Goal: Transaction & Acquisition: Purchase product/service

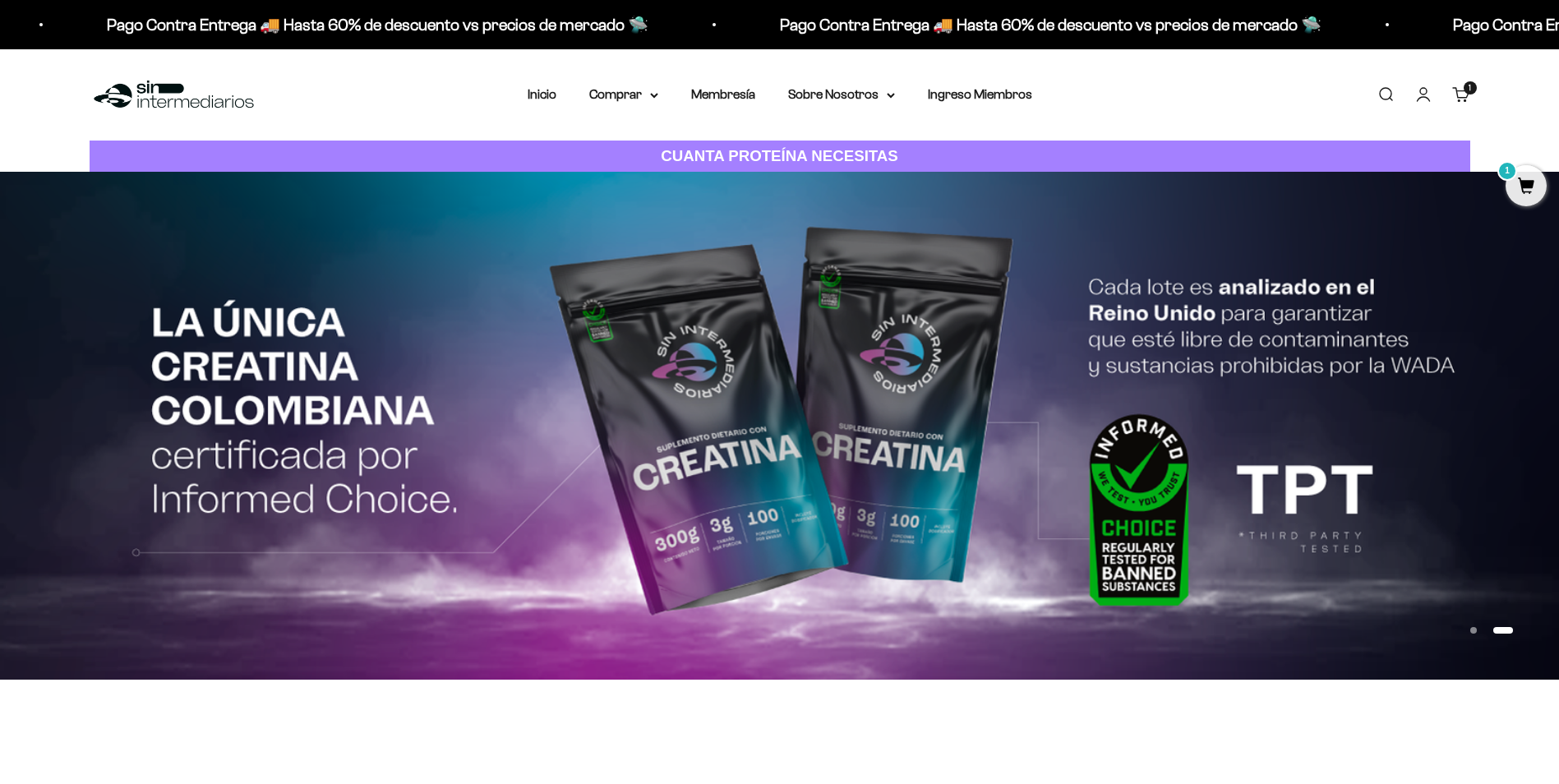
click at [1459, 95] on link "Carrito 1 artículo 1" at bounding box center [1460, 94] width 18 height 18
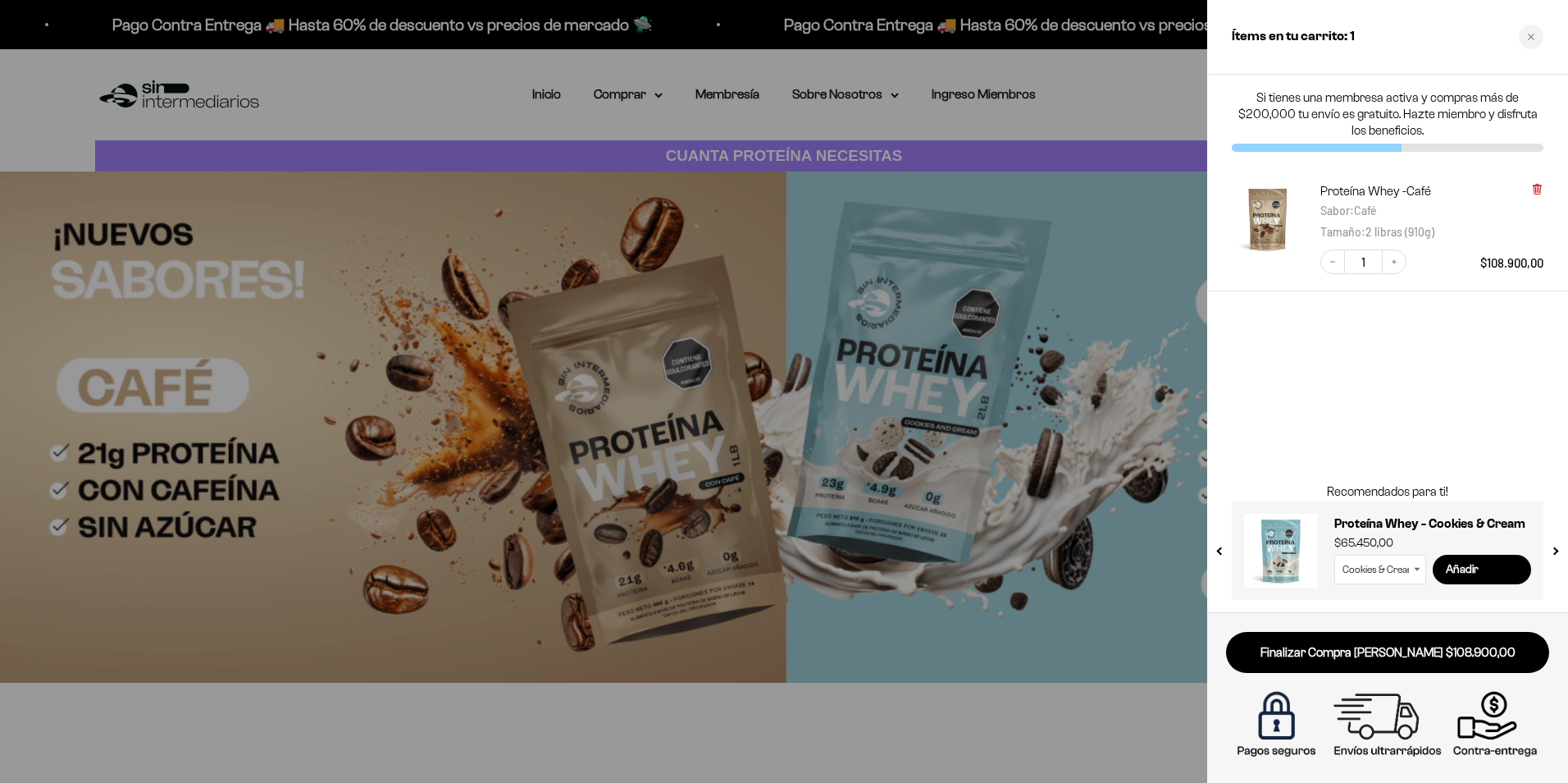
click at [1538, 188] on icon at bounding box center [1537, 190] width 7 height 9
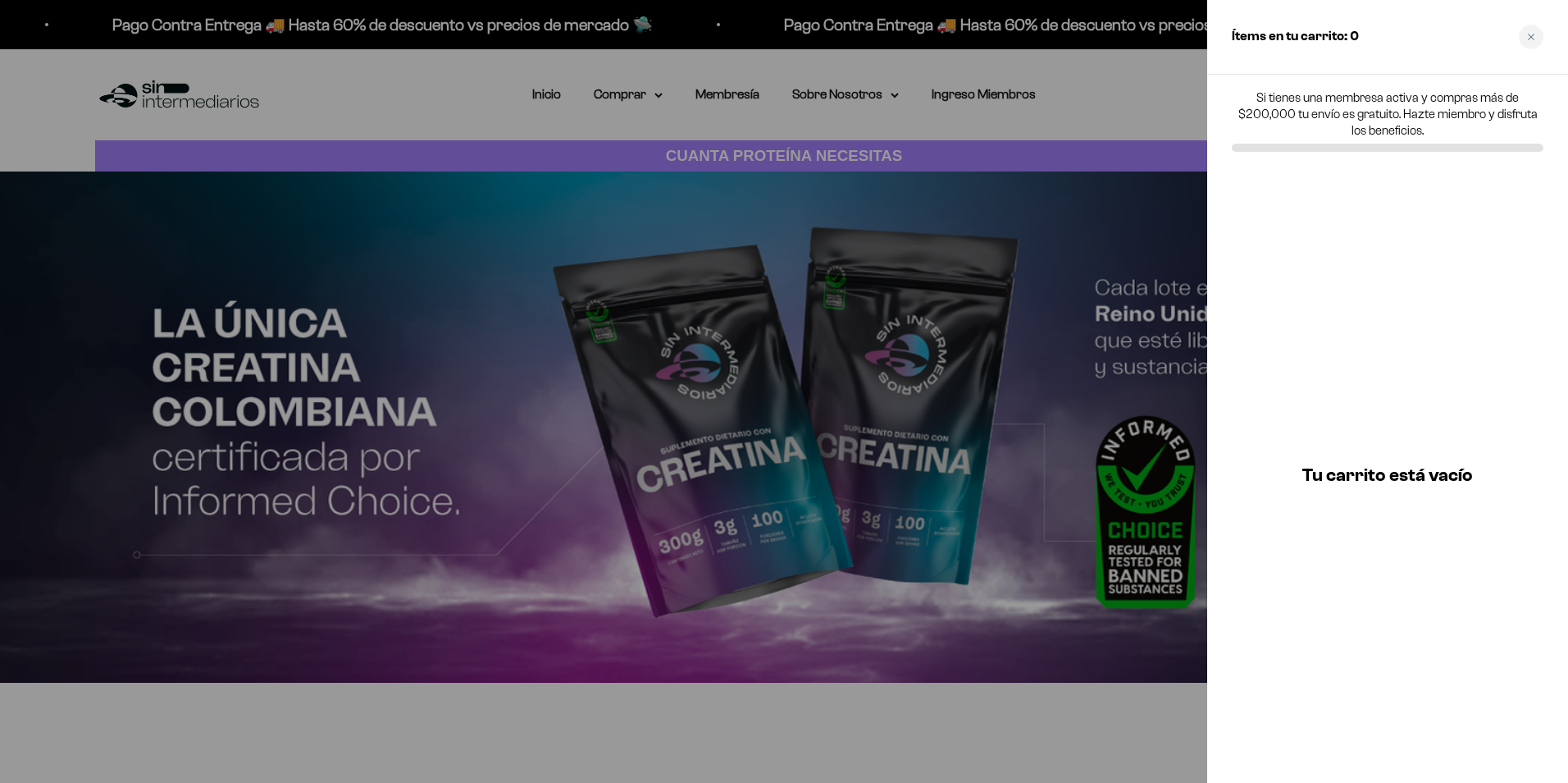
click at [526, 96] on div at bounding box center [784, 391] width 1568 height 783
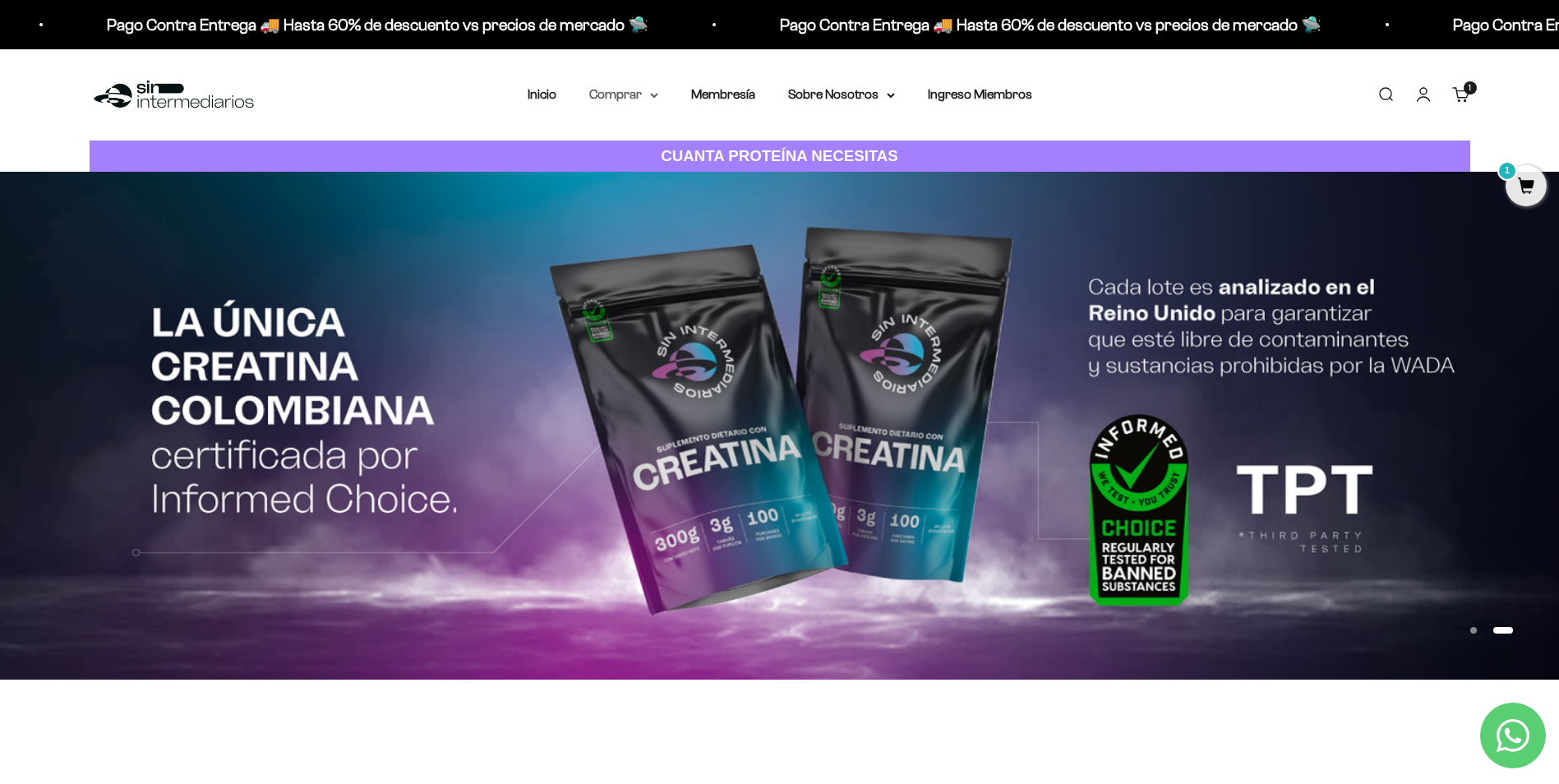
click at [614, 88] on summary "Comprar" at bounding box center [624, 94] width 69 height 21
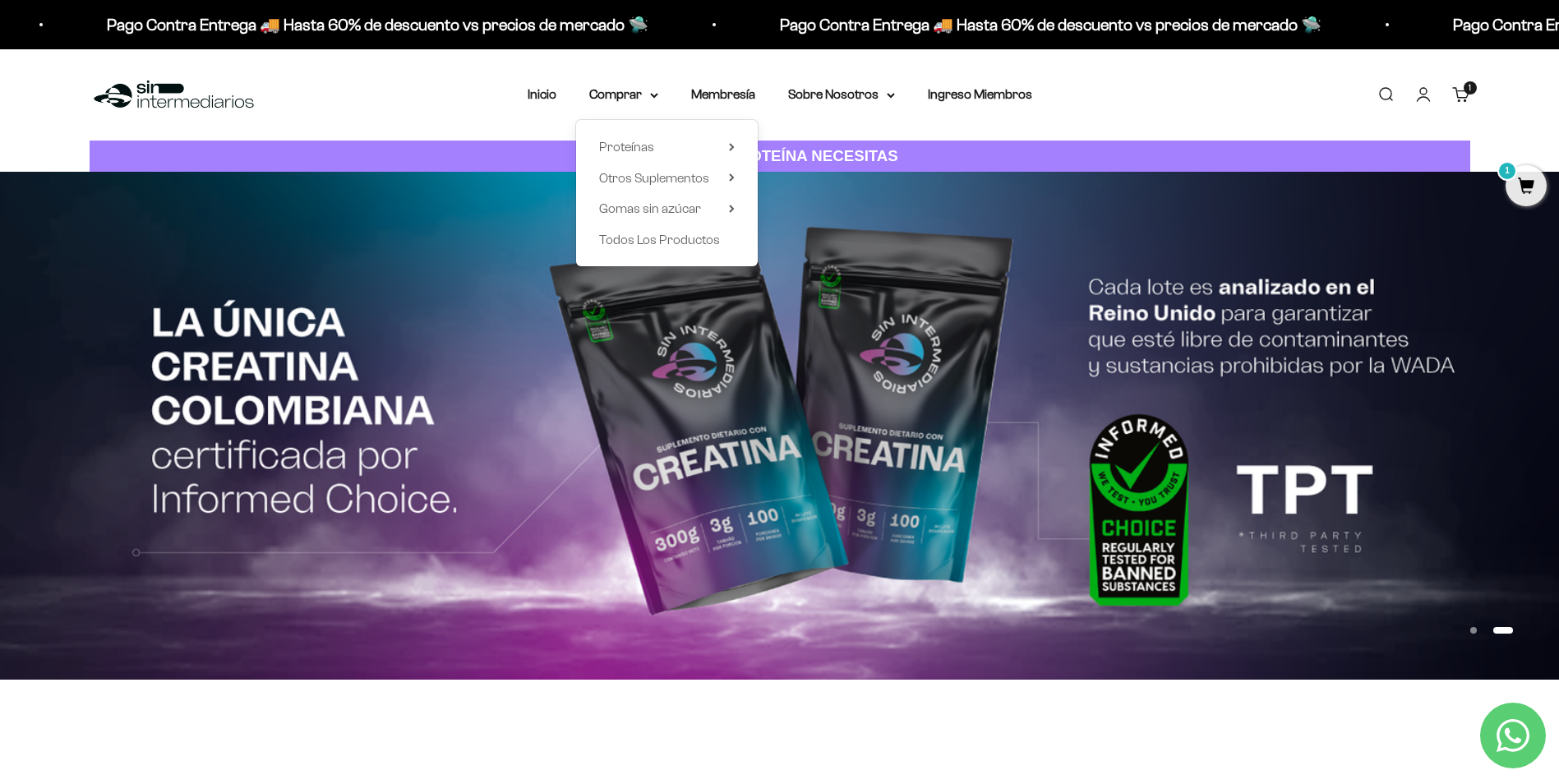
click at [527, 85] on div "Menú Buscar Inicio Comprar Proteínas Ver Todos Whey Iso Vegan Pancakes Pre-Entr…" at bounding box center [779, 94] width 1559 height 91
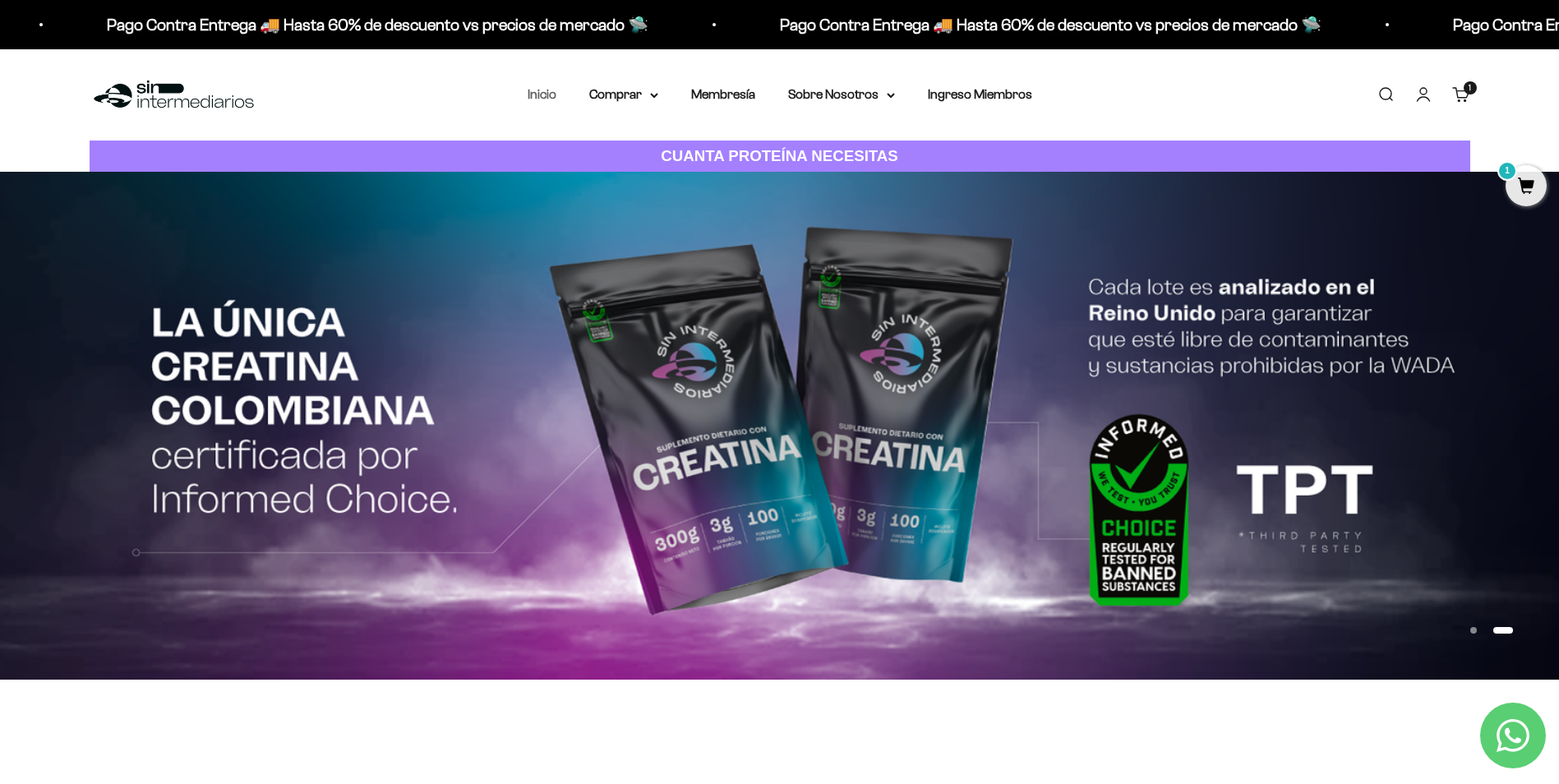
click at [544, 92] on link "Inicio" at bounding box center [541, 94] width 28 height 14
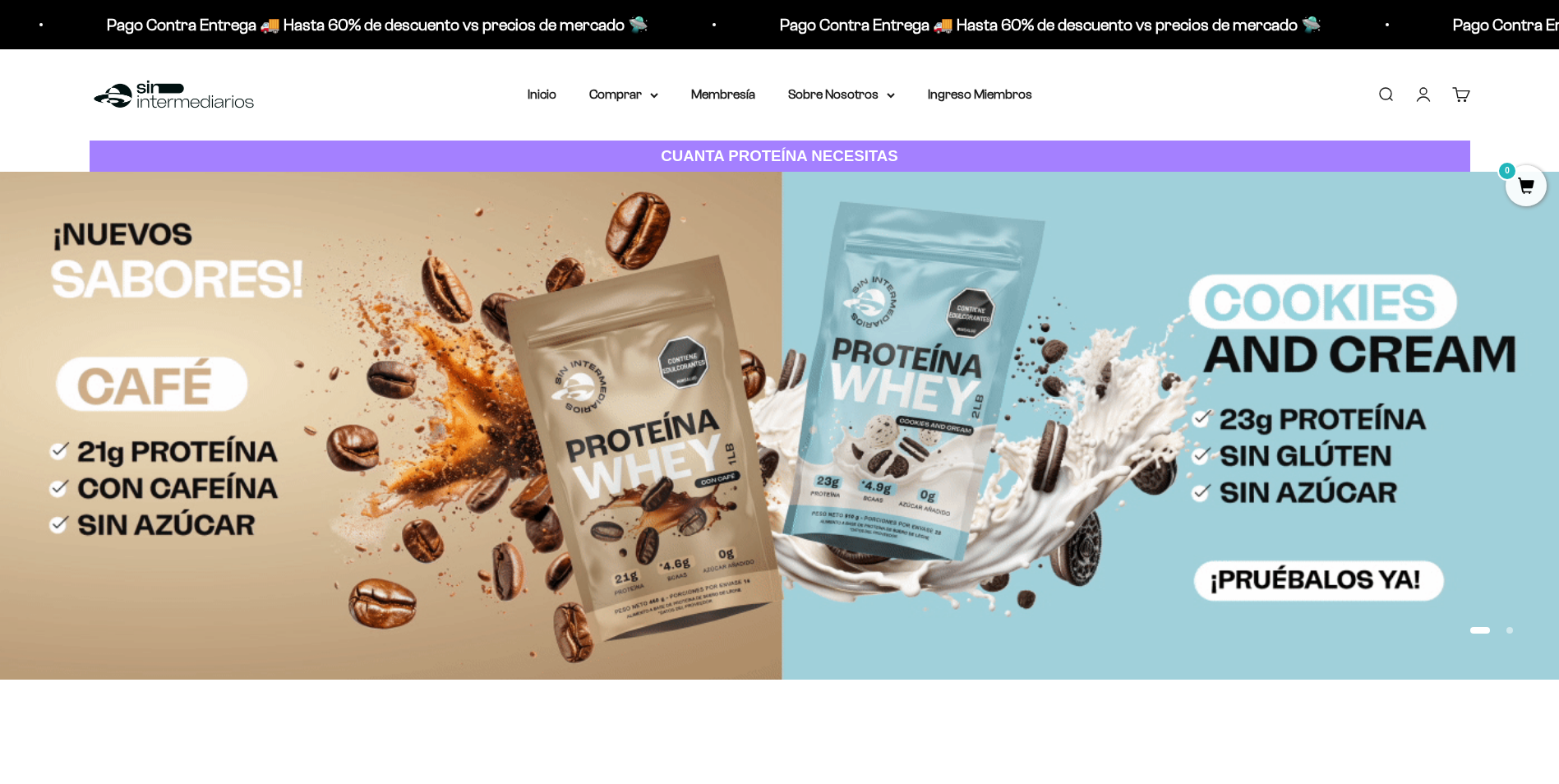
click at [1414, 98] on link "Iniciar sesión" at bounding box center [1422, 94] width 18 height 18
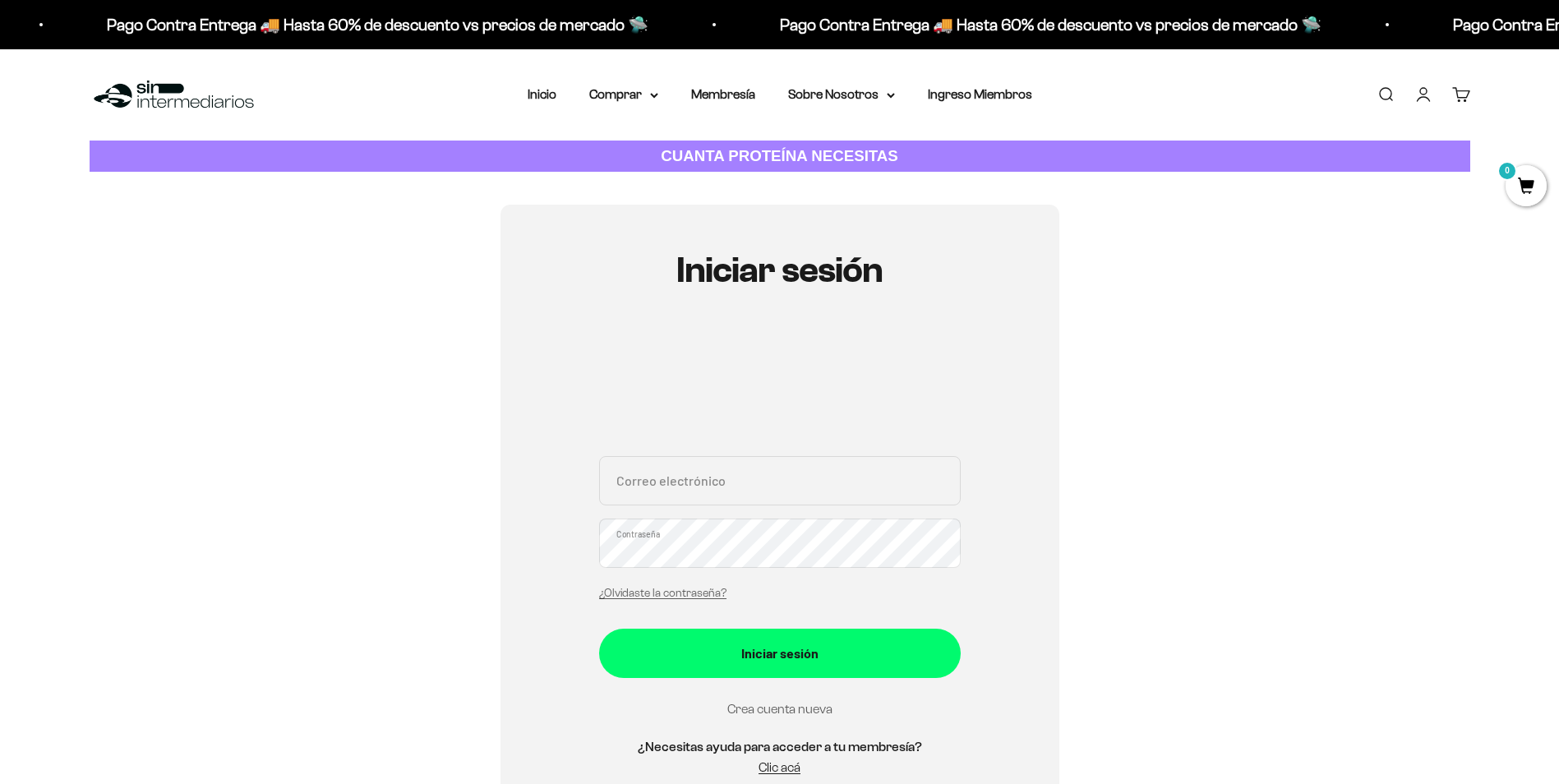
click at [776, 711] on link "Crea cuenta nueva" at bounding box center [780, 708] width 105 height 14
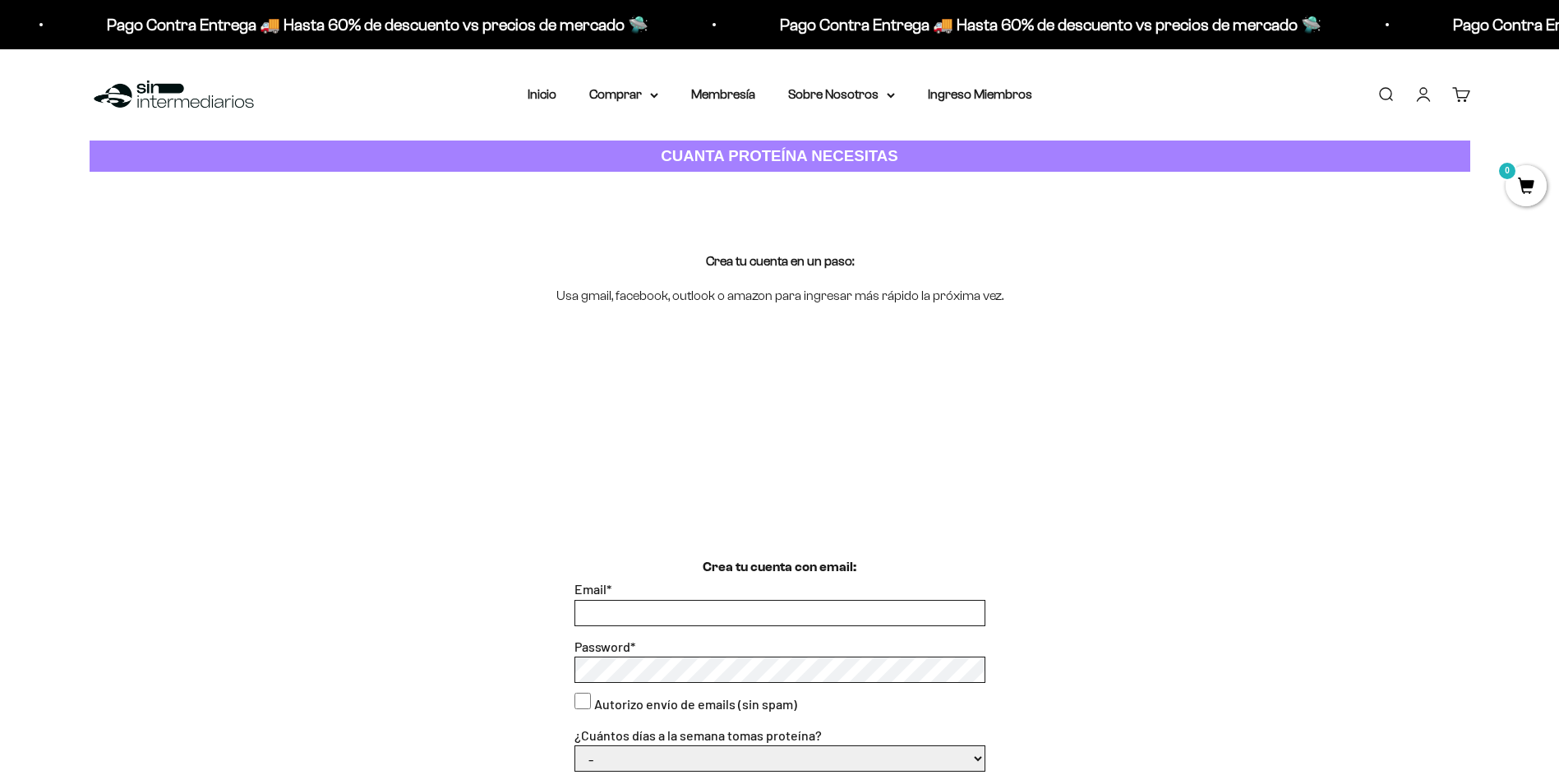
click at [745, 610] on input "Email *" at bounding box center [780, 612] width 409 height 25
paste input "Pilirodriguez917@gmail.com"
type input "Pilirodriguez917@gmail.com"
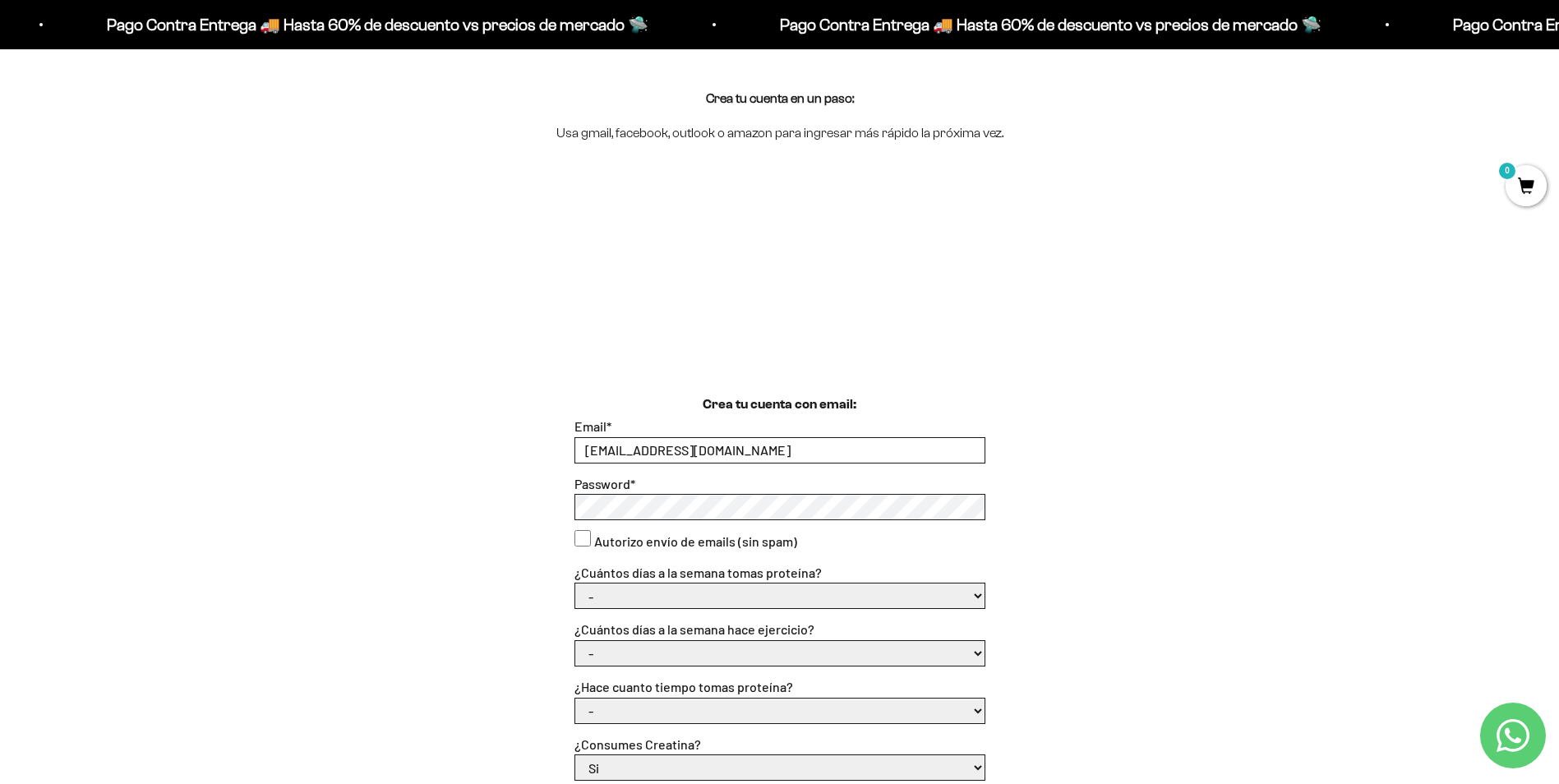
scroll to position [164, 0]
click at [681, 594] on select "- 1 o 2 3 a 5 6 o 7" at bounding box center [780, 593] width 409 height 25
select select "6 o 7"
click at [575, 581] on select "- 1 o 2 3 a 5 6 o 7" at bounding box center [780, 593] width 409 height 25
click at [718, 653] on select "- No hago 1 a 2 días 3 a 5 días 6 o 7 días" at bounding box center [780, 651] width 409 height 25
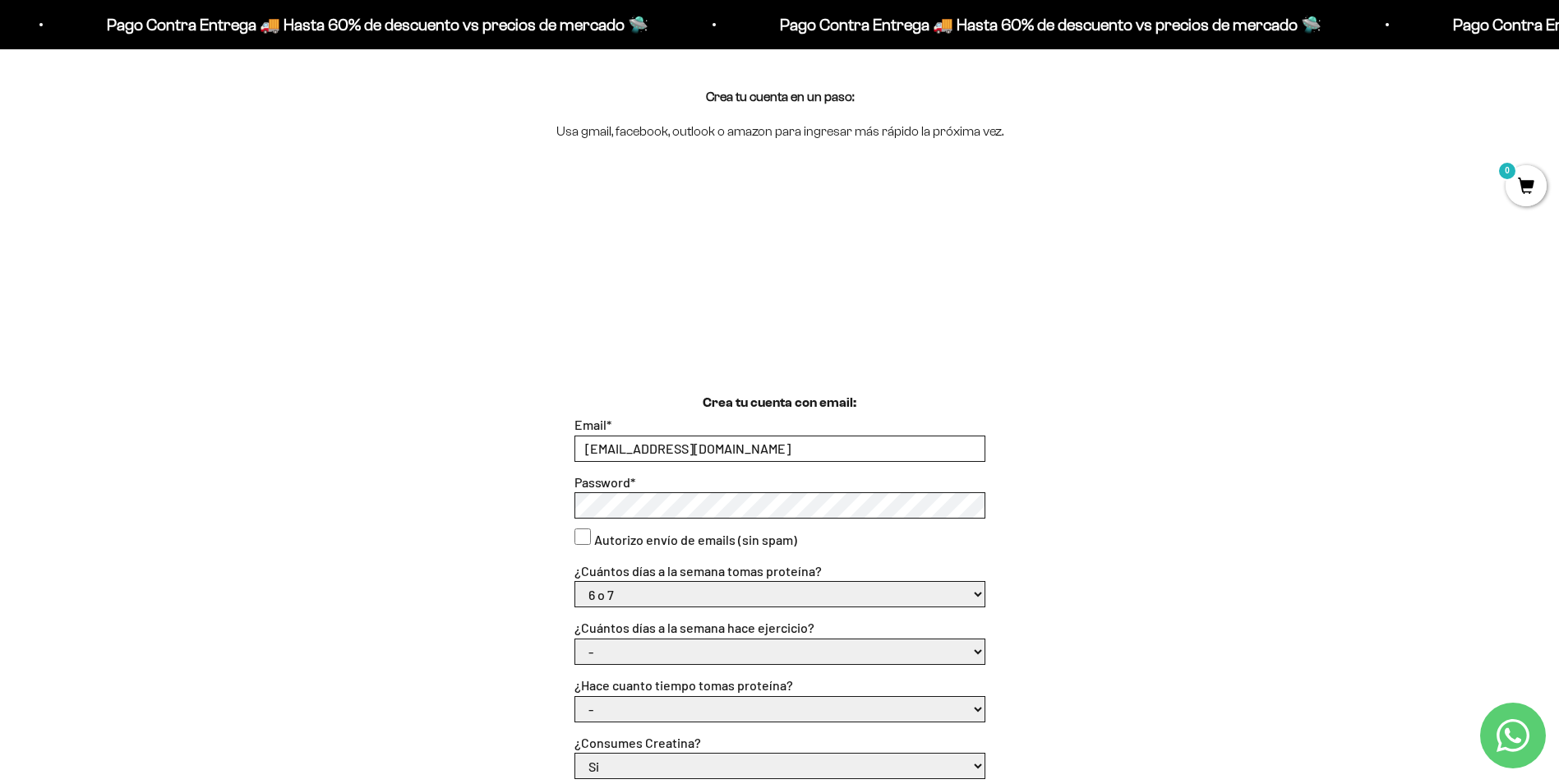
select select "6 o 7 días"
click at [575, 639] on select "- No hago 1 a 2 días 3 a 5 días 6 o 7 días" at bounding box center [780, 651] width 409 height 25
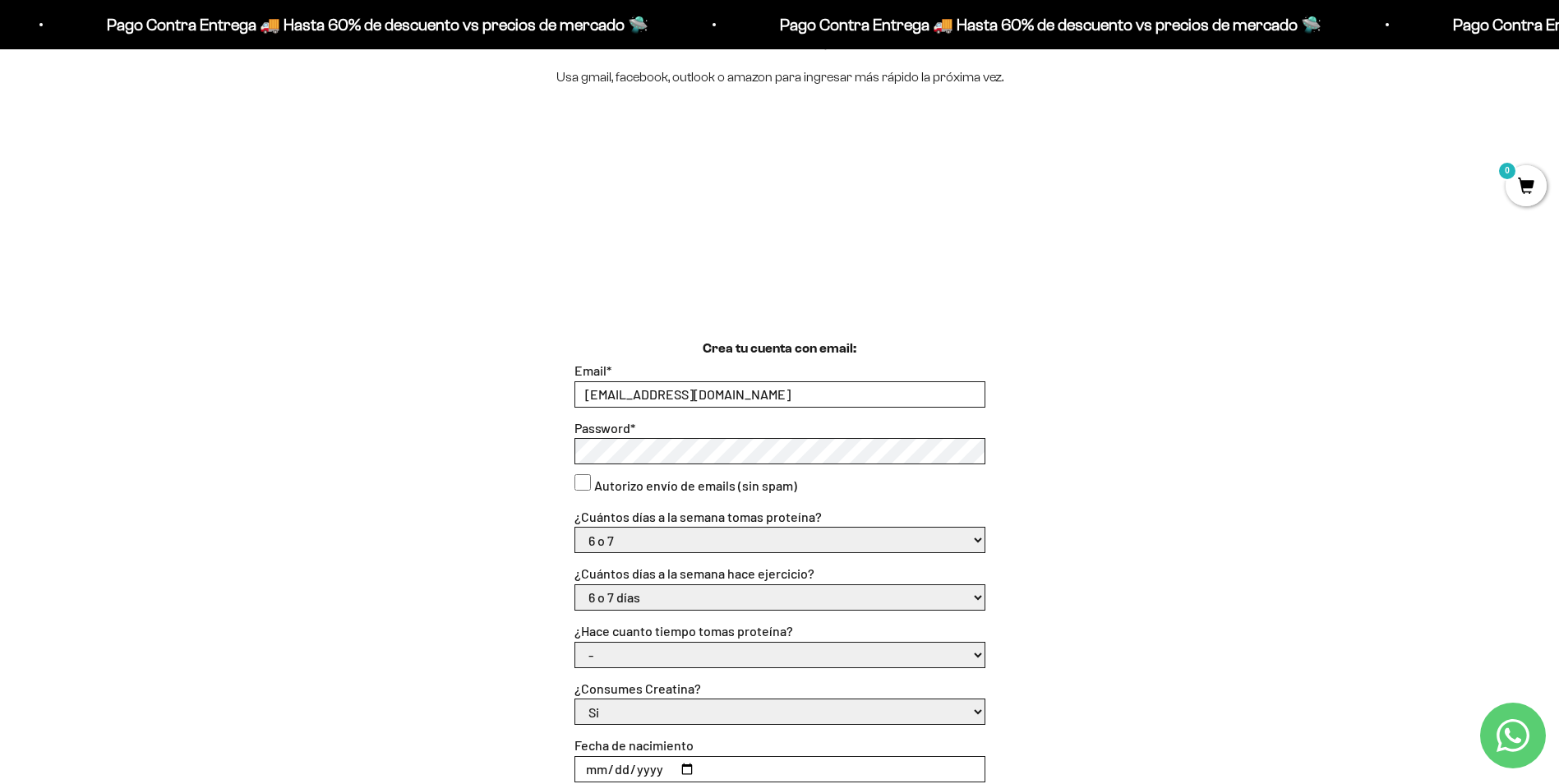
scroll to position [329, 0]
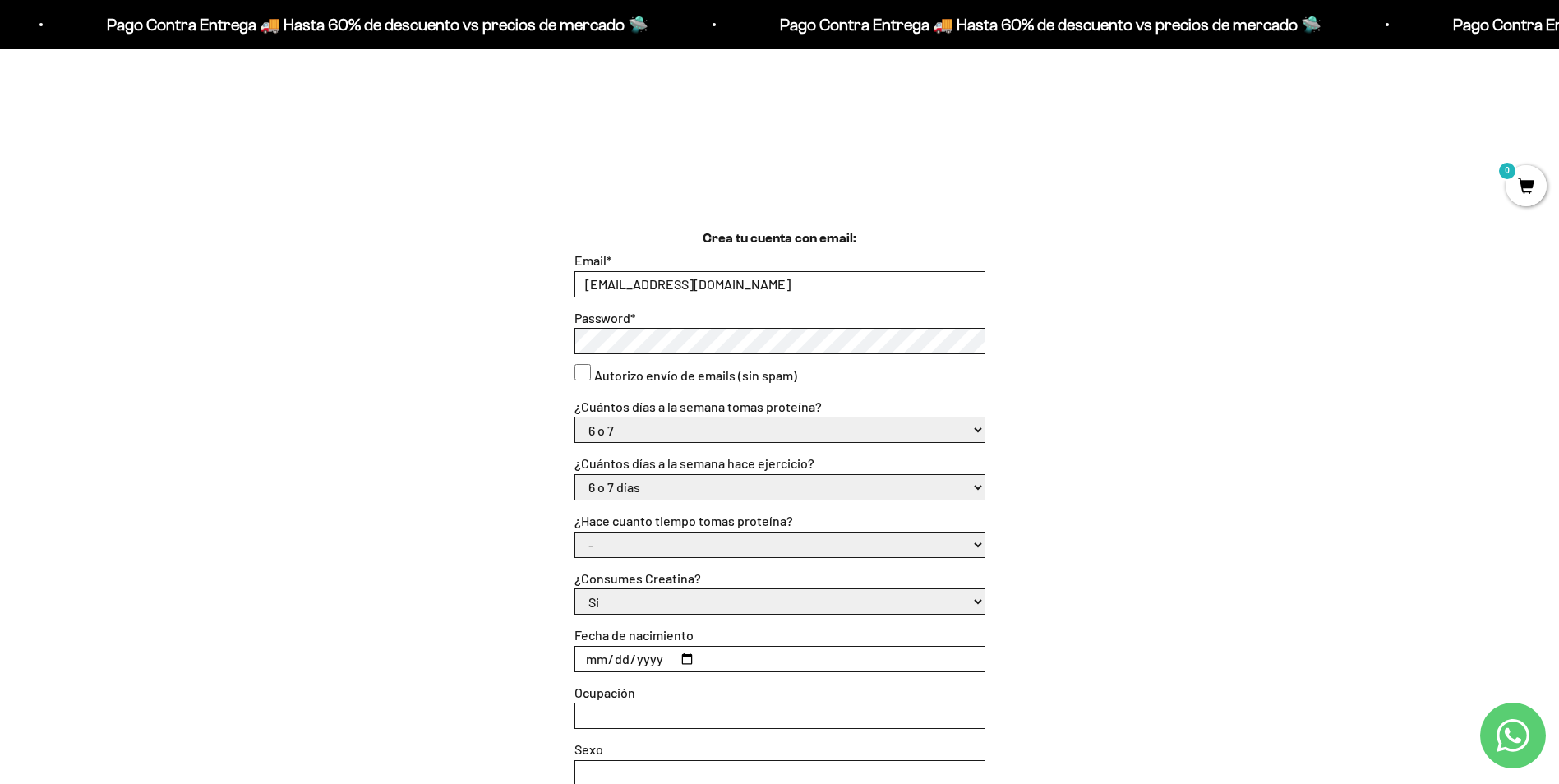
click at [755, 550] on select "- Apenas estoy empezando Menos de 6 meses Más de 6 meses Hace más de un año" at bounding box center [780, 544] width 409 height 25
select select "Hace más de un año"
click at [575, 532] on select "- Apenas estoy empezando Menos de 6 meses Más de 6 meses Hace más de un año" at bounding box center [780, 544] width 409 height 25
click at [683, 655] on input "Fecha de nacimiento" at bounding box center [780, 659] width 409 height 25
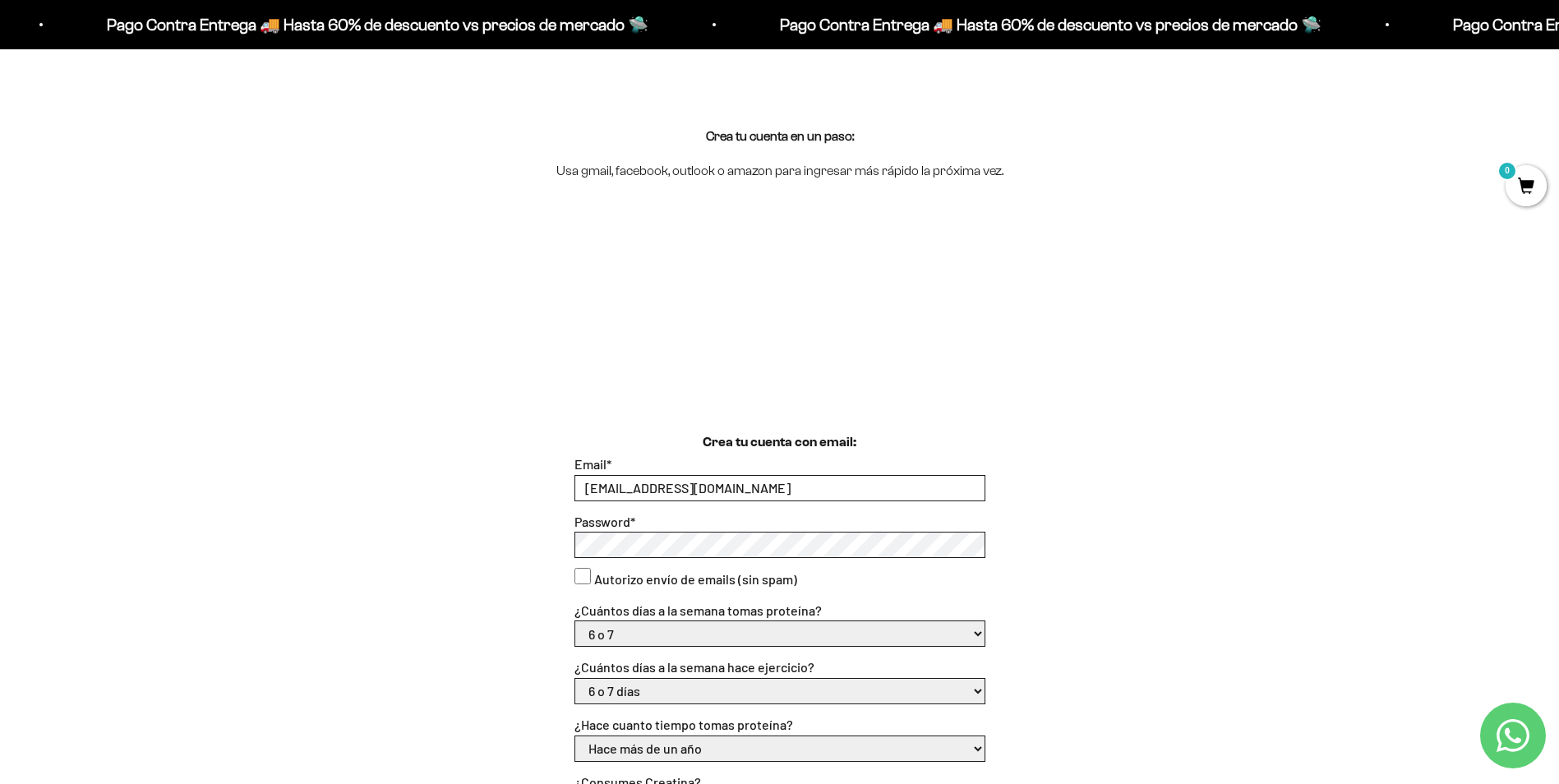
scroll to position [246, 0]
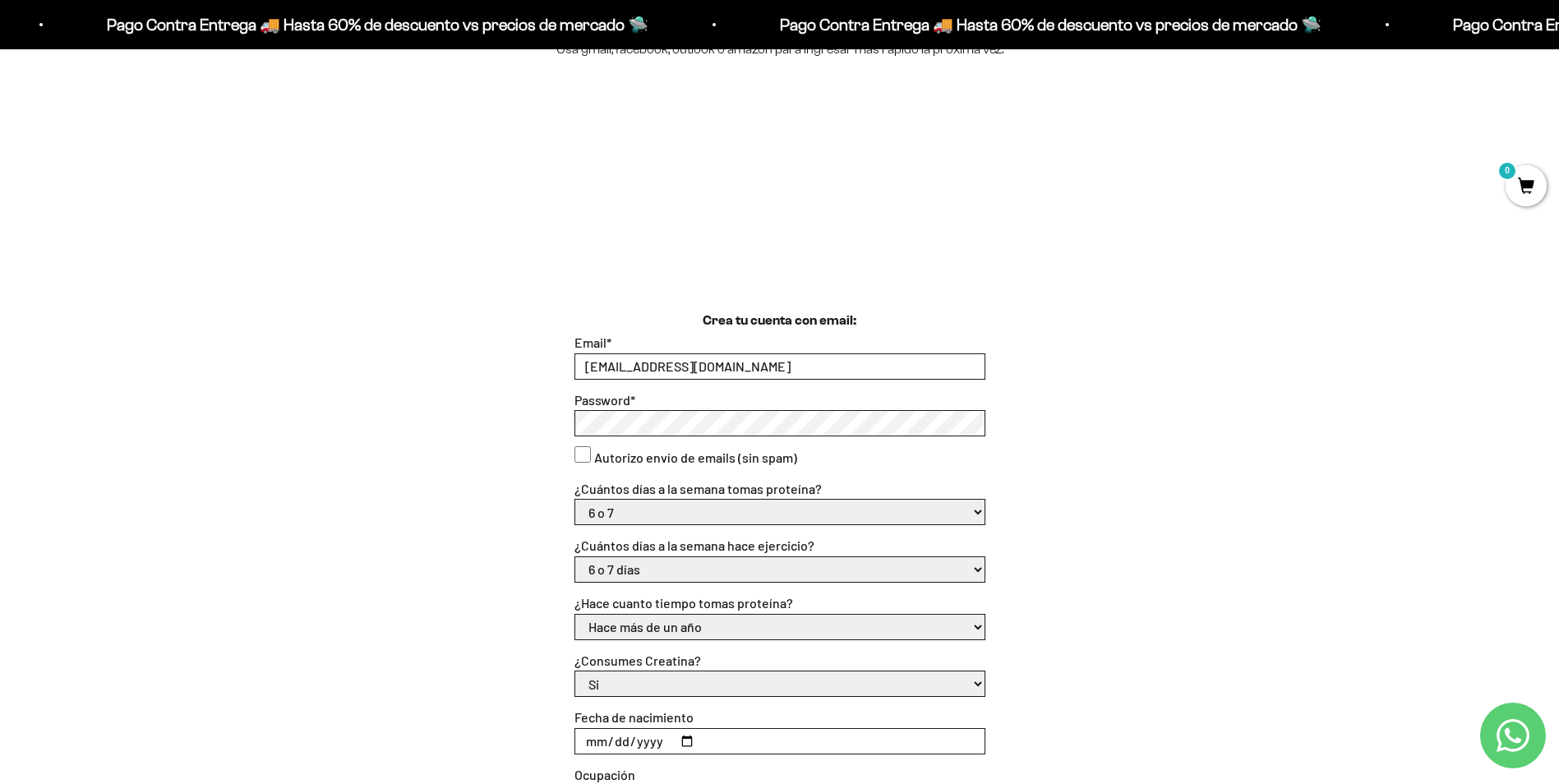
click at [689, 735] on input "2025-09-30" at bounding box center [780, 740] width 409 height 25
type input "1994-09-17"
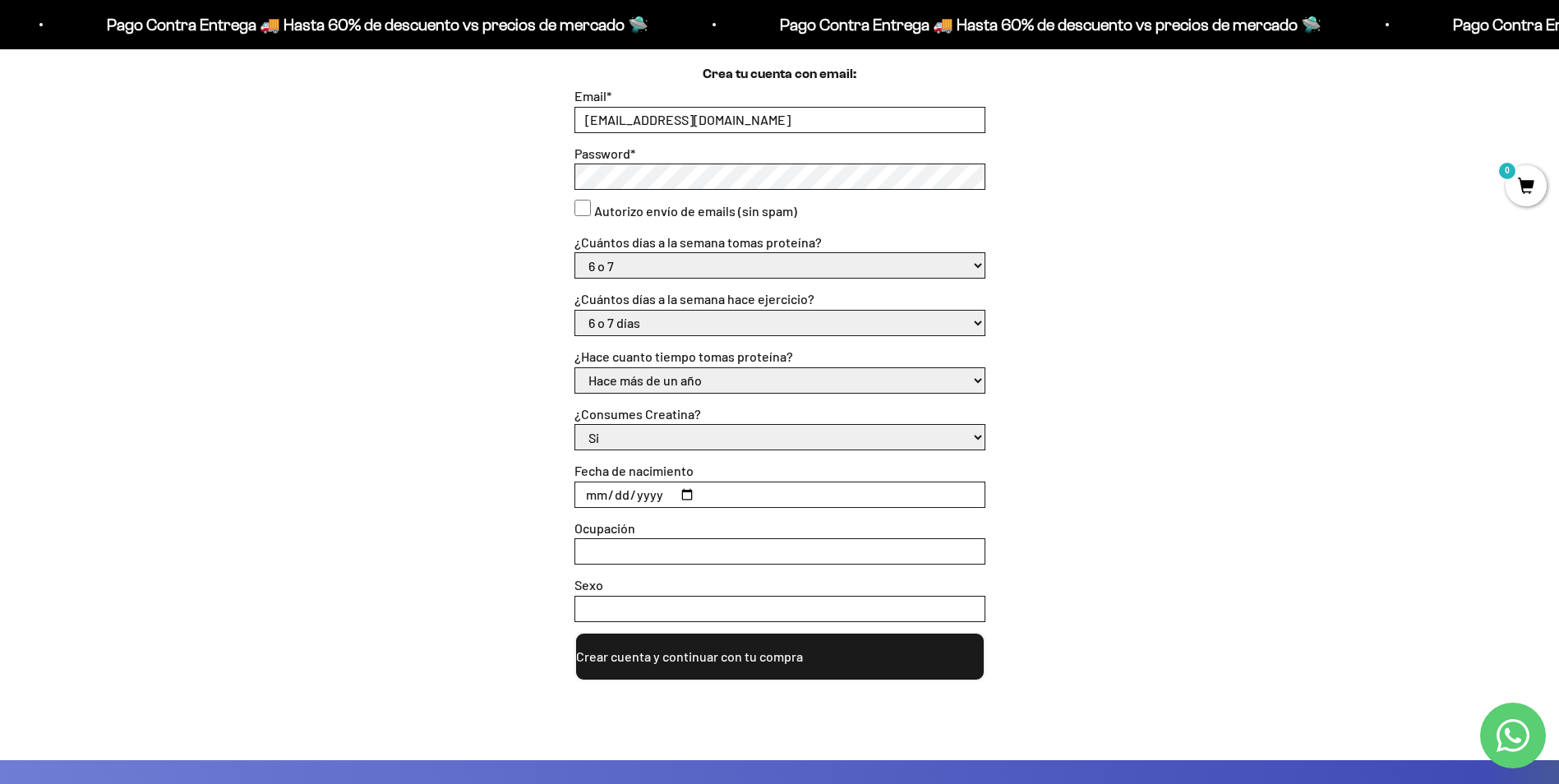
click at [663, 551] on input "Ocupación" at bounding box center [780, 550] width 409 height 25
type input "empleado"
click at [666, 608] on input "Sexo" at bounding box center [780, 608] width 409 height 25
type input "femenino"
click at [730, 658] on button "Crear cuenta y continuar con tu compra" at bounding box center [780, 656] width 411 height 49
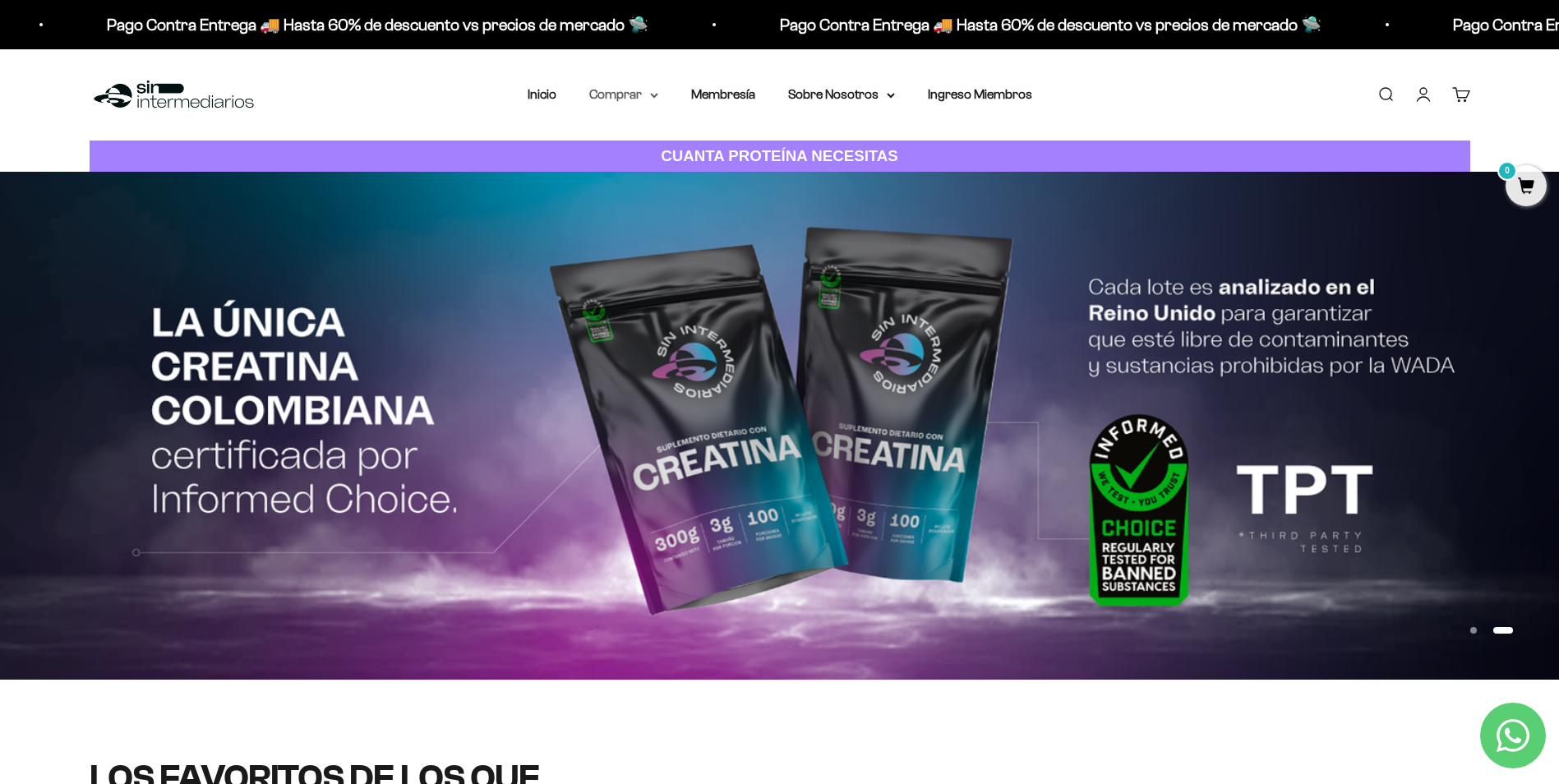
click at [593, 98] on summary "Comprar" at bounding box center [624, 94] width 69 height 21
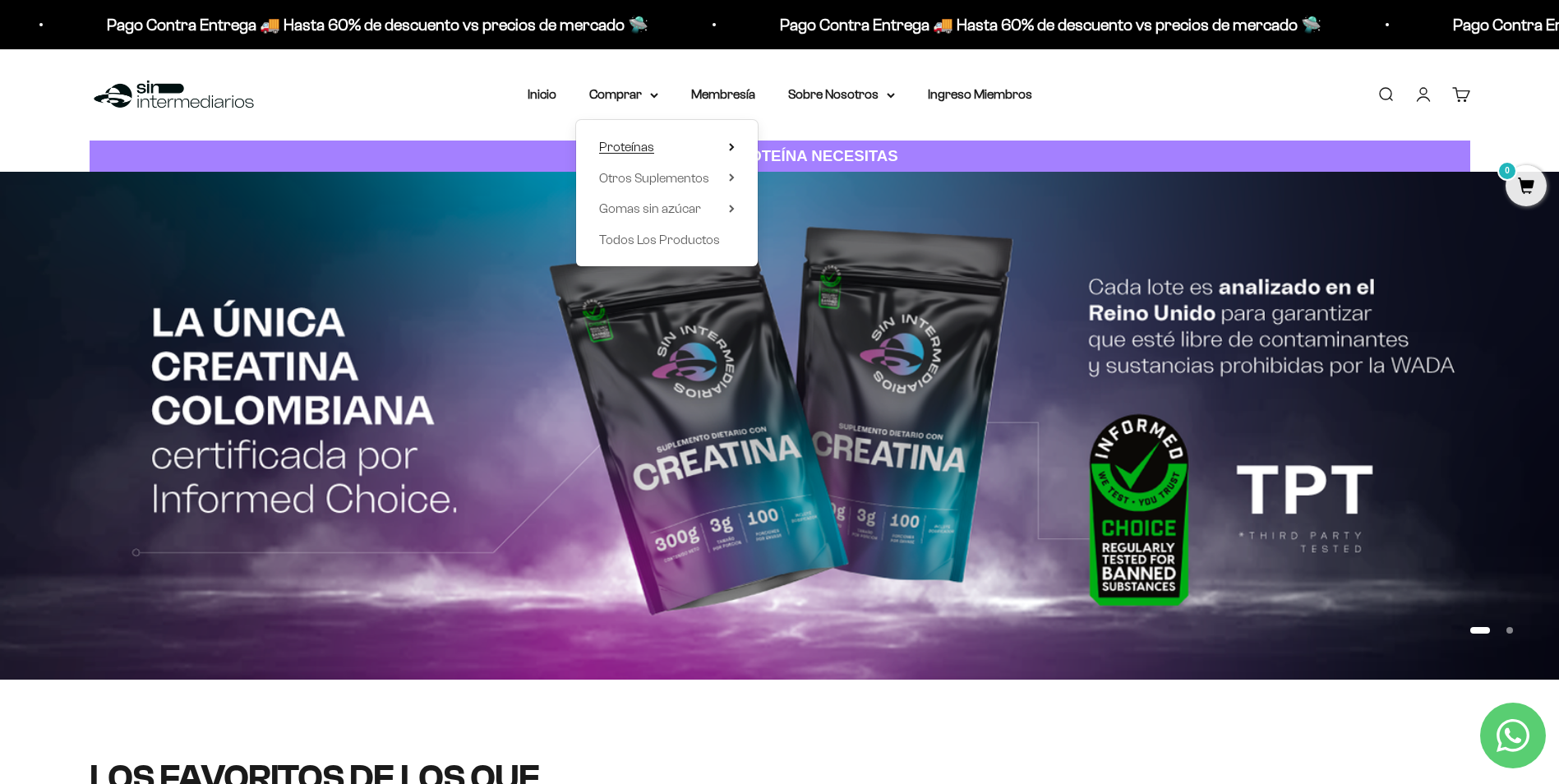
click at [647, 147] on span "Proteínas" at bounding box center [626, 147] width 55 height 14
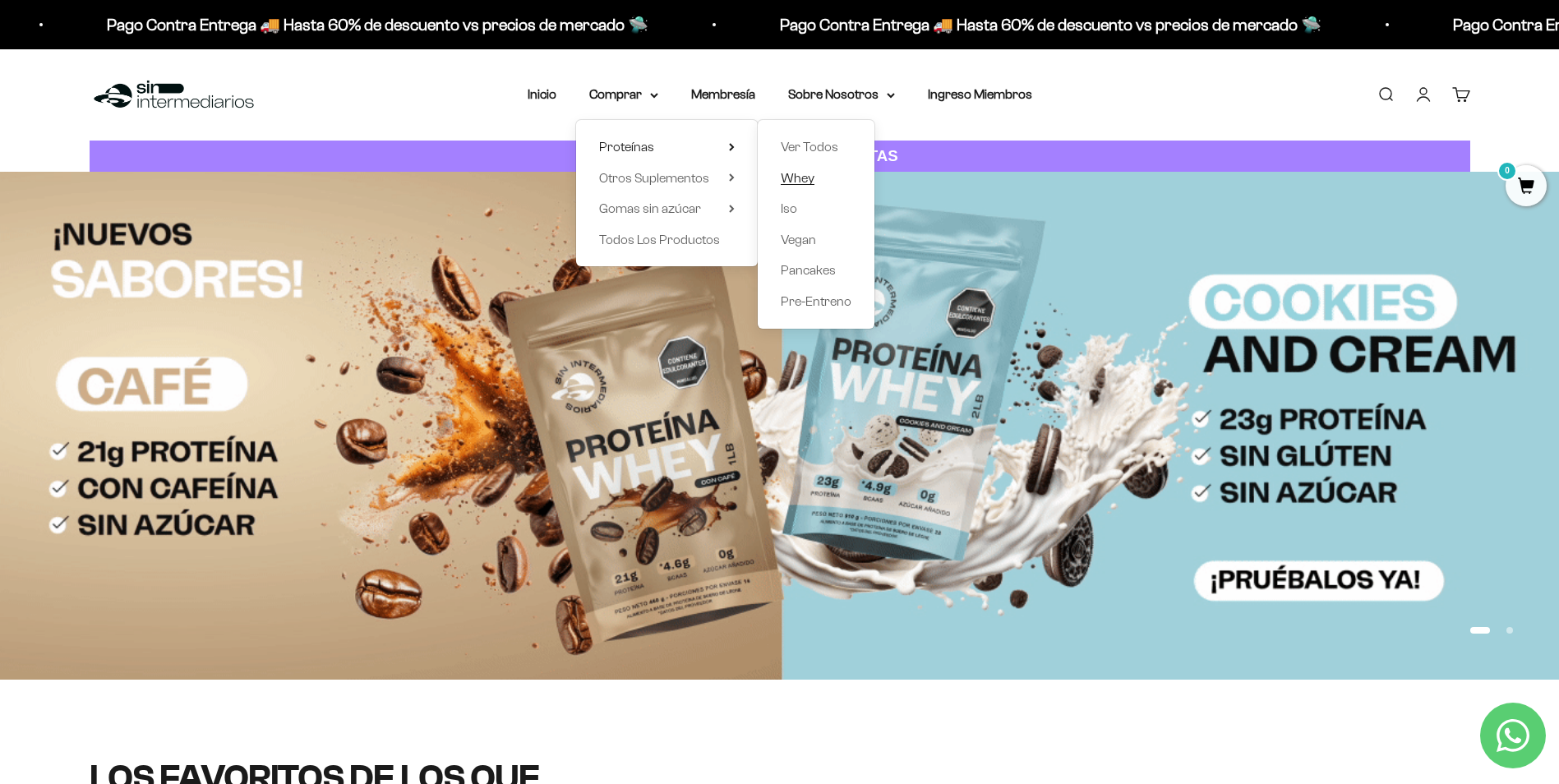
click at [810, 179] on span "Whey" at bounding box center [797, 178] width 33 height 14
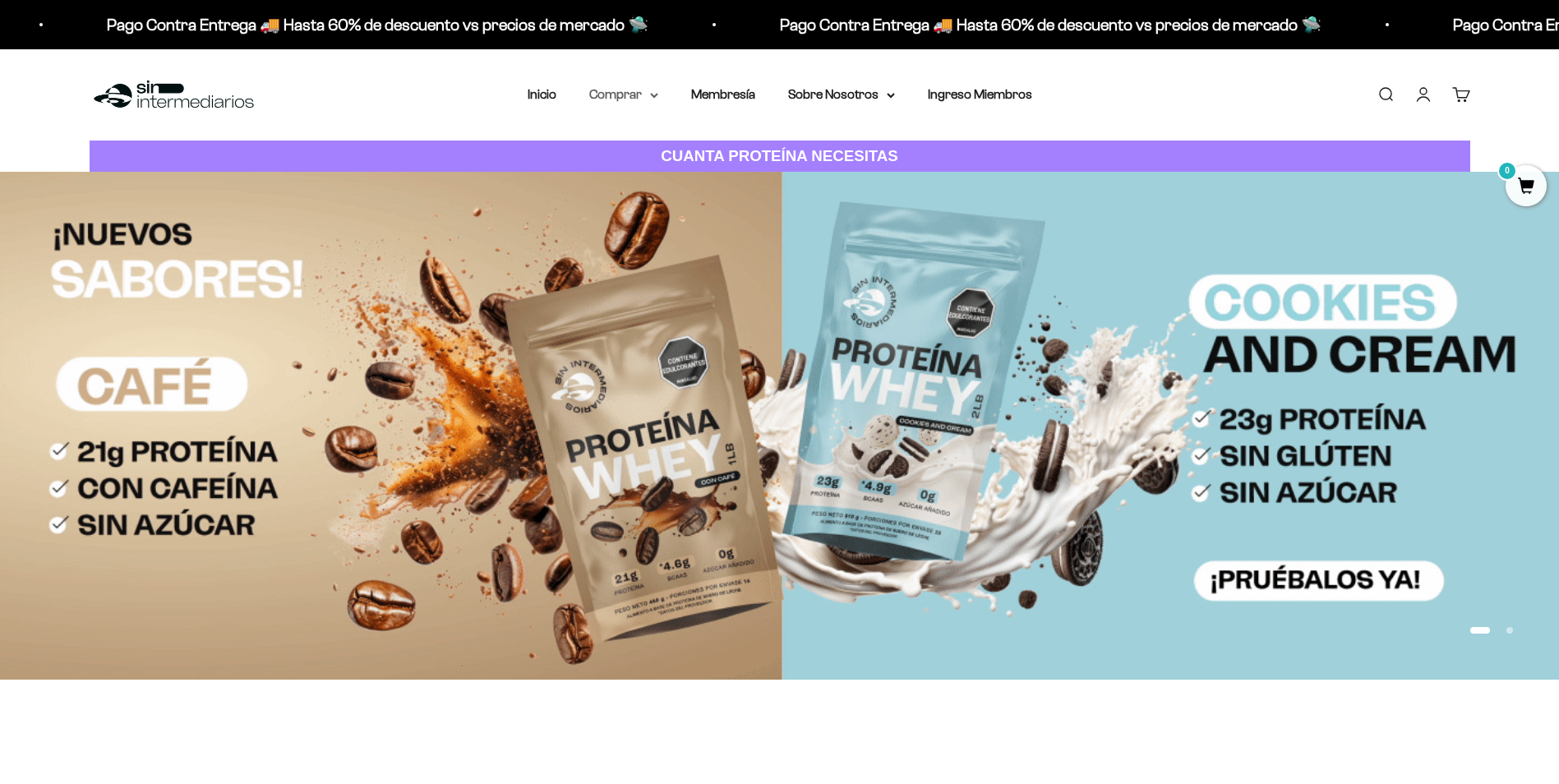
click at [654, 93] on icon at bounding box center [655, 95] width 9 height 6
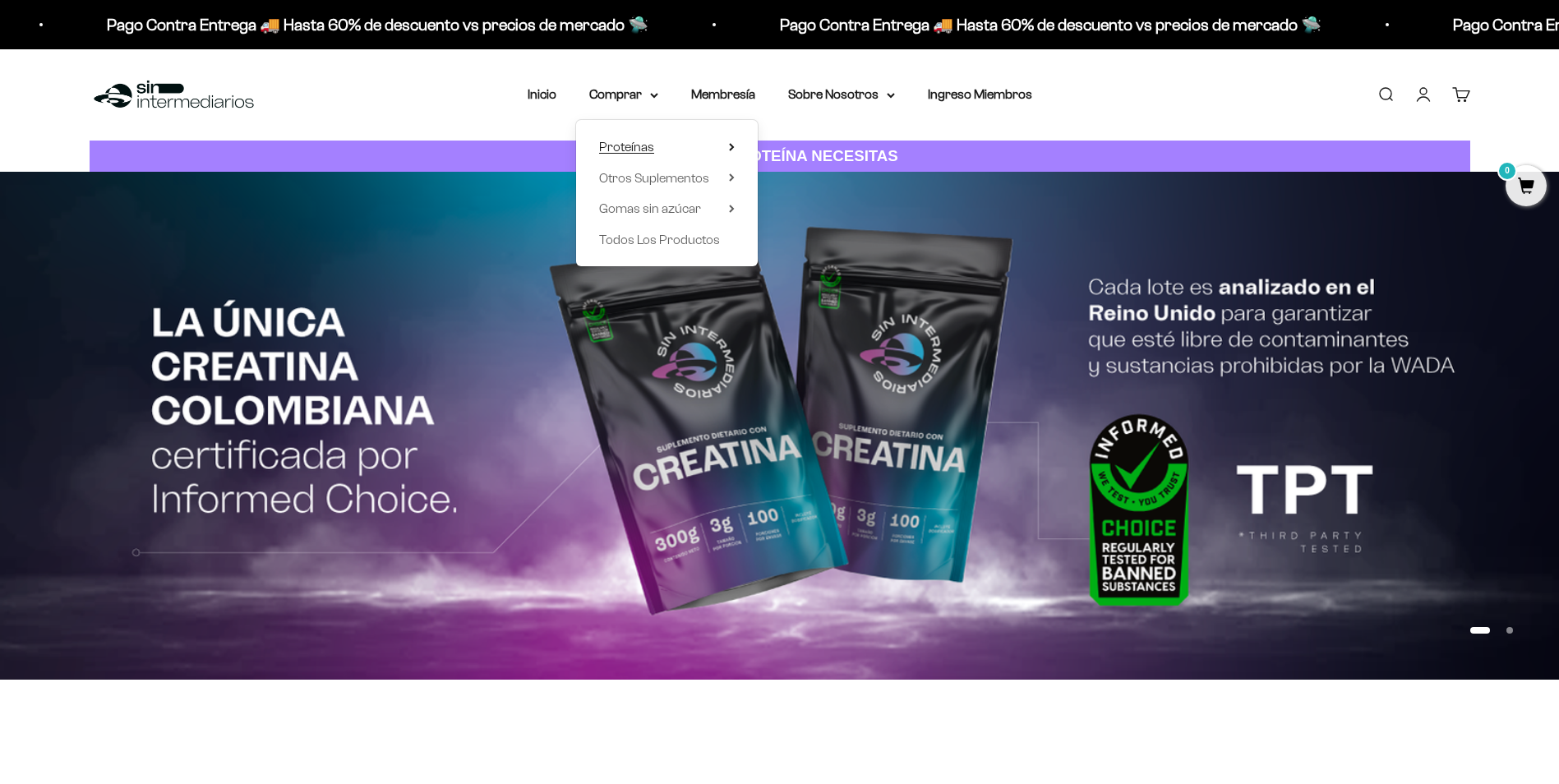
click at [709, 151] on summary "Proteínas" at bounding box center [667, 147] width 136 height 21
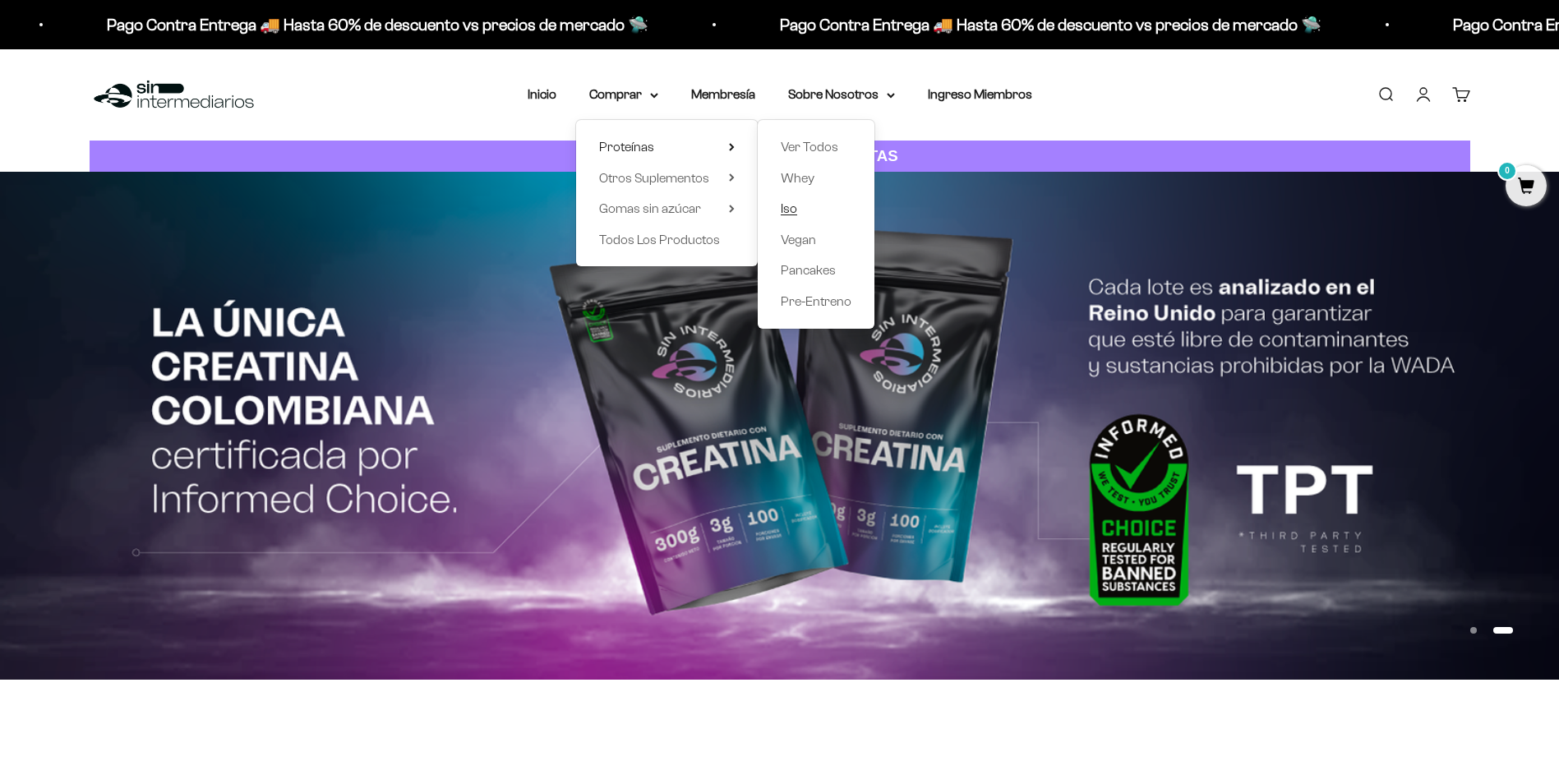
click at [793, 204] on span "Iso" at bounding box center [789, 208] width 16 height 14
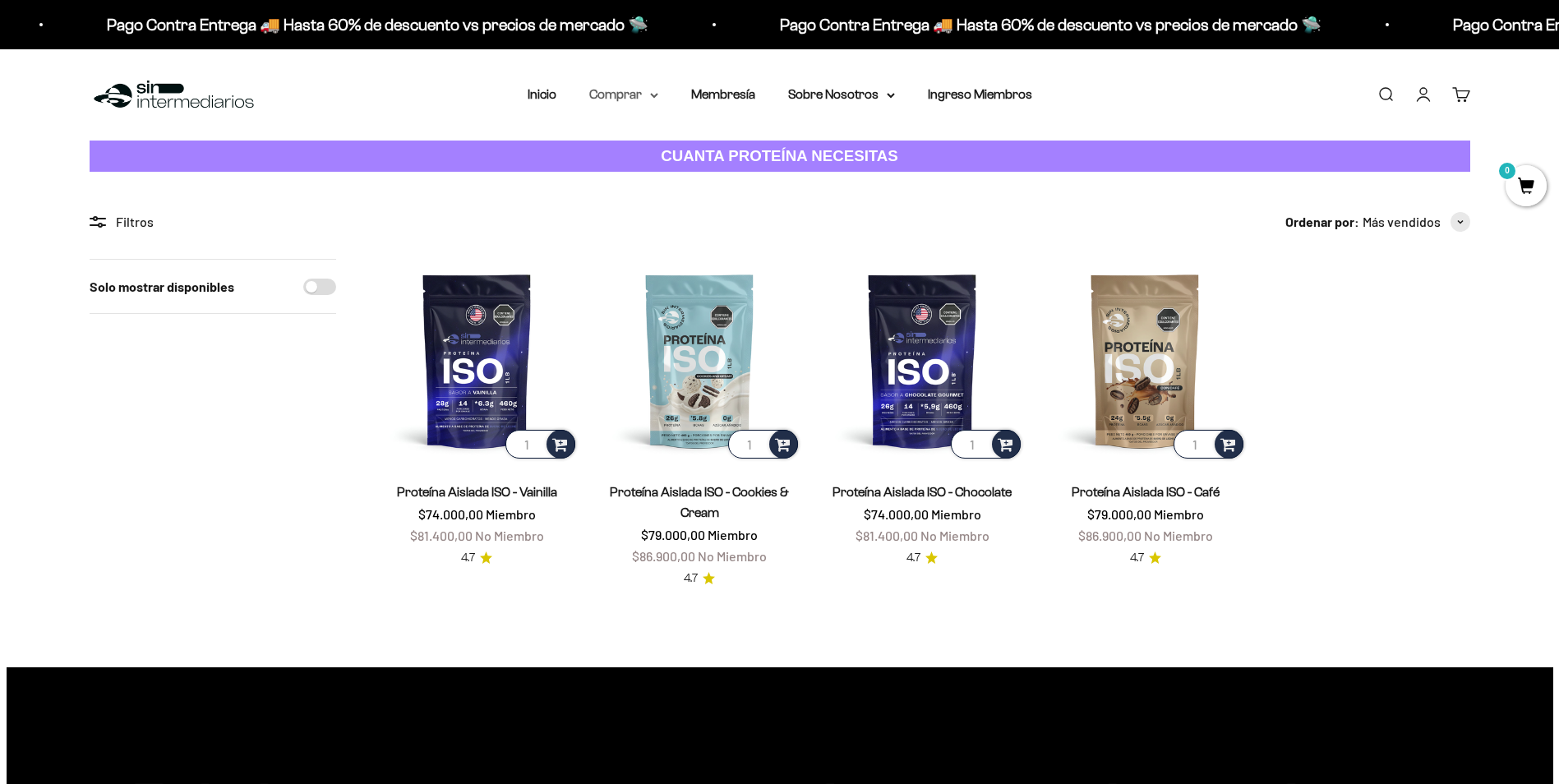
click at [649, 96] on summary "Comprar" at bounding box center [624, 94] width 69 height 21
click at [728, 143] on summary "Proteínas" at bounding box center [667, 147] width 136 height 21
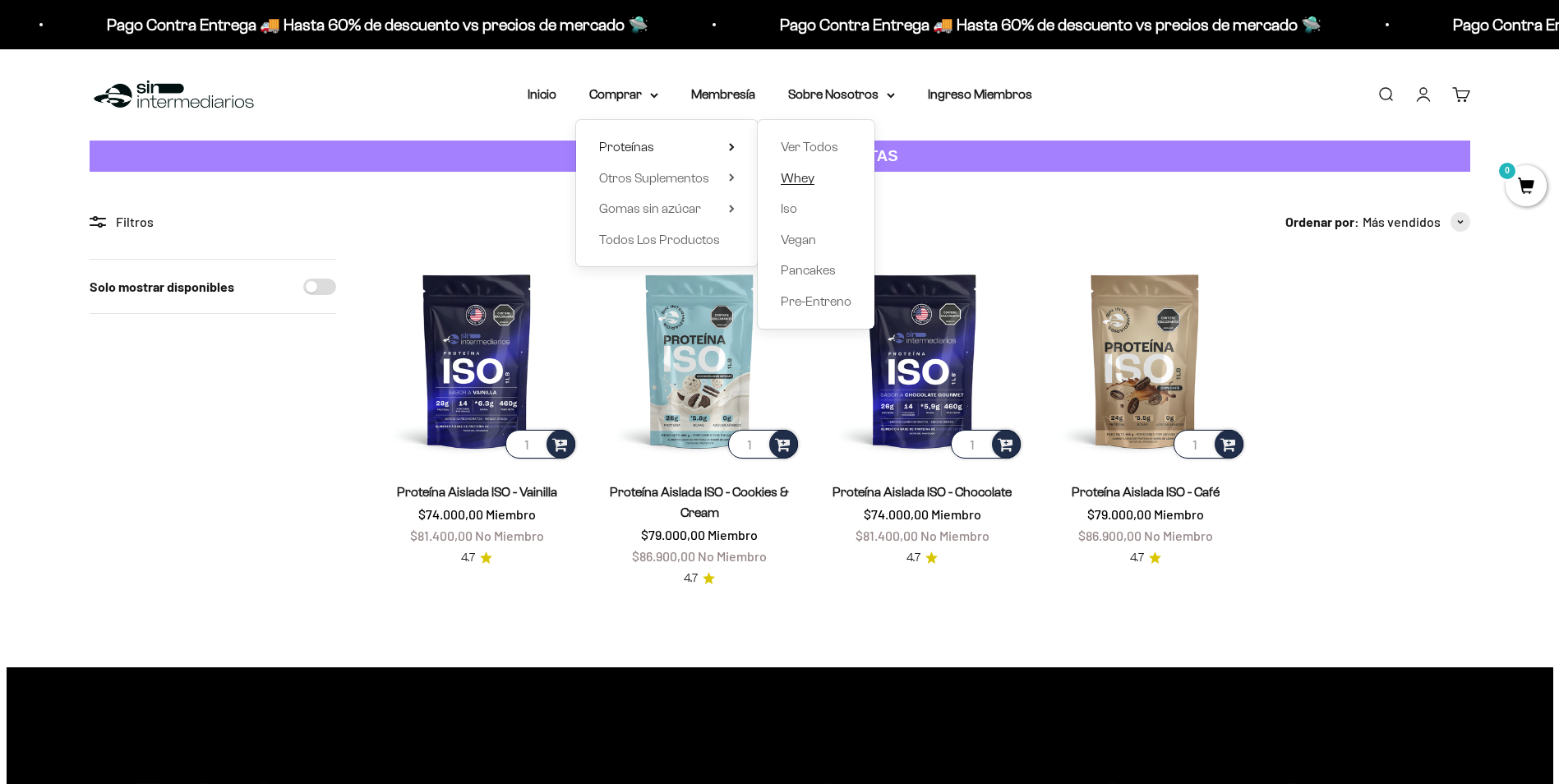
click at [789, 176] on span "Whey" at bounding box center [797, 178] width 33 height 14
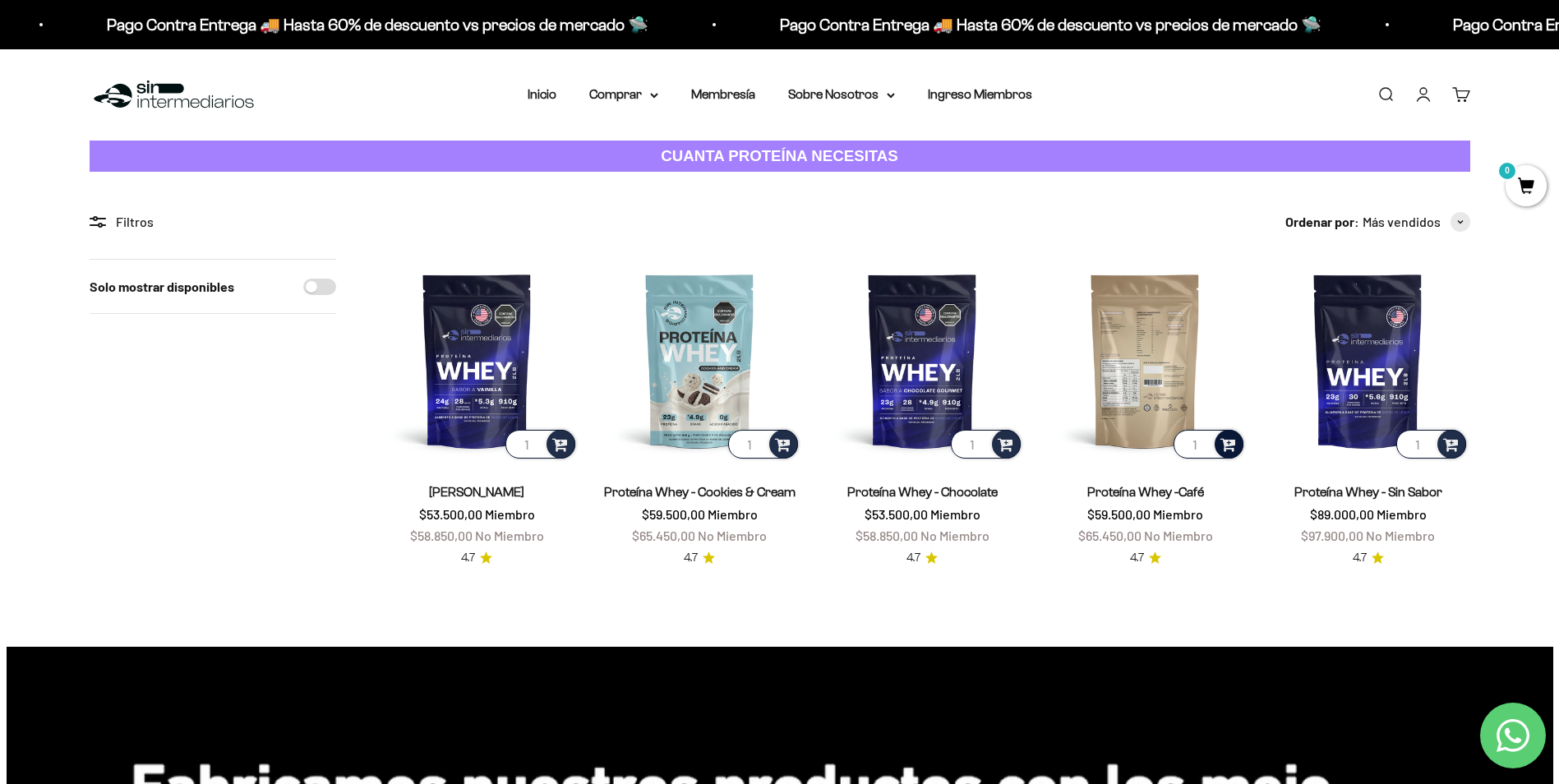
click at [1227, 443] on span at bounding box center [1227, 443] width 15 height 19
click at [1184, 393] on span "Café / 1 libra (460g)" at bounding box center [1146, 399] width 88 height 12
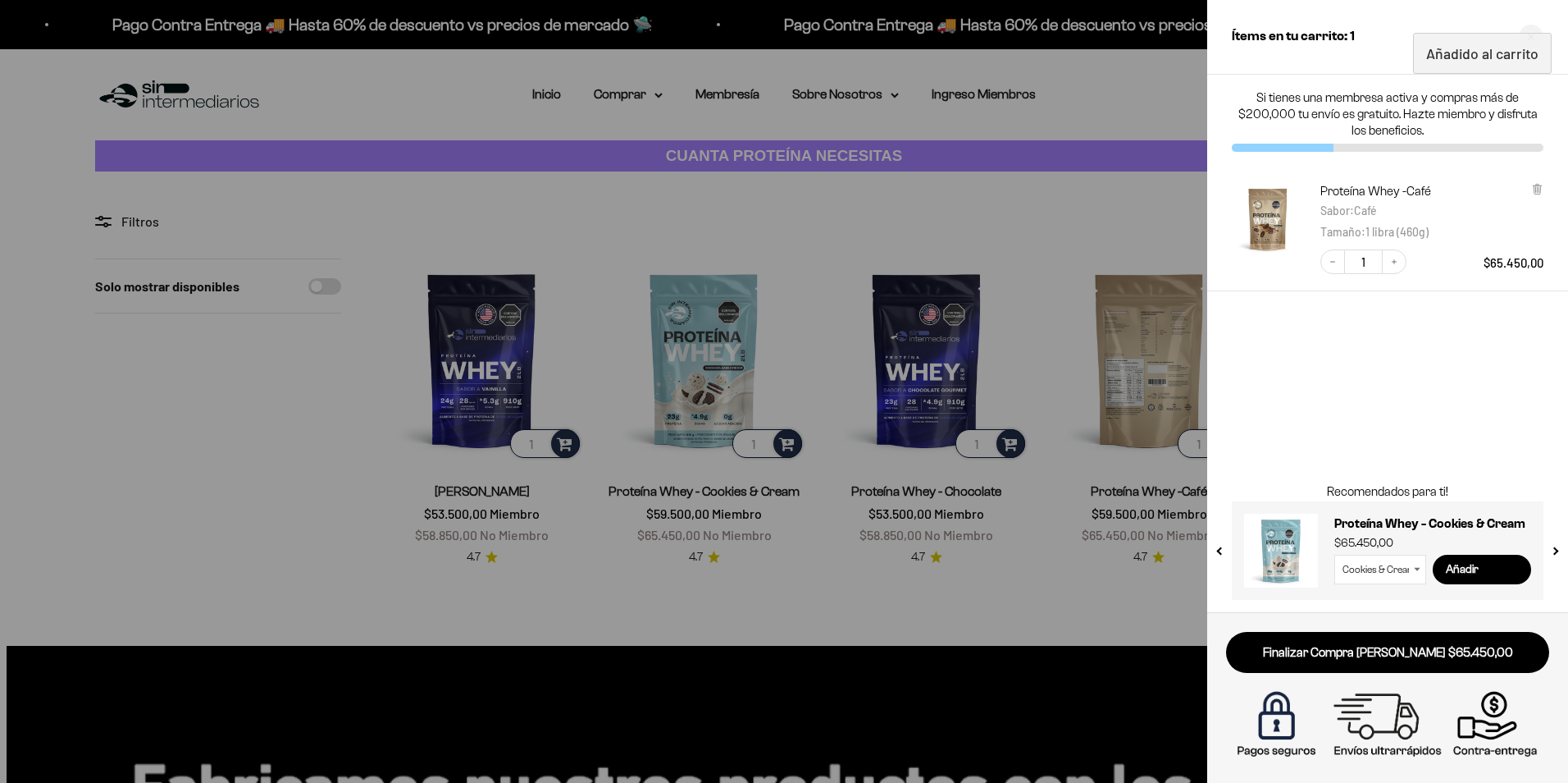
click at [1014, 444] on div at bounding box center [784, 391] width 1568 height 783
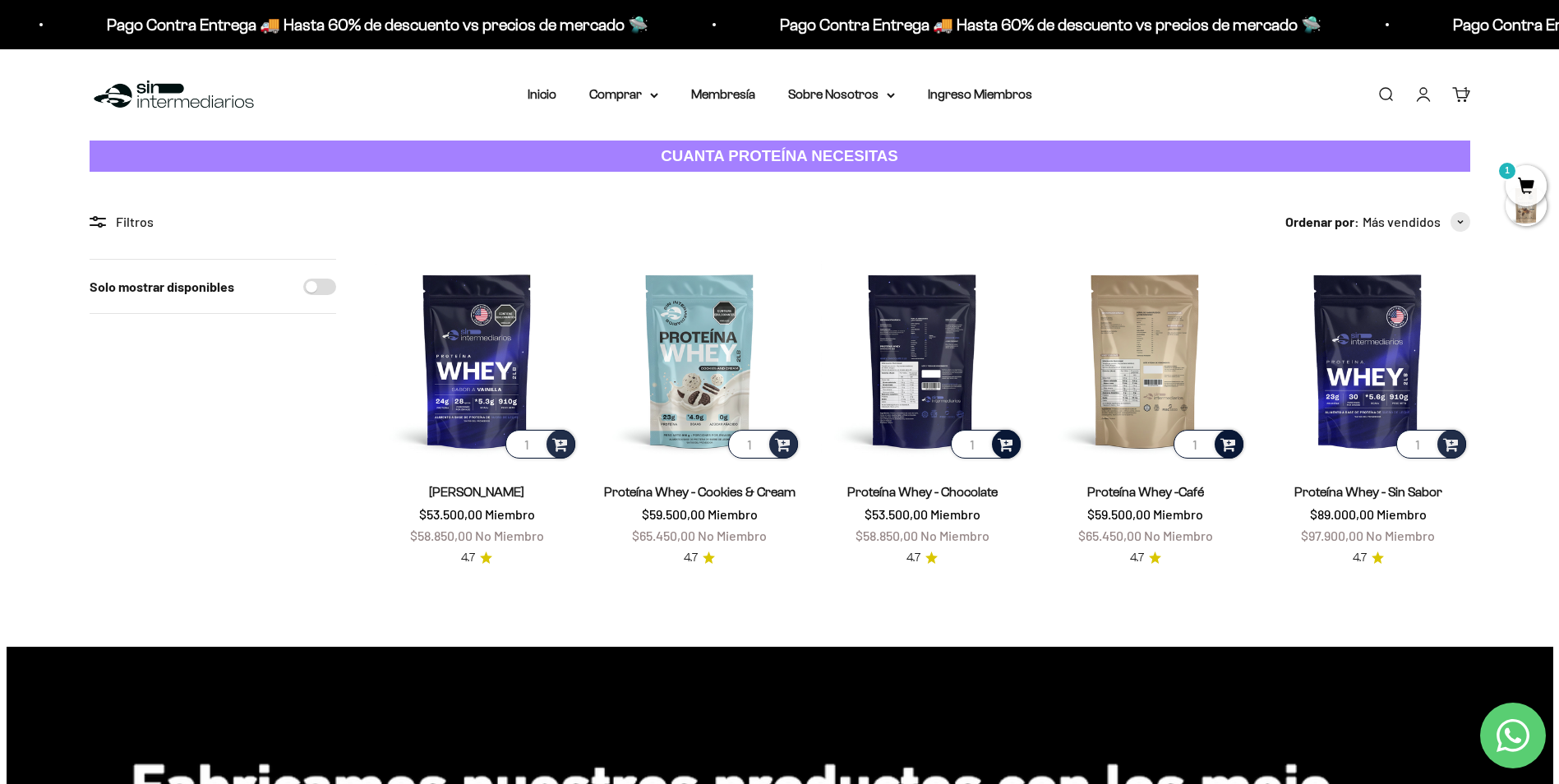
click at [1009, 453] on div at bounding box center [1006, 443] width 28 height 28
click at [978, 379] on span "Chocolate / 1 libra (460g)" at bounding box center [923, 380] width 113 height 12
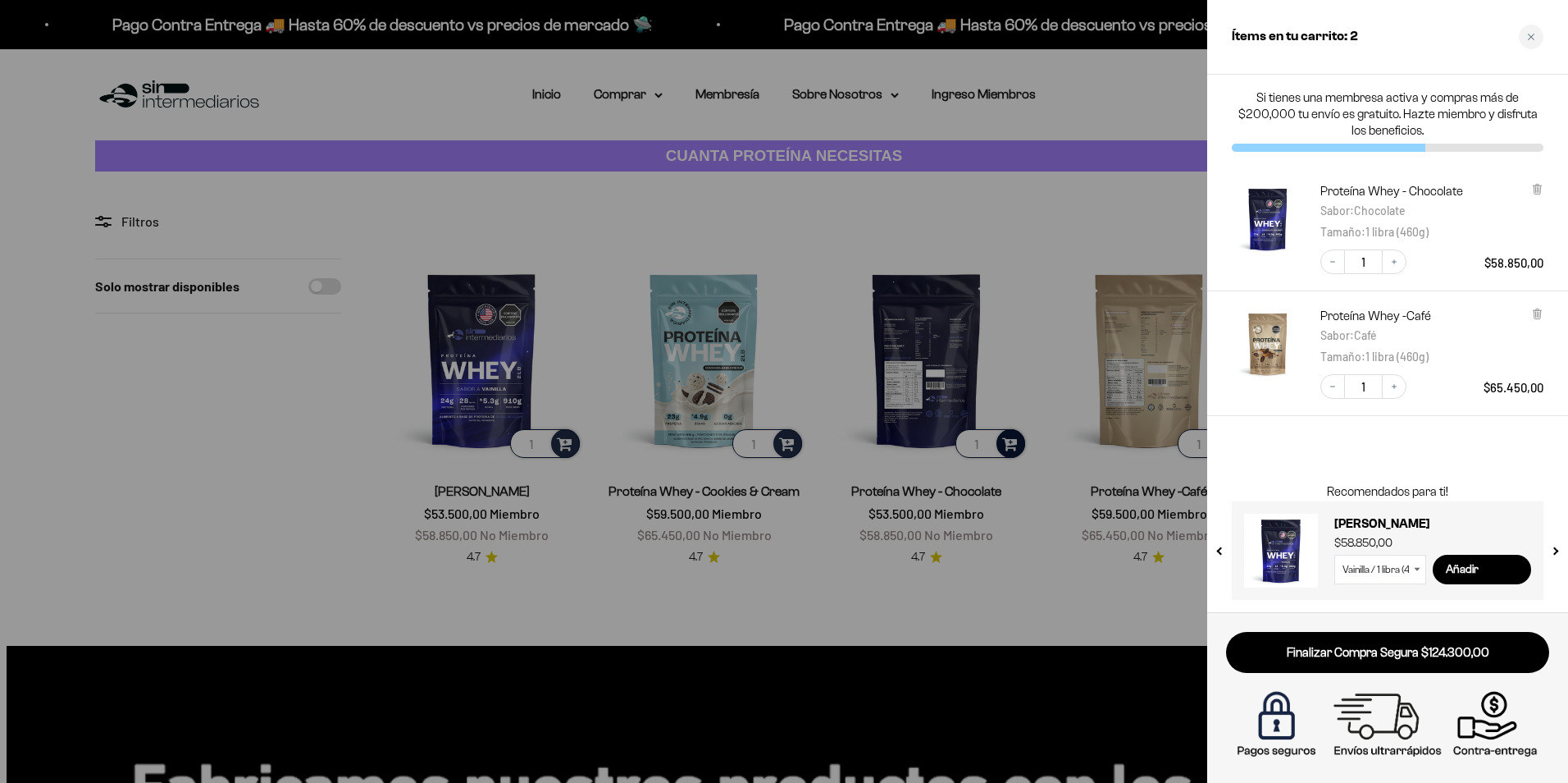
click at [1072, 87] on div at bounding box center [784, 391] width 1568 height 783
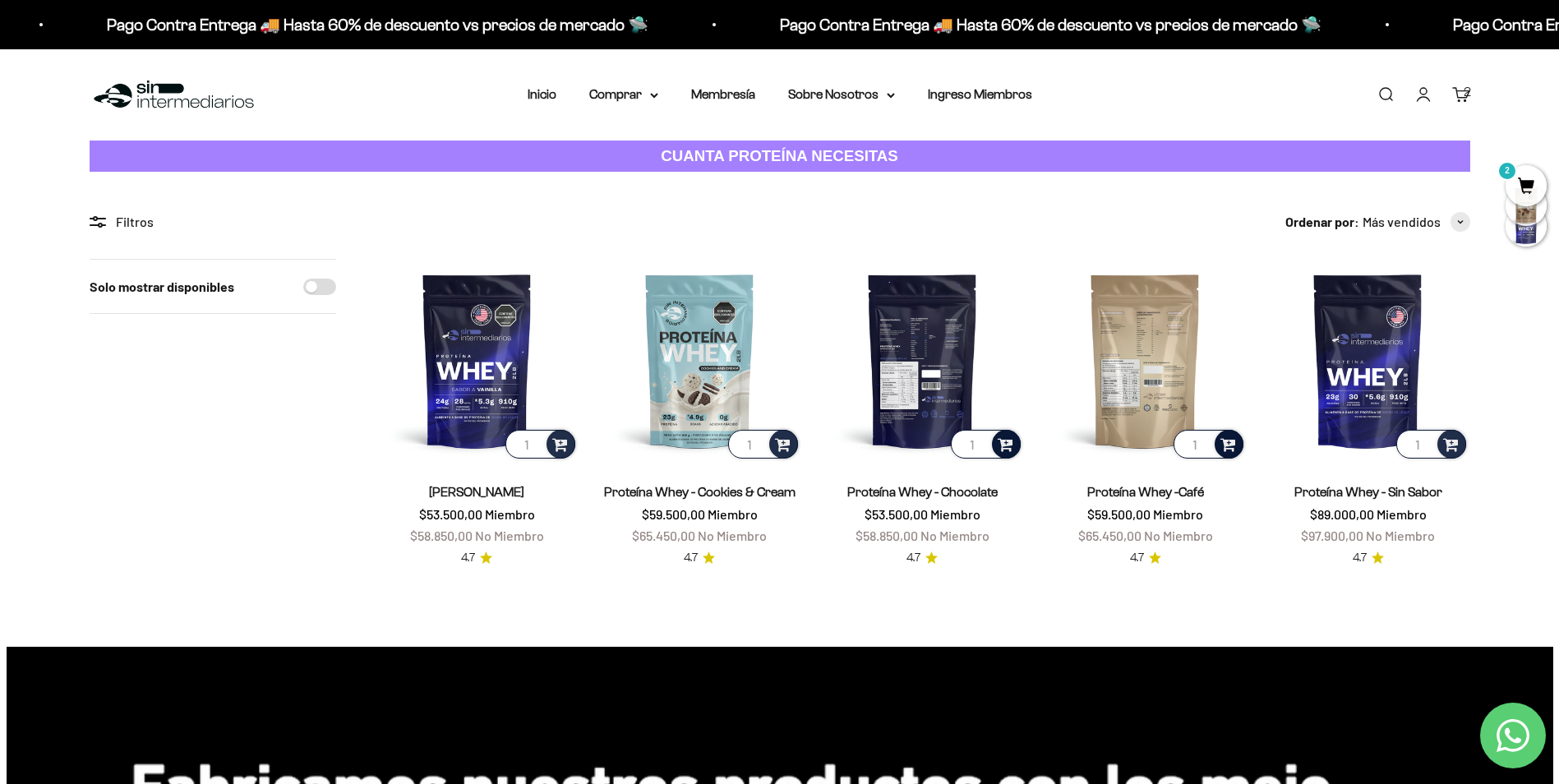
click at [1525, 184] on span "2" at bounding box center [1526, 185] width 41 height 41
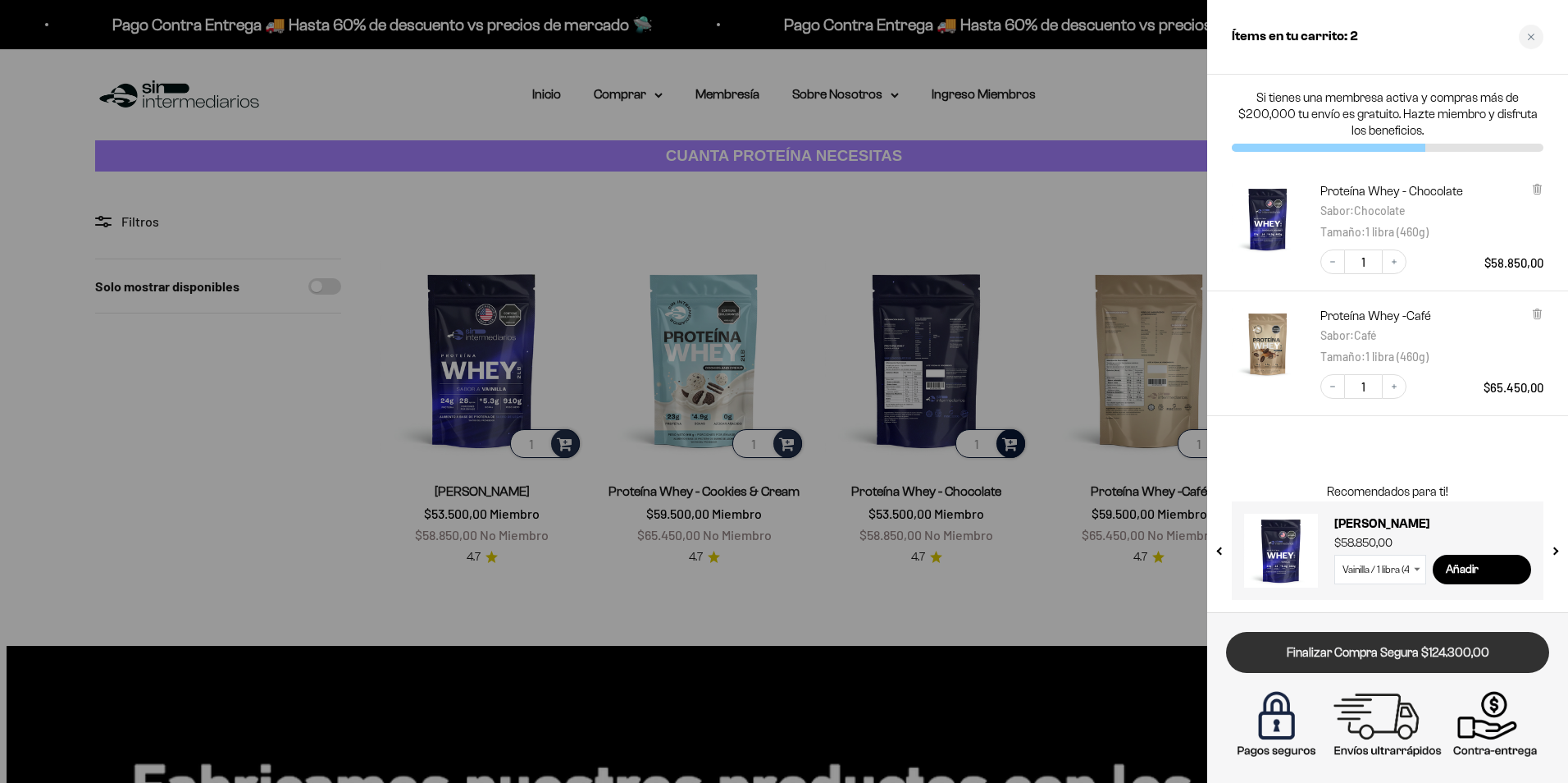
click at [1415, 647] on link "Finalizar Compra Segura $124.300,00" at bounding box center [1387, 653] width 323 height 42
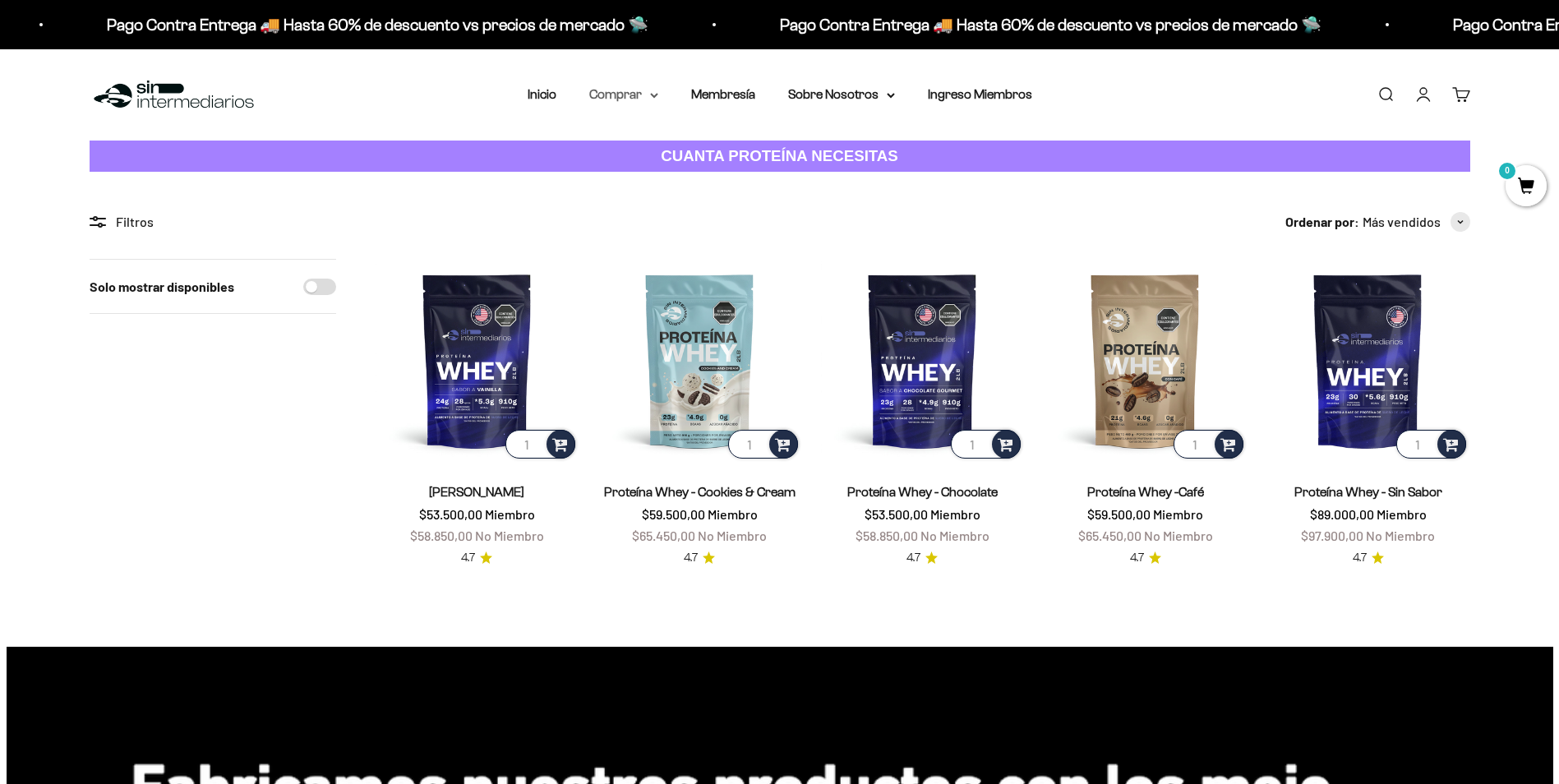
click at [632, 96] on summary "Comprar" at bounding box center [624, 94] width 69 height 21
click at [645, 153] on span "Proteínas" at bounding box center [626, 147] width 55 height 14
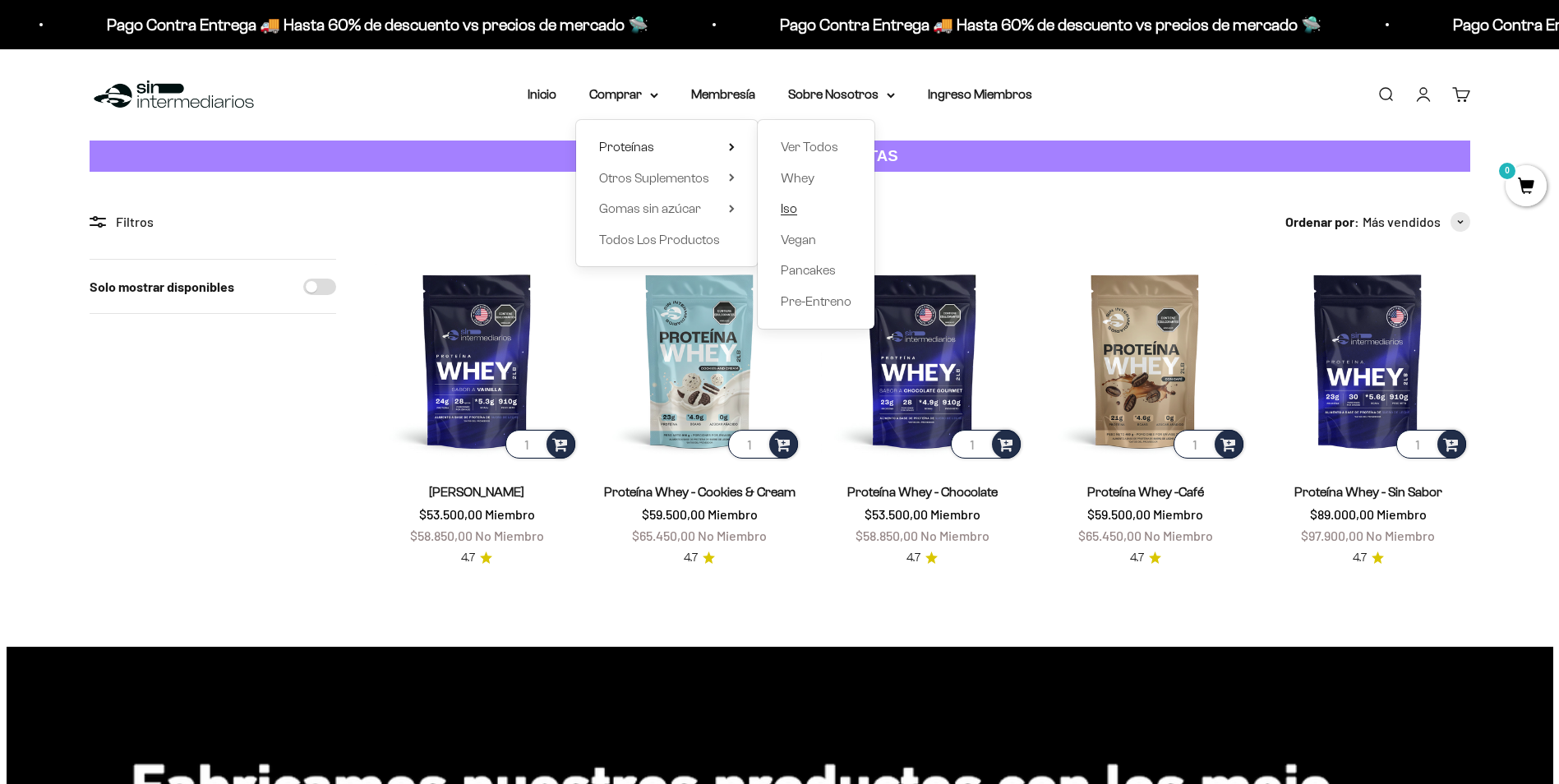
click at [813, 200] on link "Iso" at bounding box center [816, 209] width 70 height 21
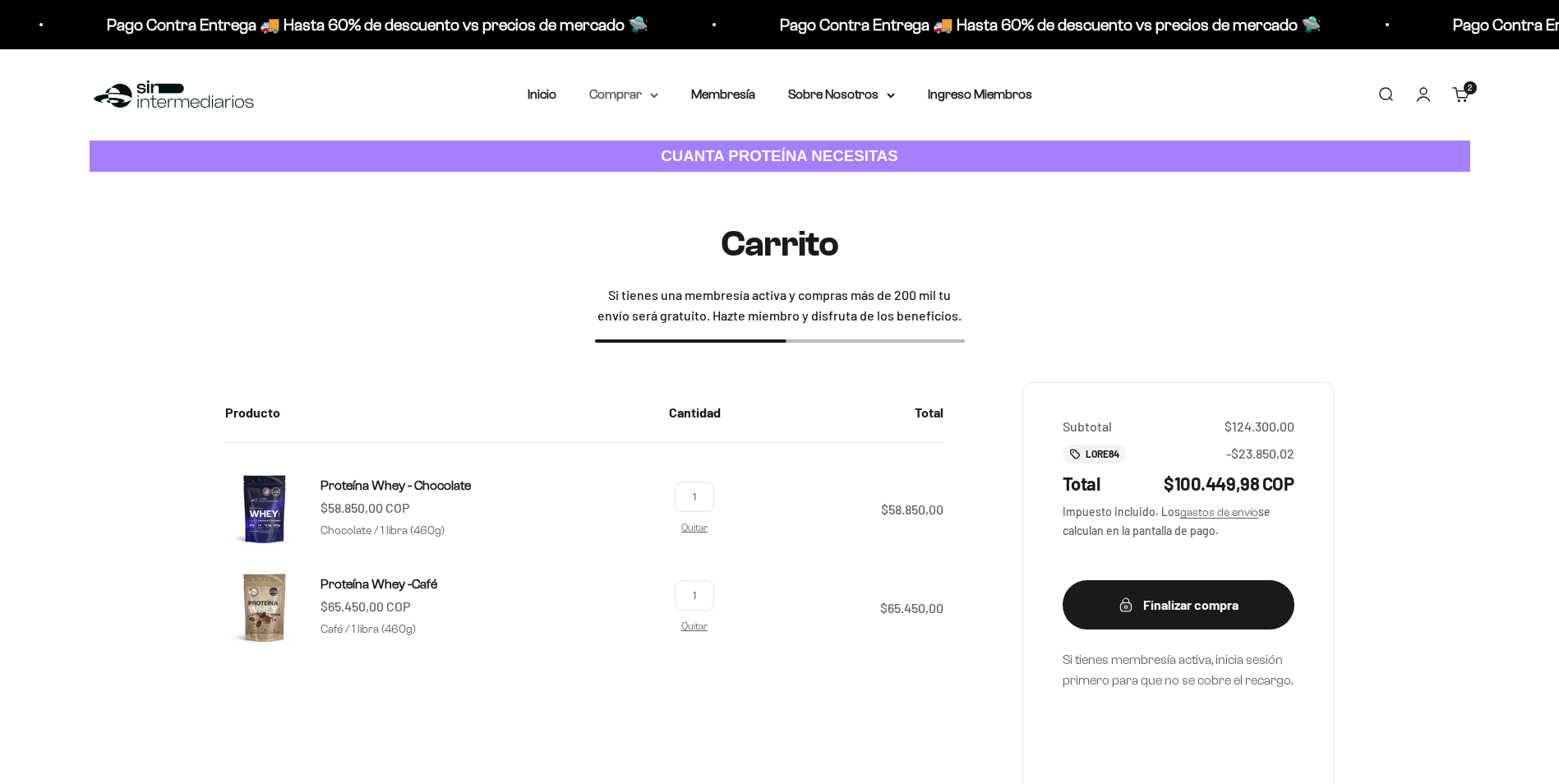
click at [652, 93] on icon at bounding box center [655, 95] width 9 height 6
click at [728, 179] on icon at bounding box center [731, 178] width 6 height 9
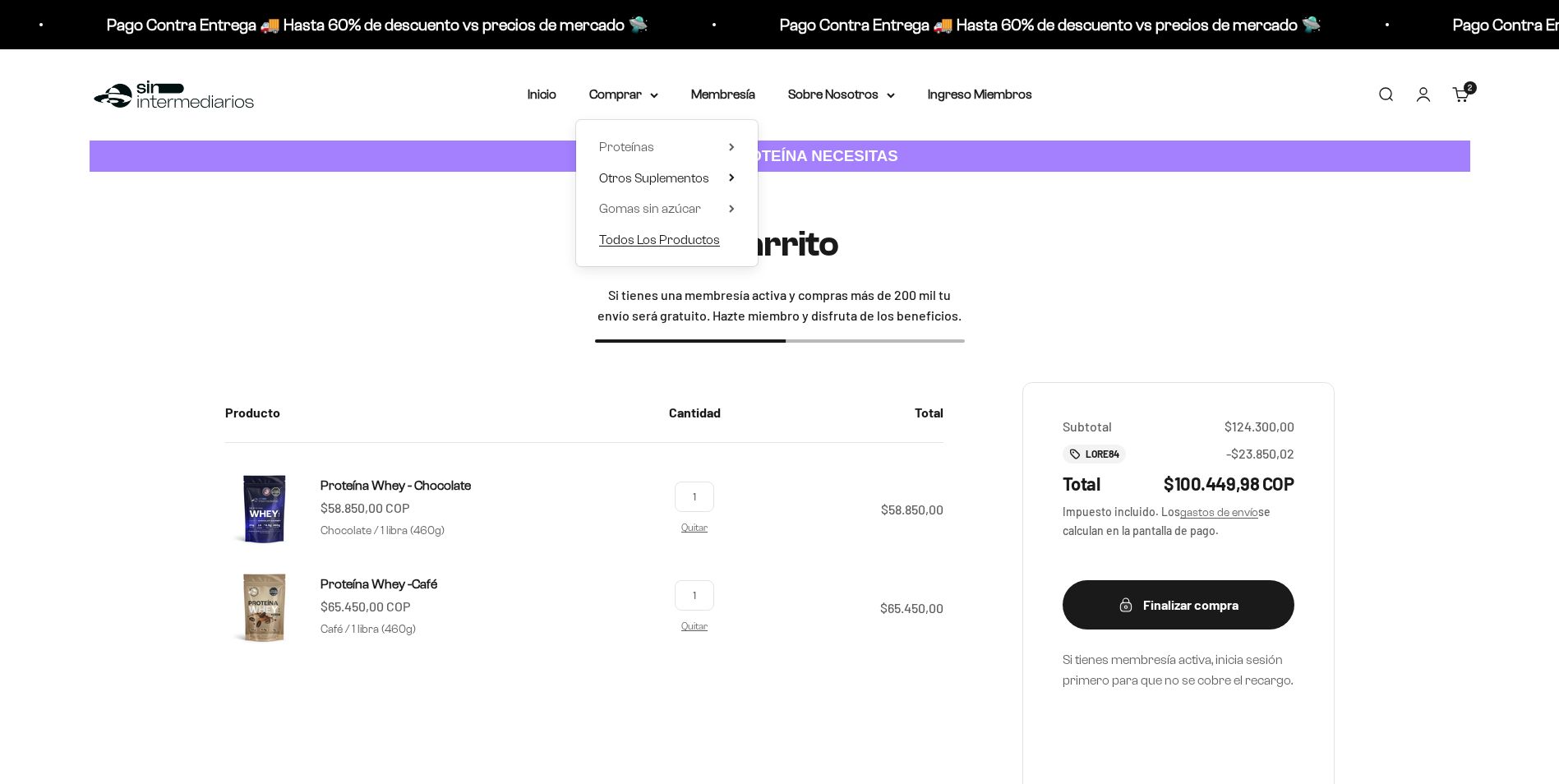
click at [701, 243] on span "Todos Los Productos" at bounding box center [659, 240] width 121 height 14
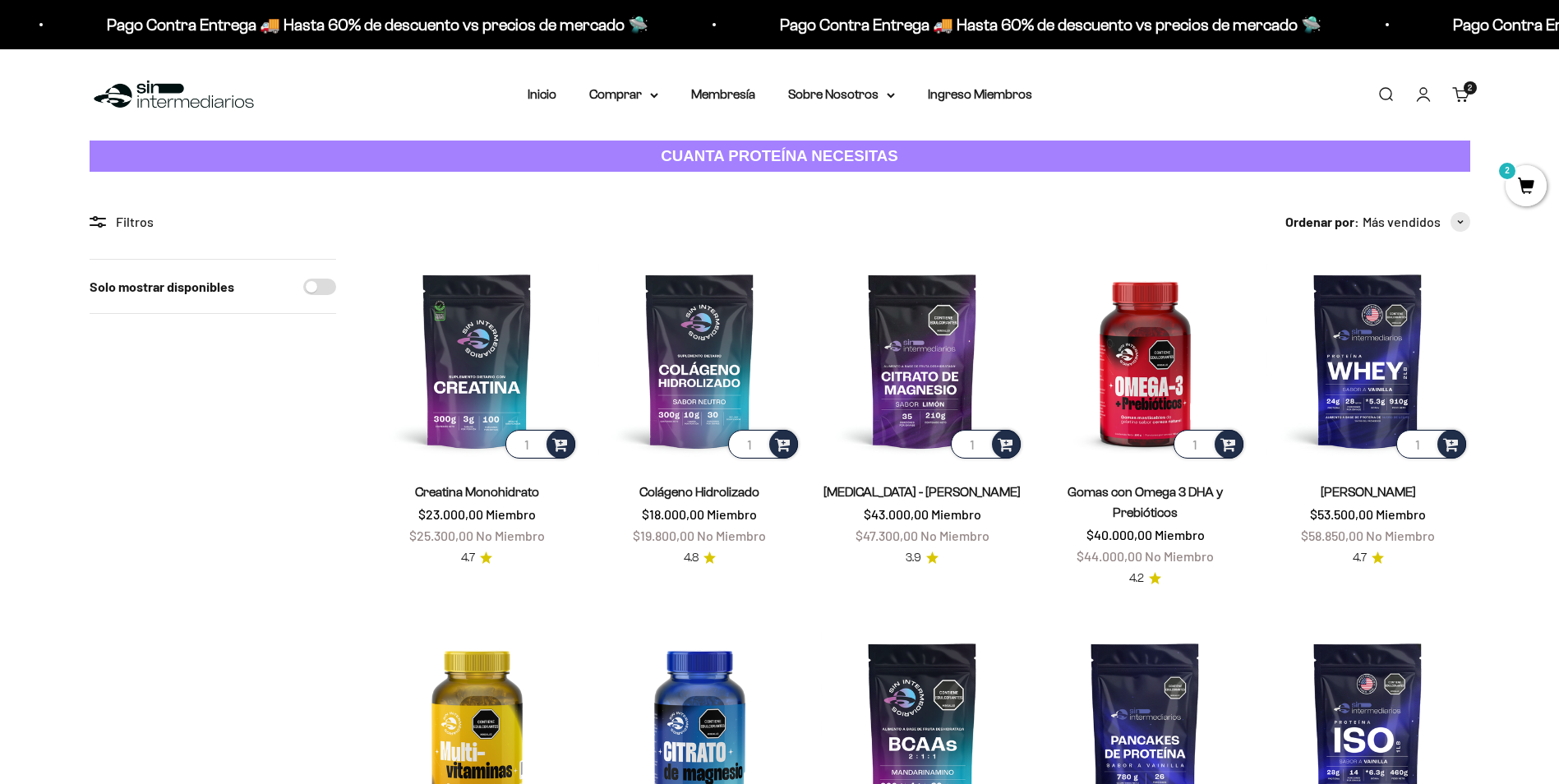
click at [1460, 98] on link "Carrito 2 artículos 2" at bounding box center [1460, 94] width 18 height 18
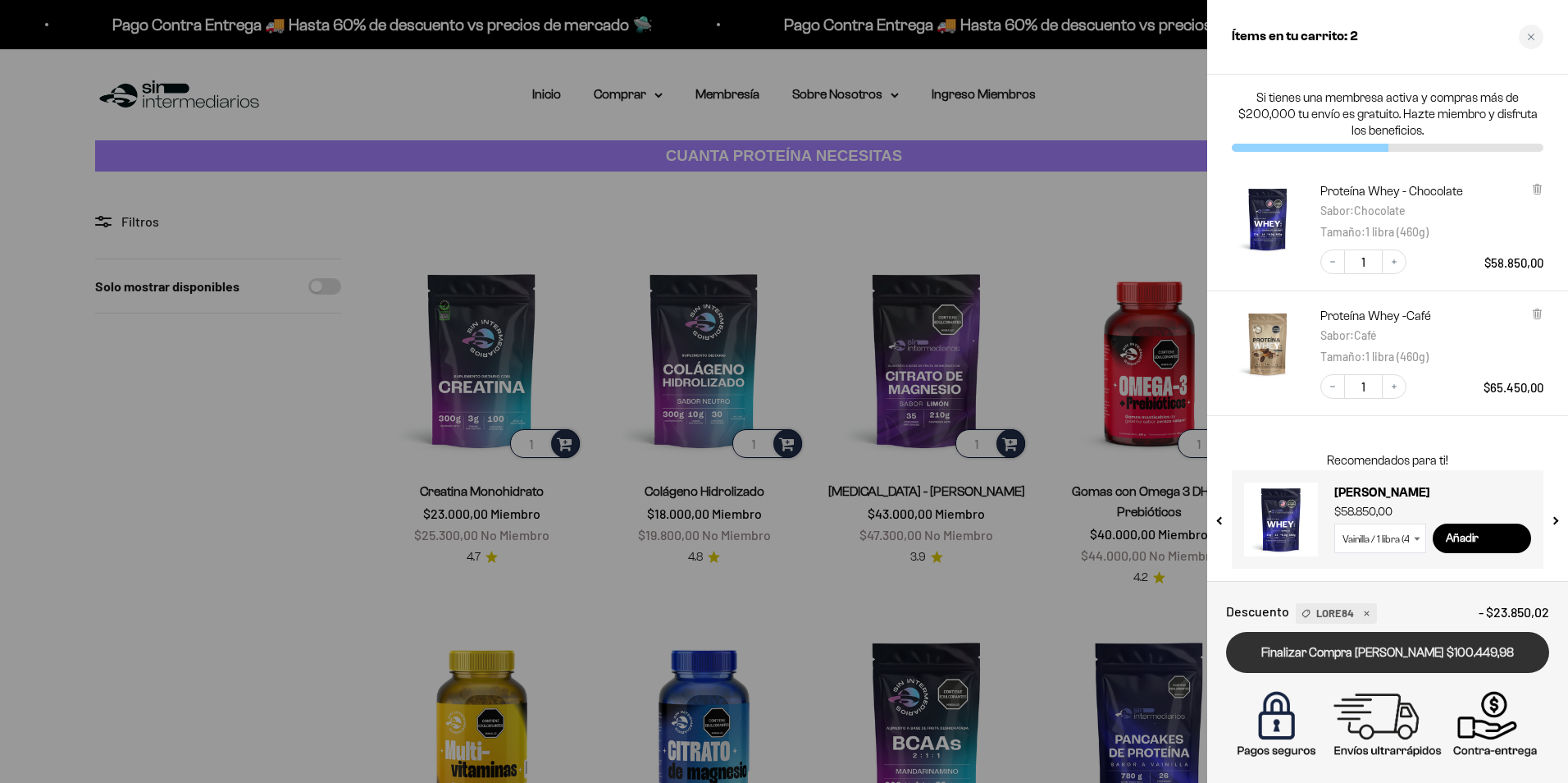
click at [1394, 654] on link "Finalizar Compra [PERSON_NAME] $100.449,98" at bounding box center [1387, 653] width 323 height 42
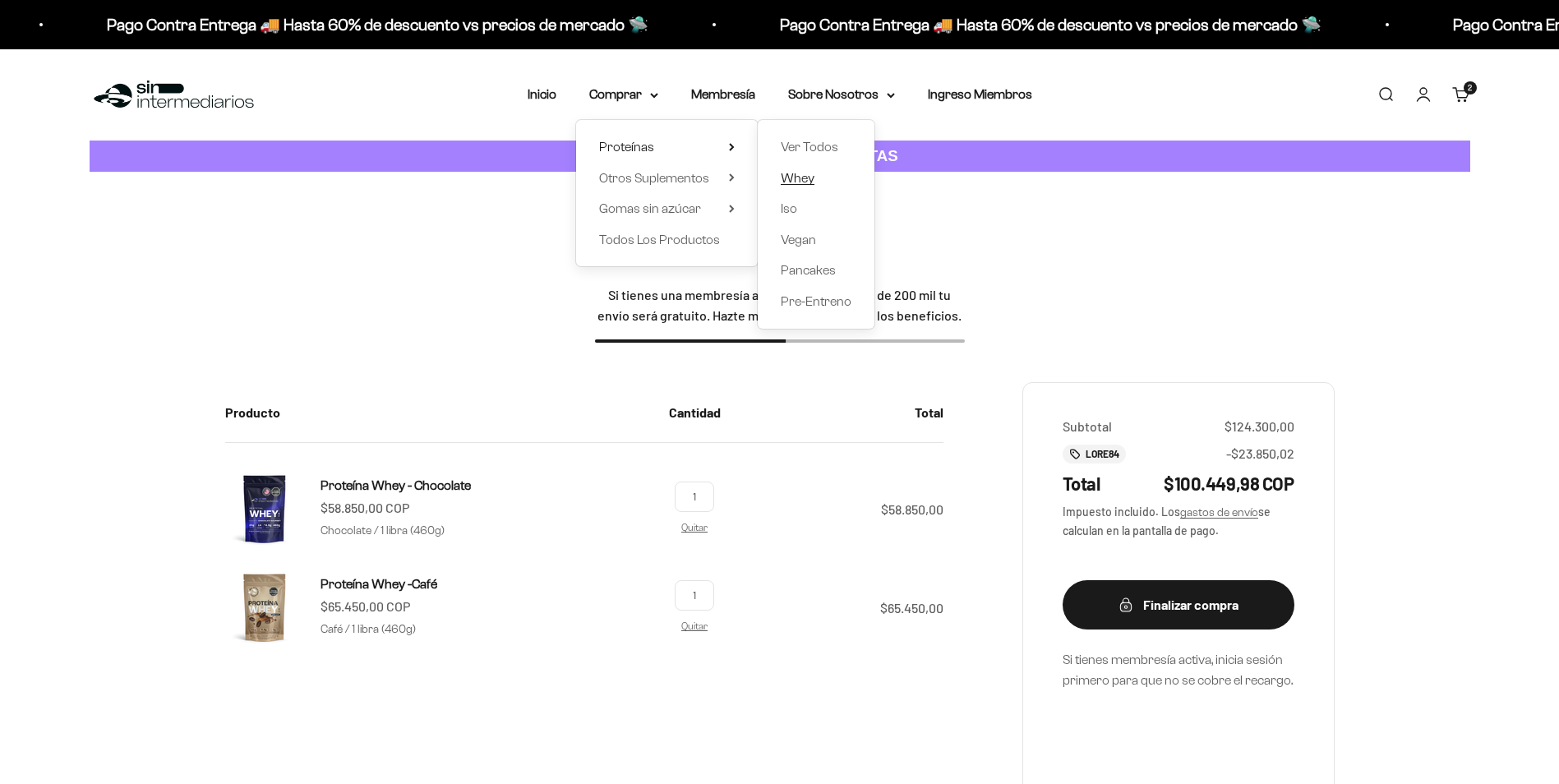
click at [808, 186] on span "Whey" at bounding box center [797, 178] width 33 height 21
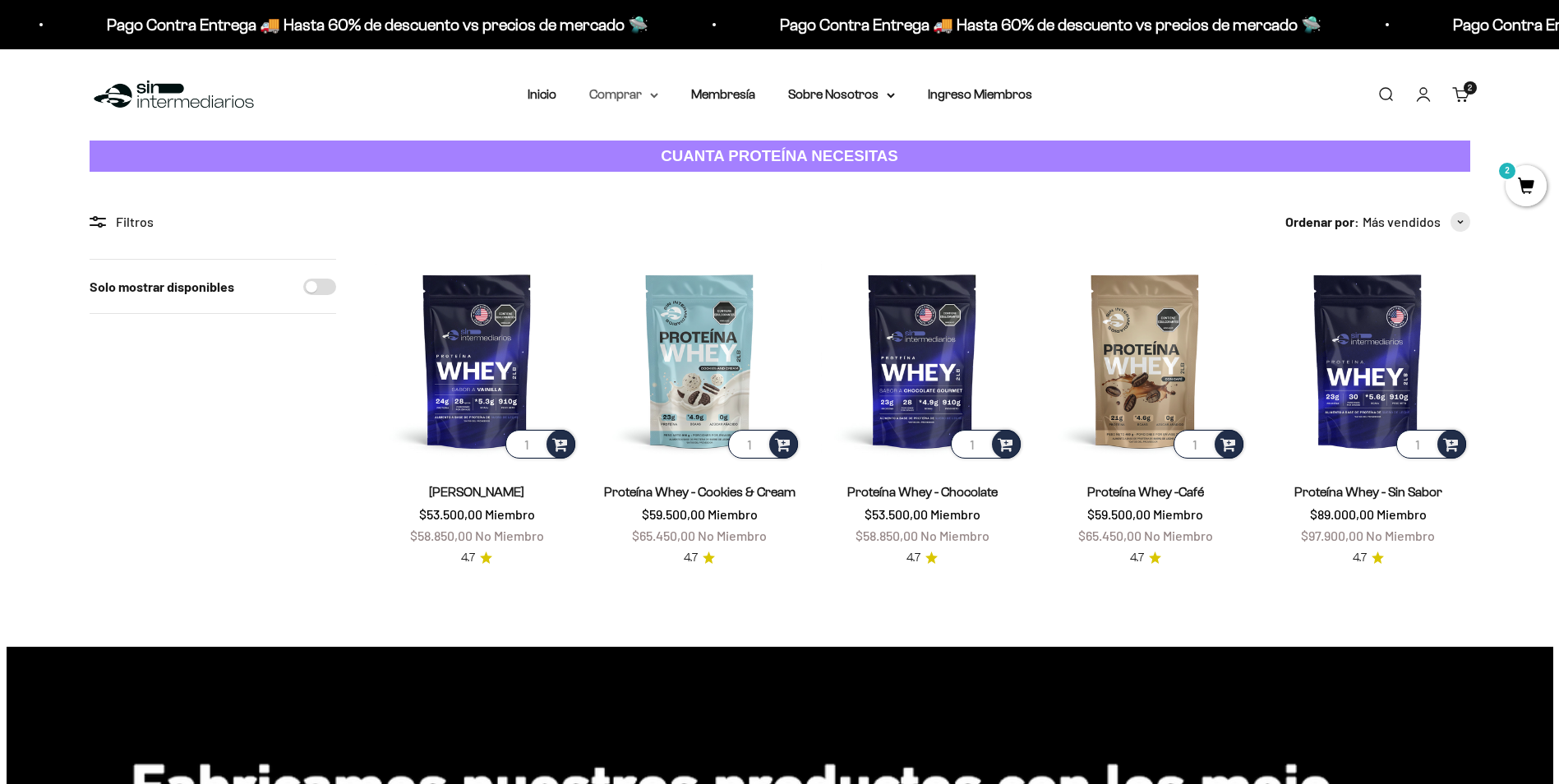
click at [642, 97] on summary "Comprar" at bounding box center [624, 94] width 69 height 21
click at [692, 149] on summary "Proteínas" at bounding box center [667, 147] width 136 height 21
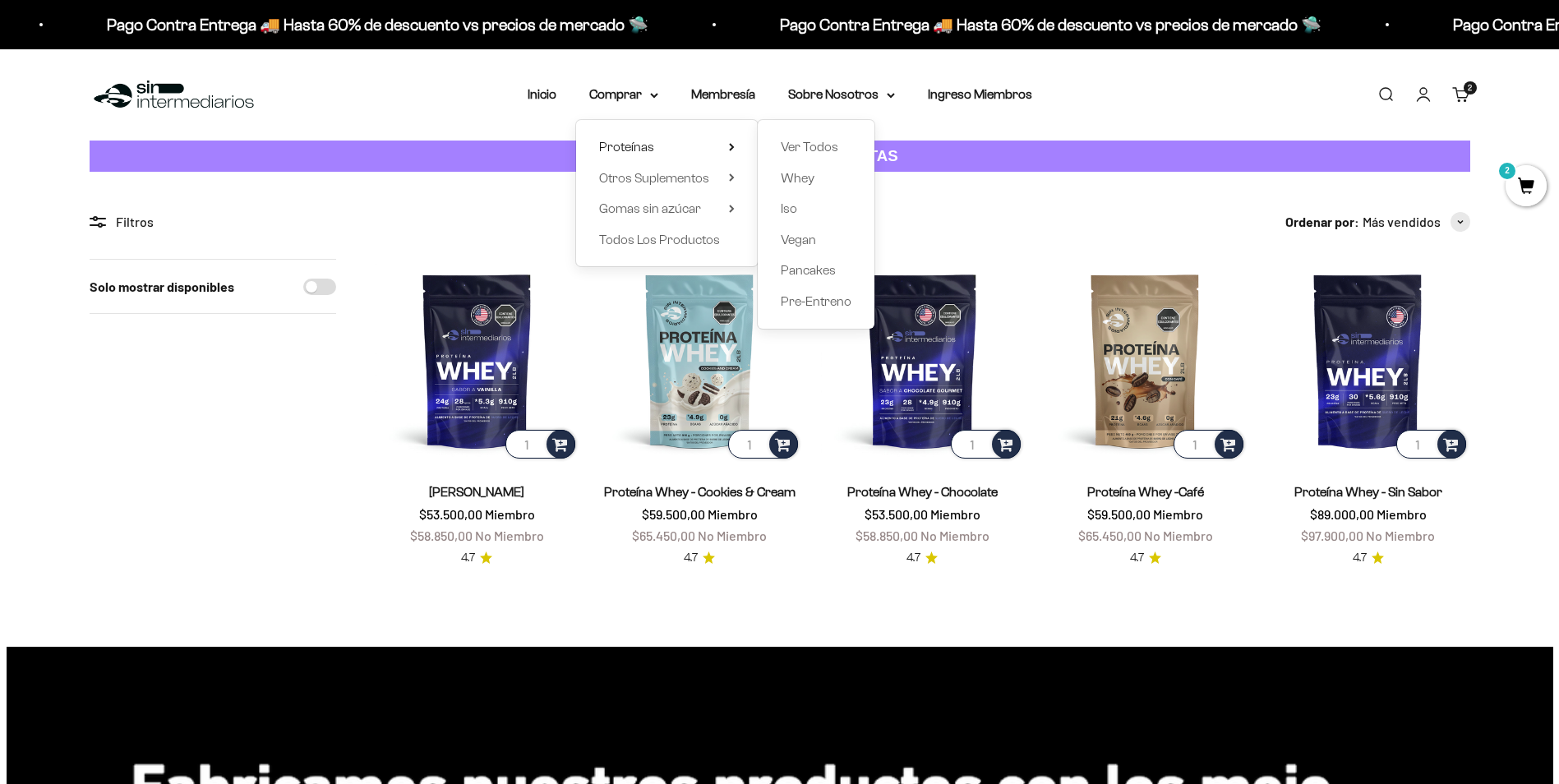
click at [775, 211] on div "Ver Todos Whey Iso Vegan Pancakes Pre-Entreno" at bounding box center [816, 224] width 117 height 209
click at [783, 211] on span "Iso" at bounding box center [789, 208] width 16 height 14
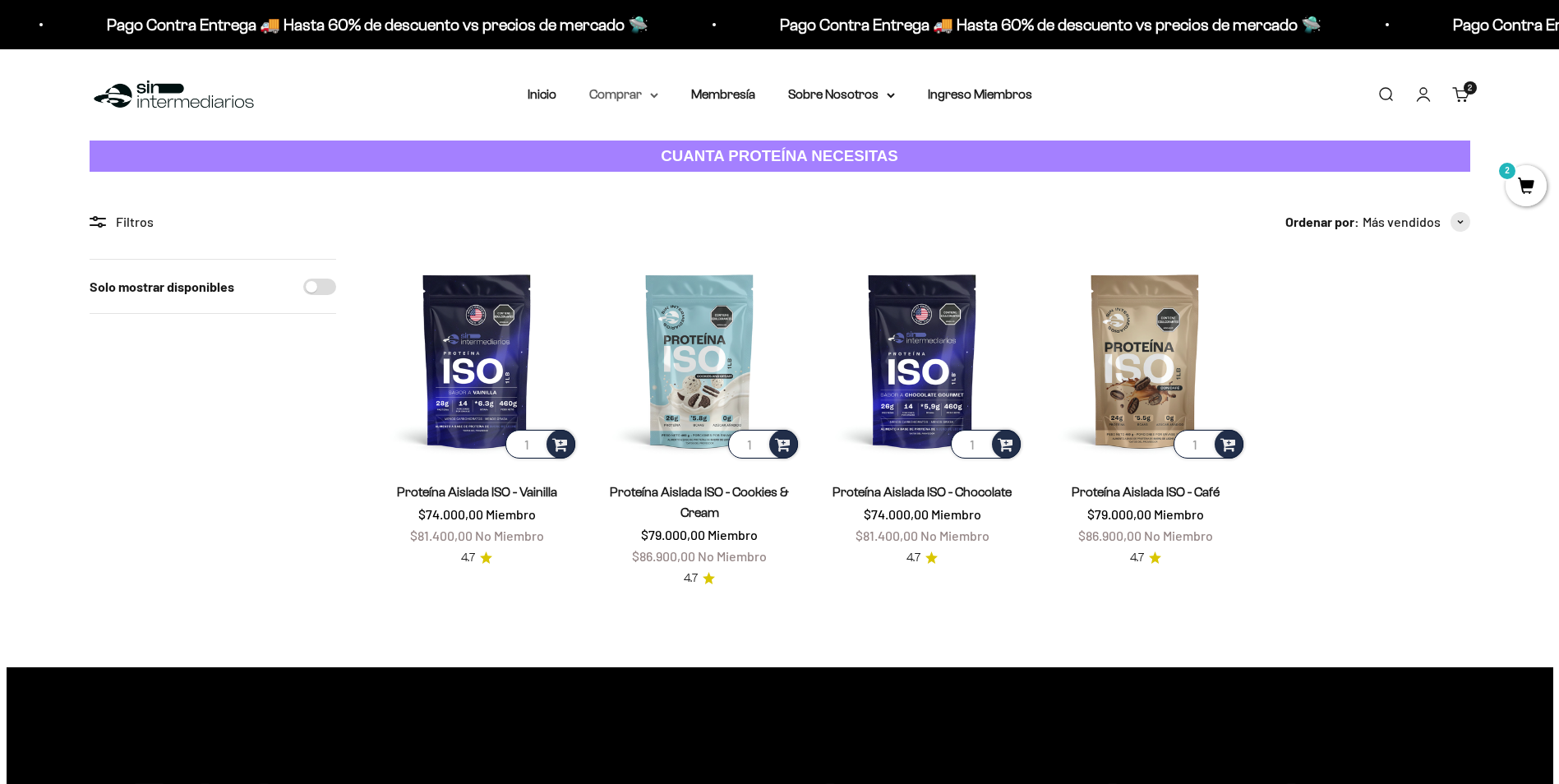
click at [651, 97] on icon at bounding box center [655, 95] width 9 height 6
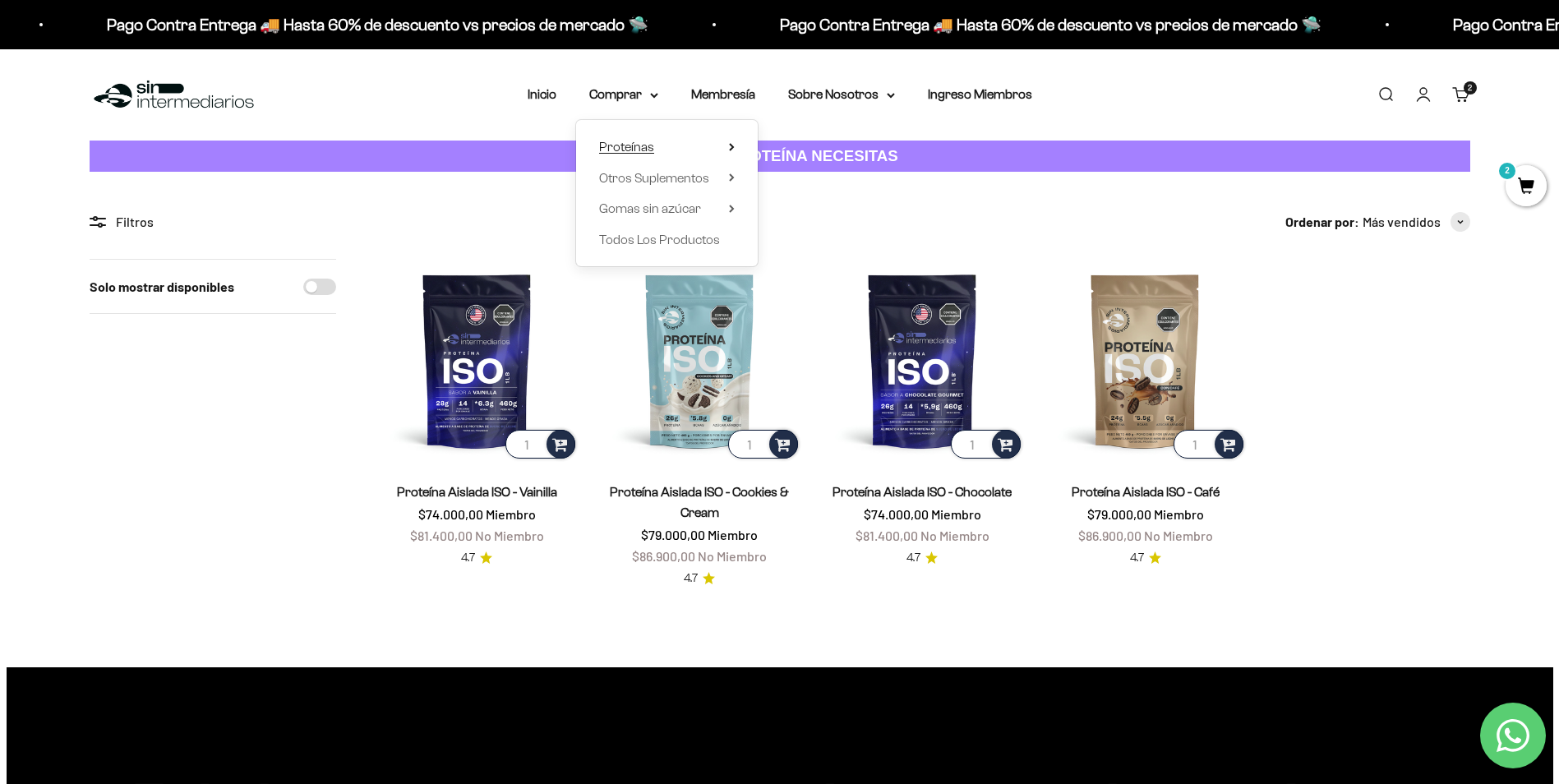
click at [703, 147] on summary "Proteínas" at bounding box center [667, 147] width 136 height 21
click at [787, 182] on span "Whey" at bounding box center [797, 178] width 33 height 14
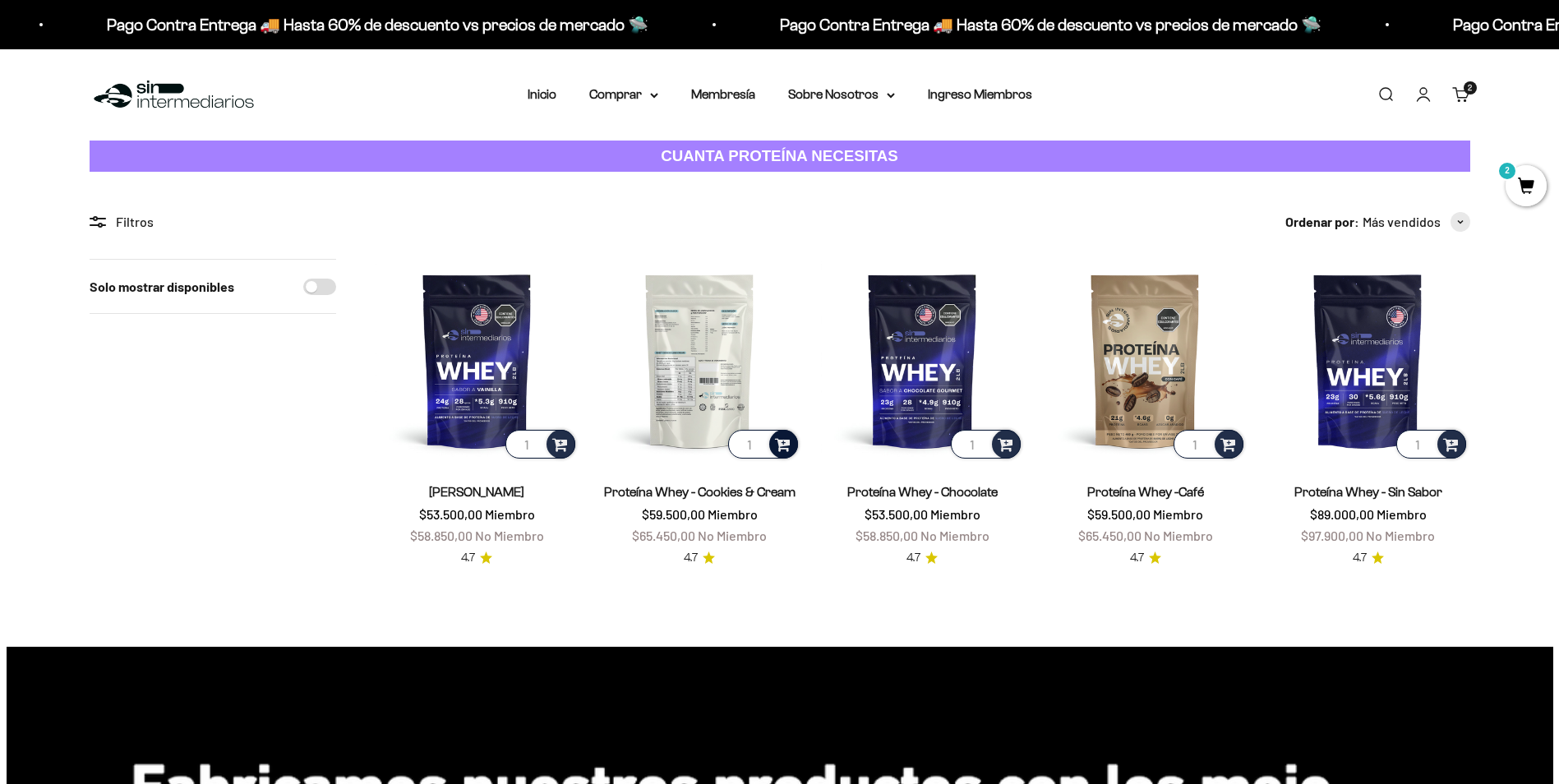
click at [789, 446] on span at bounding box center [783, 443] width 15 height 19
click at [765, 422] on span "Cookies & Cream / 2 libras (910g)" at bounding box center [700, 419] width 149 height 12
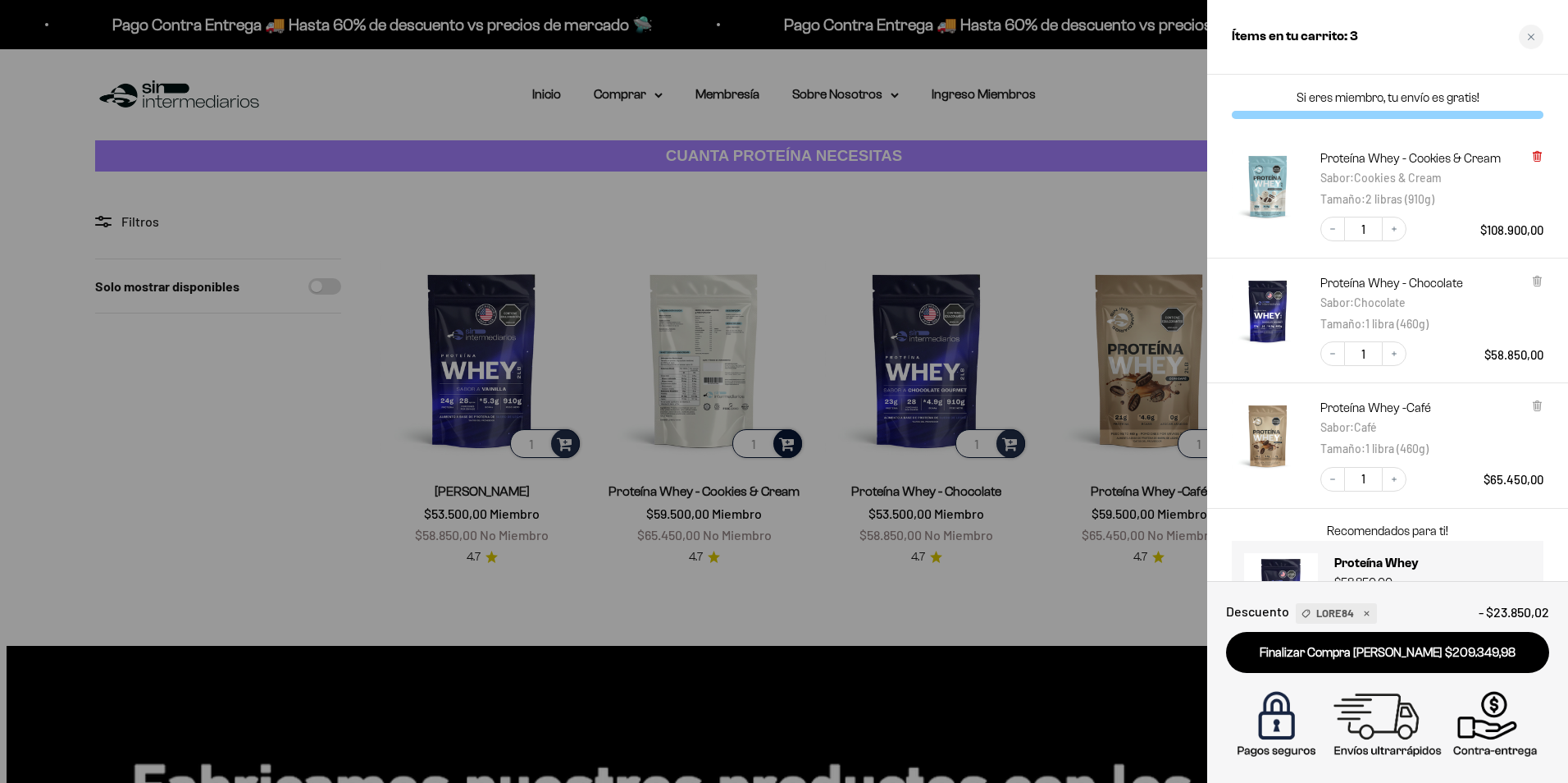
click at [1539, 152] on icon at bounding box center [1537, 156] width 12 height 12
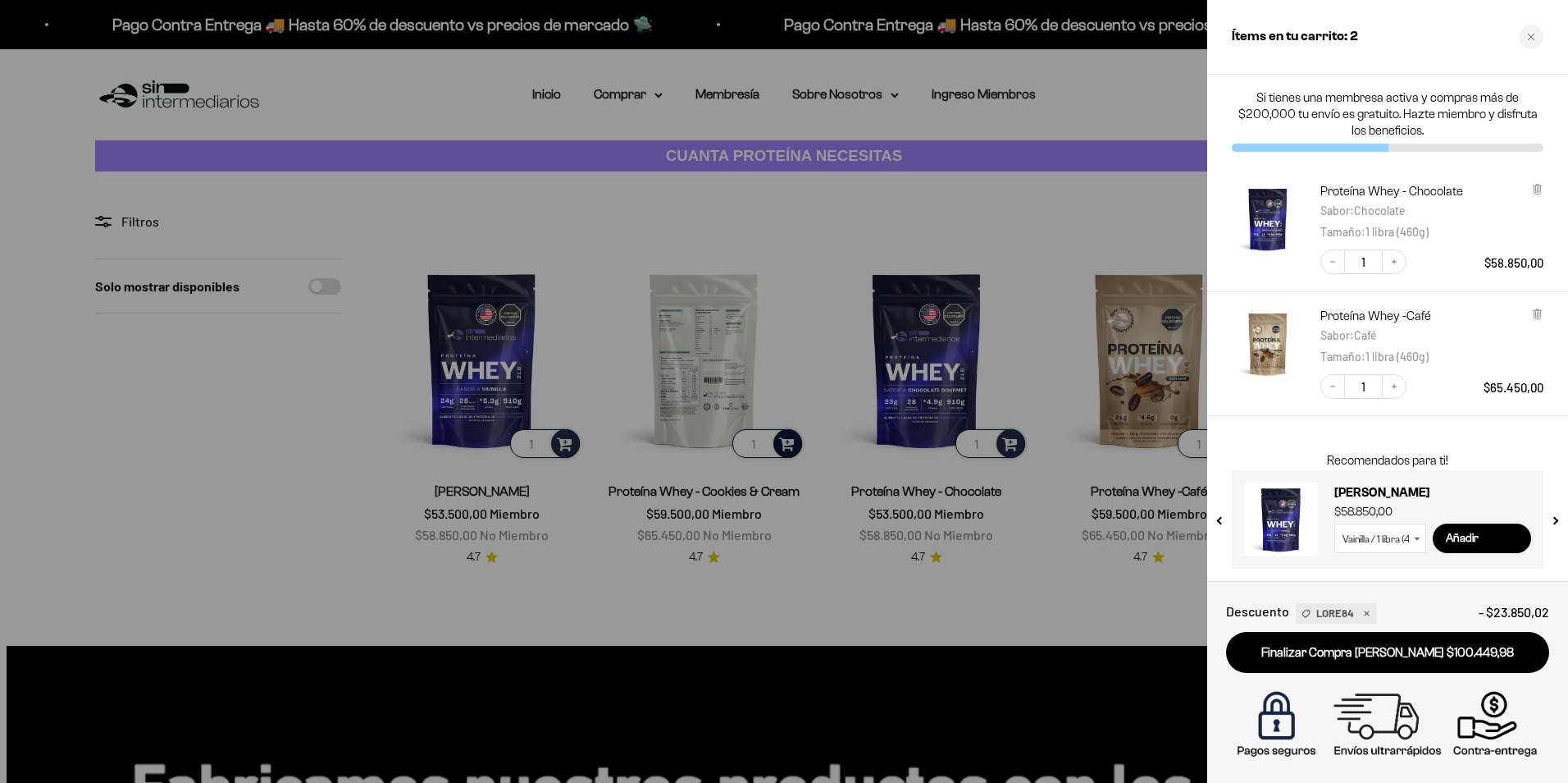
click at [657, 93] on div at bounding box center [784, 391] width 1568 height 783
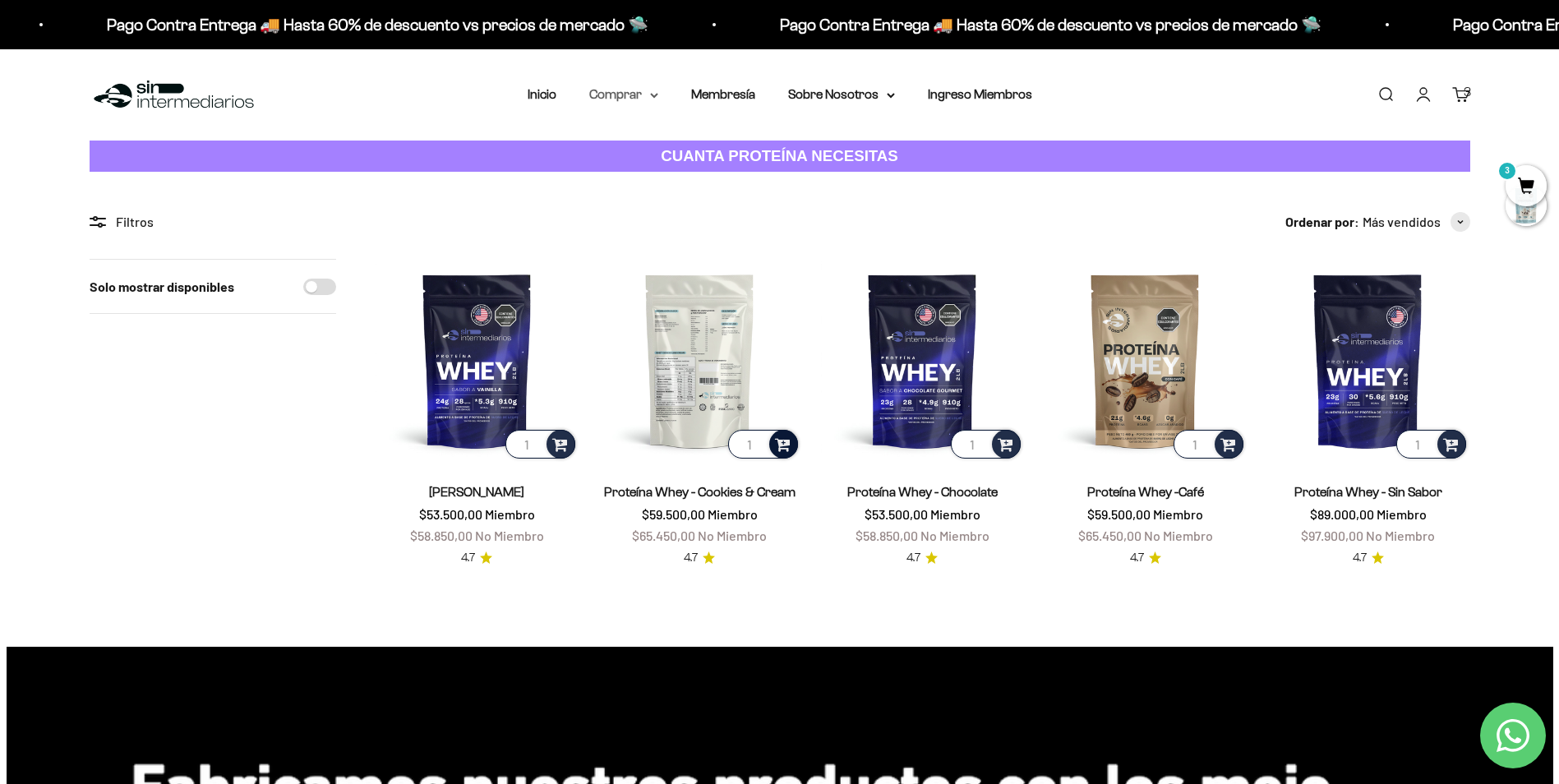
click at [655, 95] on icon at bounding box center [655, 95] width 7 height 3
click at [714, 146] on summary "Proteínas" at bounding box center [667, 147] width 136 height 21
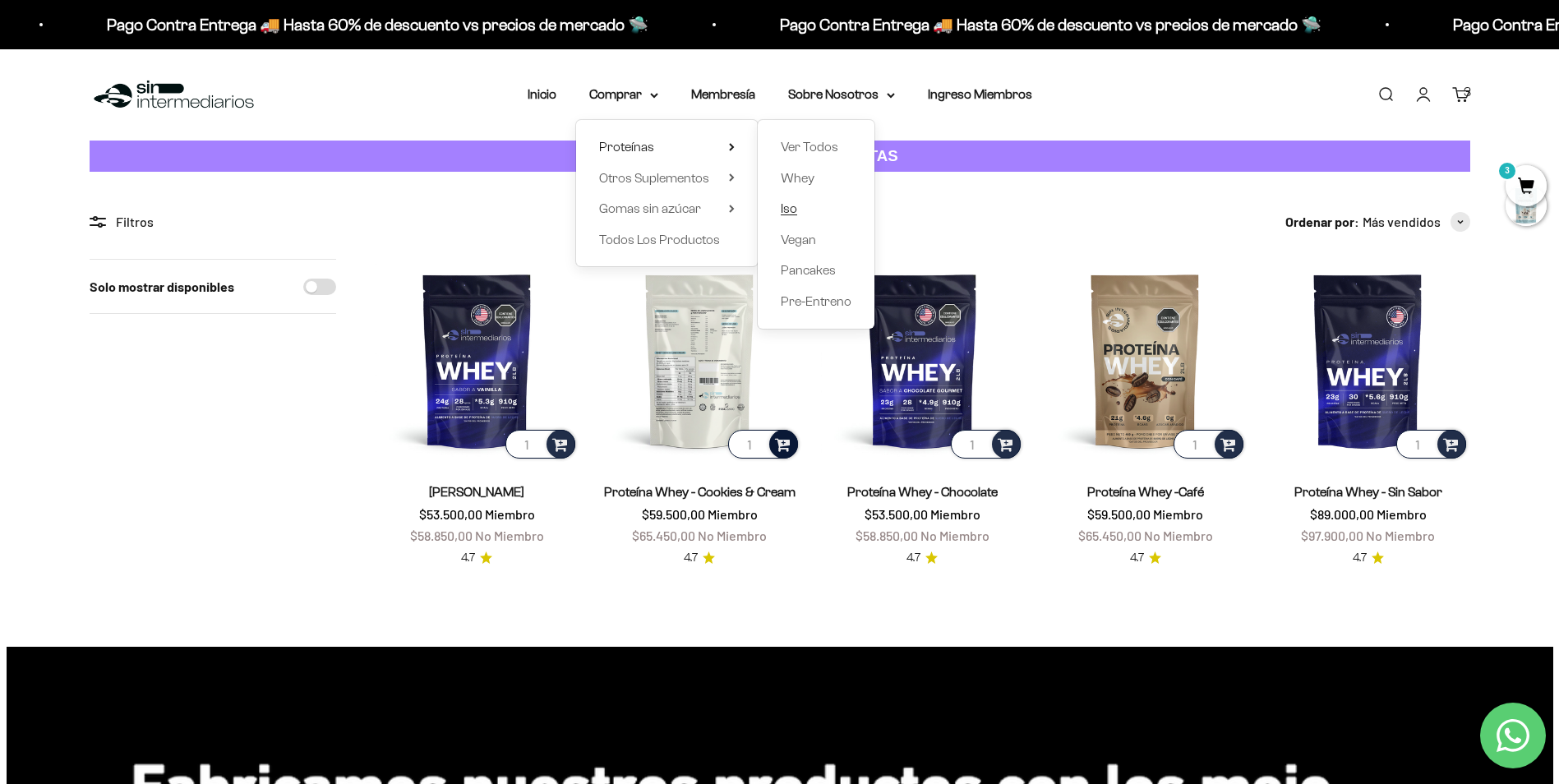
click at [797, 212] on span "Iso" at bounding box center [789, 208] width 16 height 14
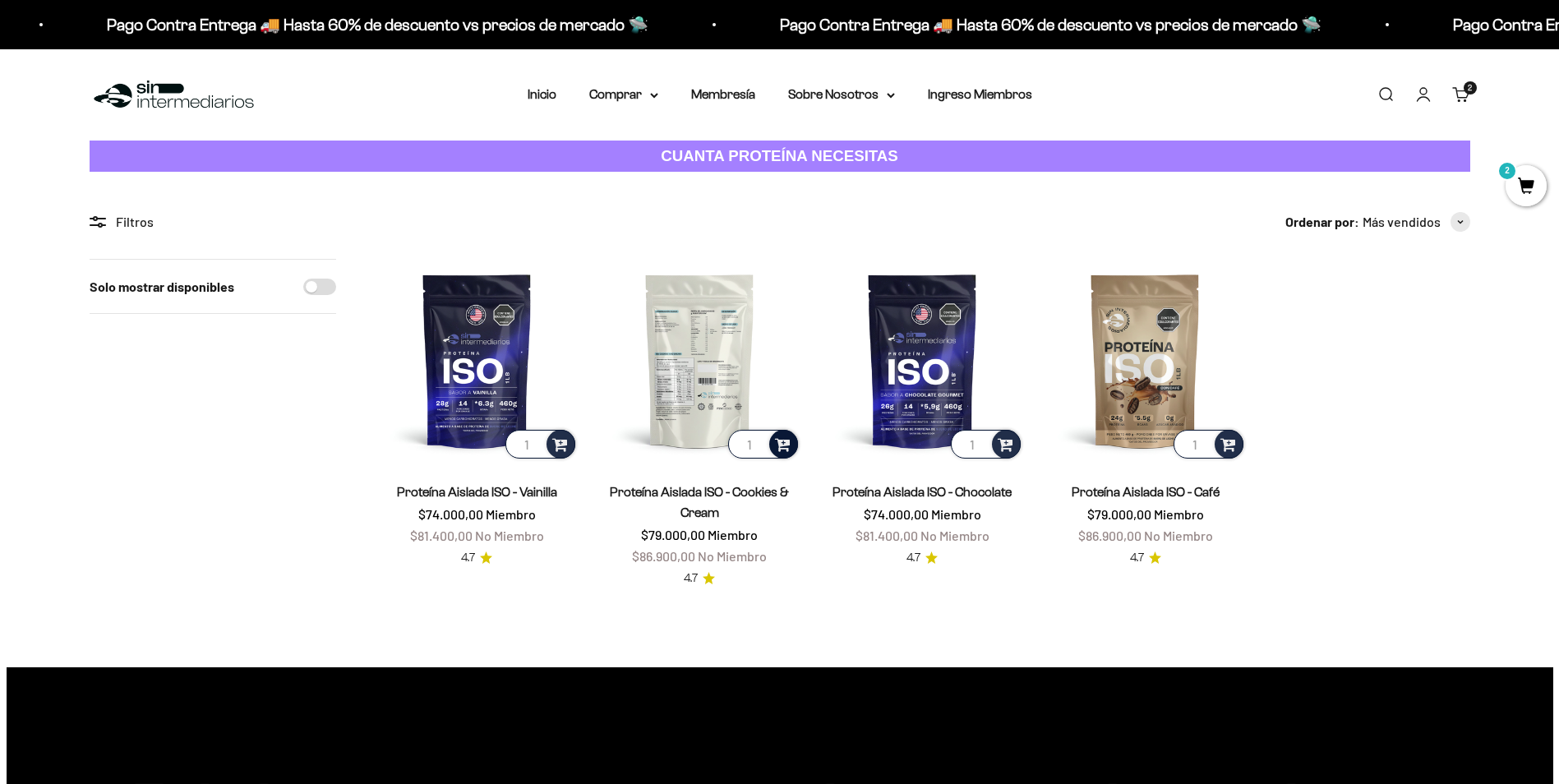
click at [782, 447] on span at bounding box center [783, 443] width 15 height 19
click at [759, 415] on span "Cookies & Cream / 2 libras (910g)" at bounding box center [700, 419] width 149 height 12
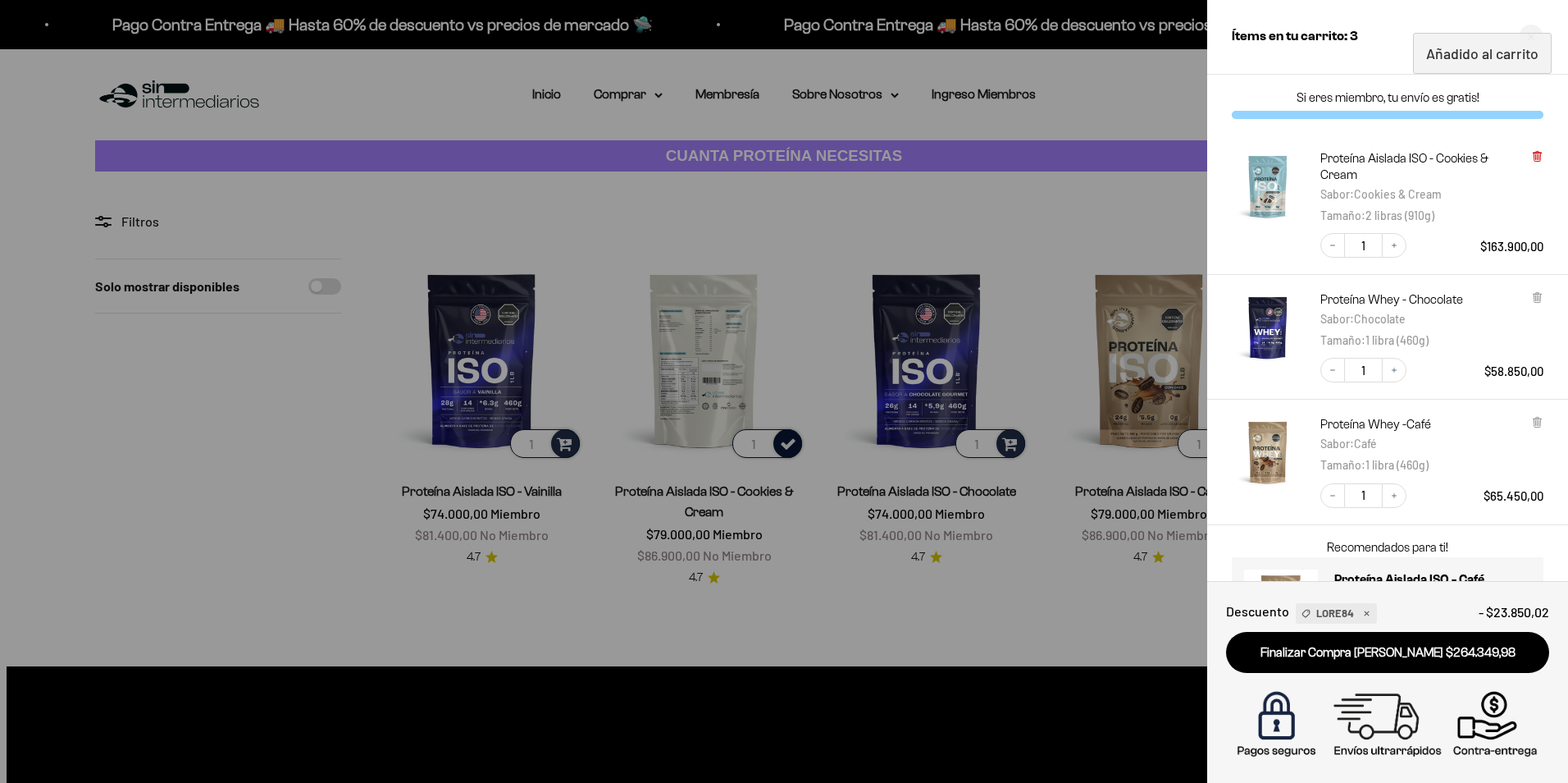
click at [1539, 158] on icon at bounding box center [1537, 157] width 7 height 9
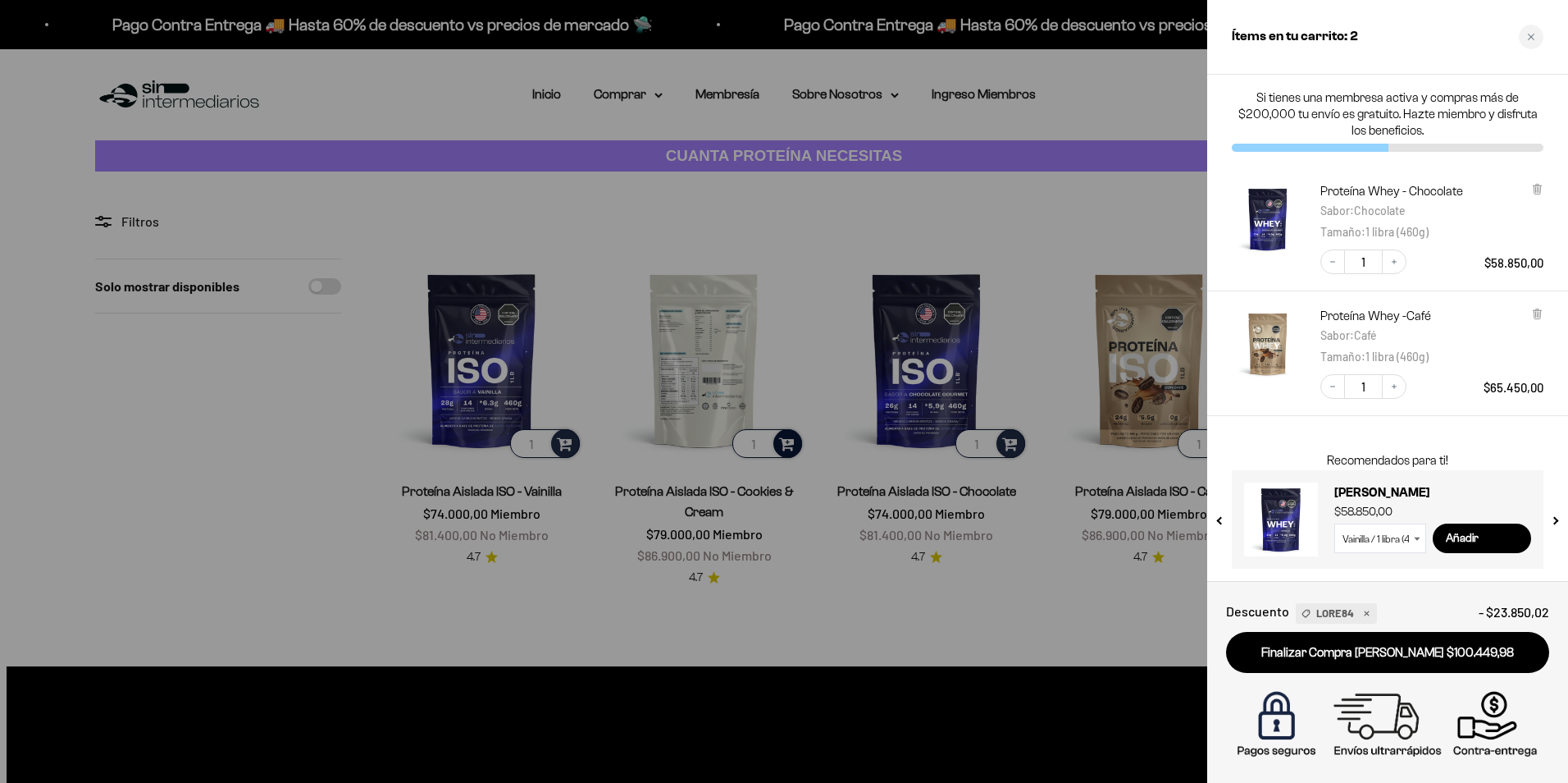
click at [778, 396] on div at bounding box center [784, 391] width 1568 height 783
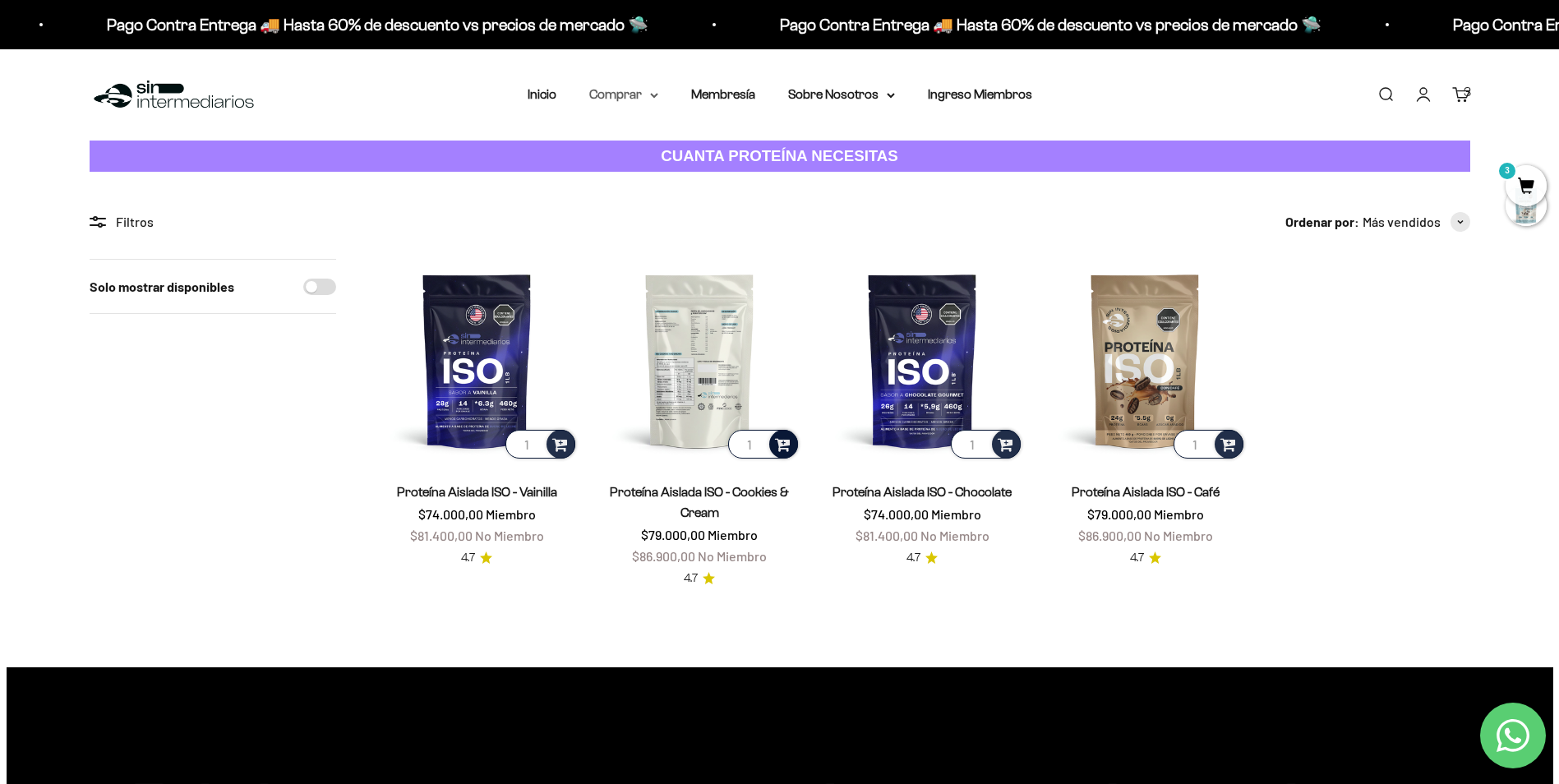
click at [655, 89] on summary "Comprar" at bounding box center [624, 94] width 69 height 21
click at [673, 149] on summary "Proteínas" at bounding box center [667, 147] width 136 height 21
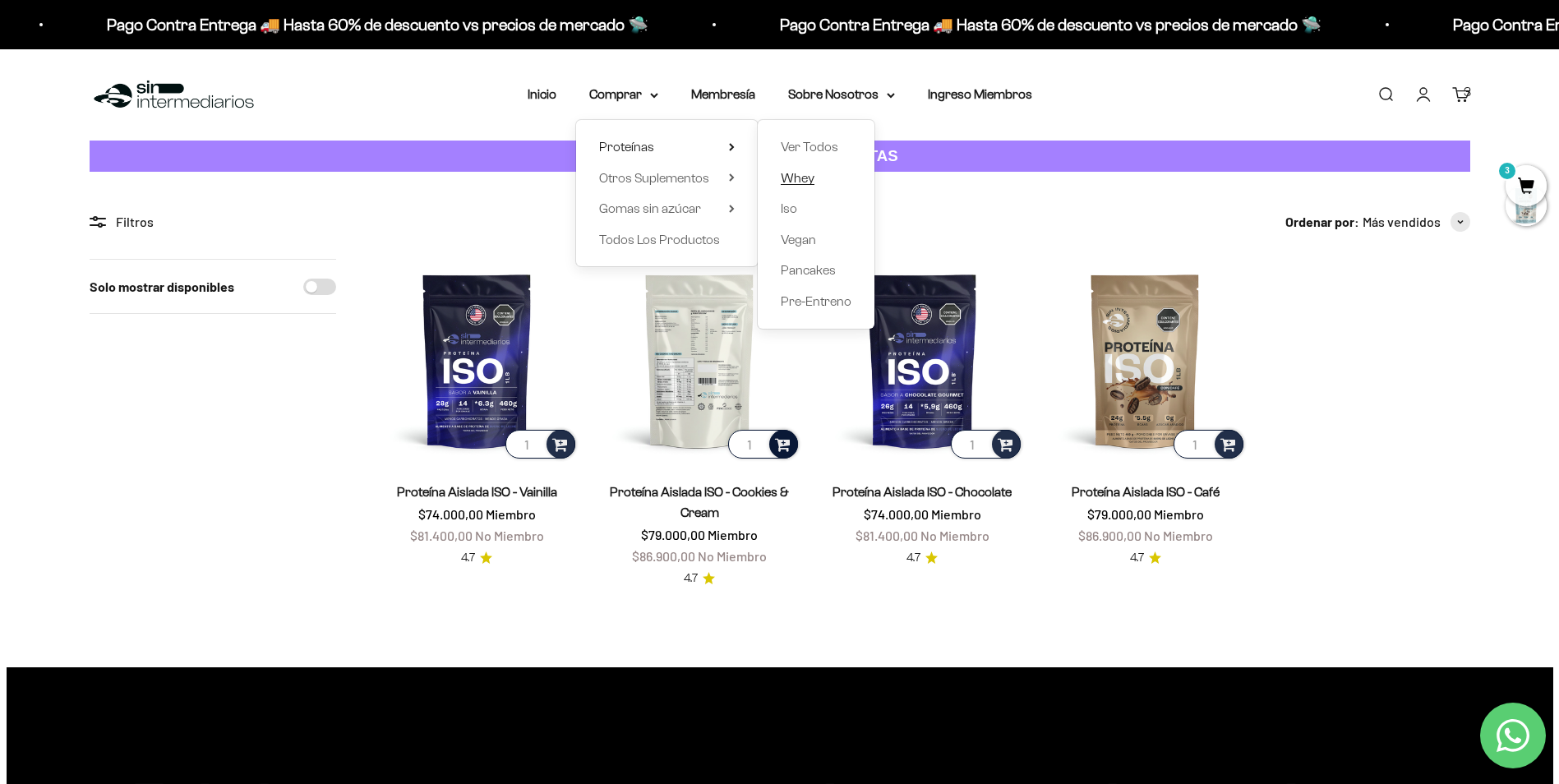
click at [796, 183] on span "Whey" at bounding box center [797, 178] width 33 height 14
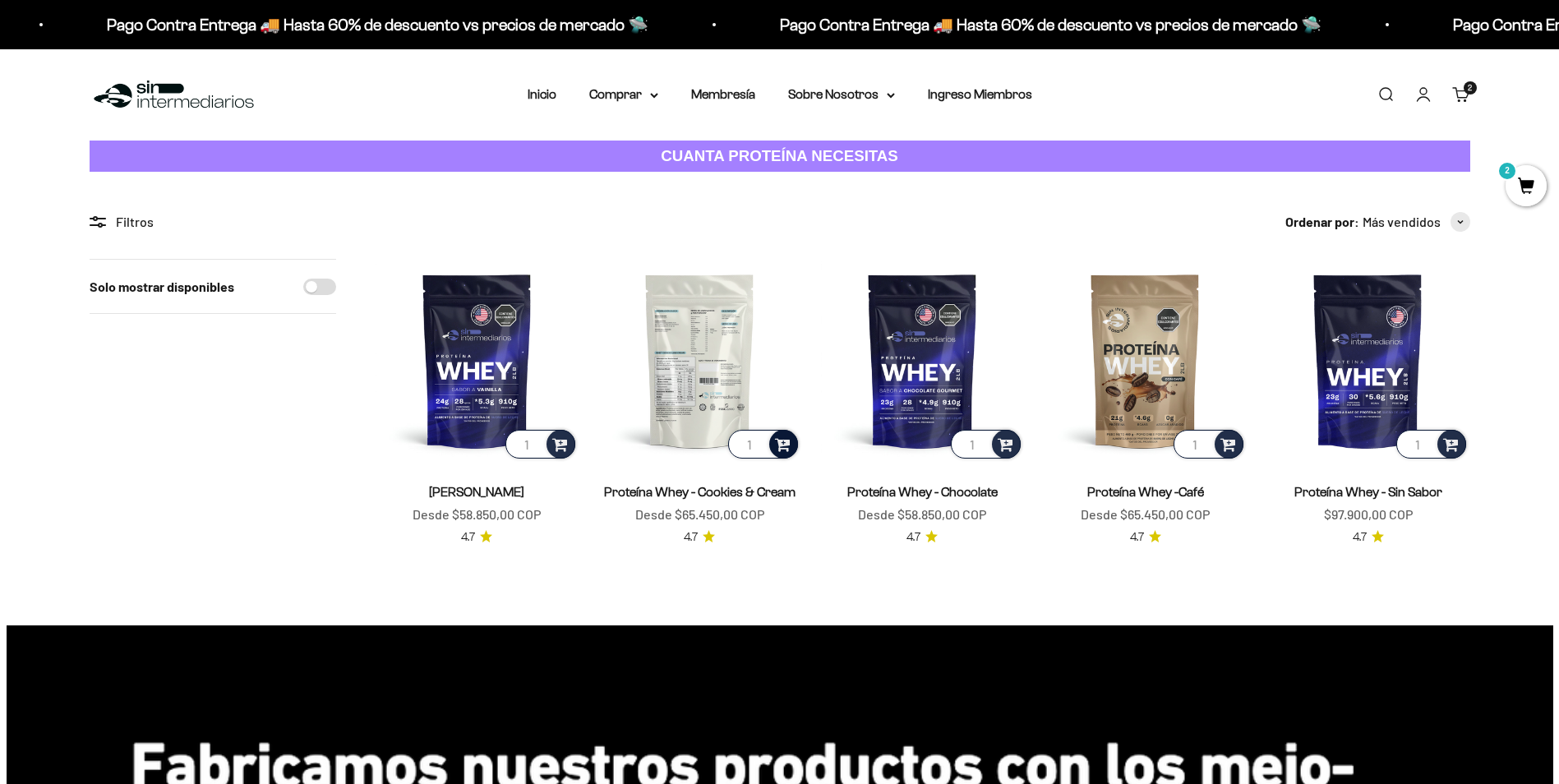
click at [784, 445] on span at bounding box center [783, 443] width 15 height 19
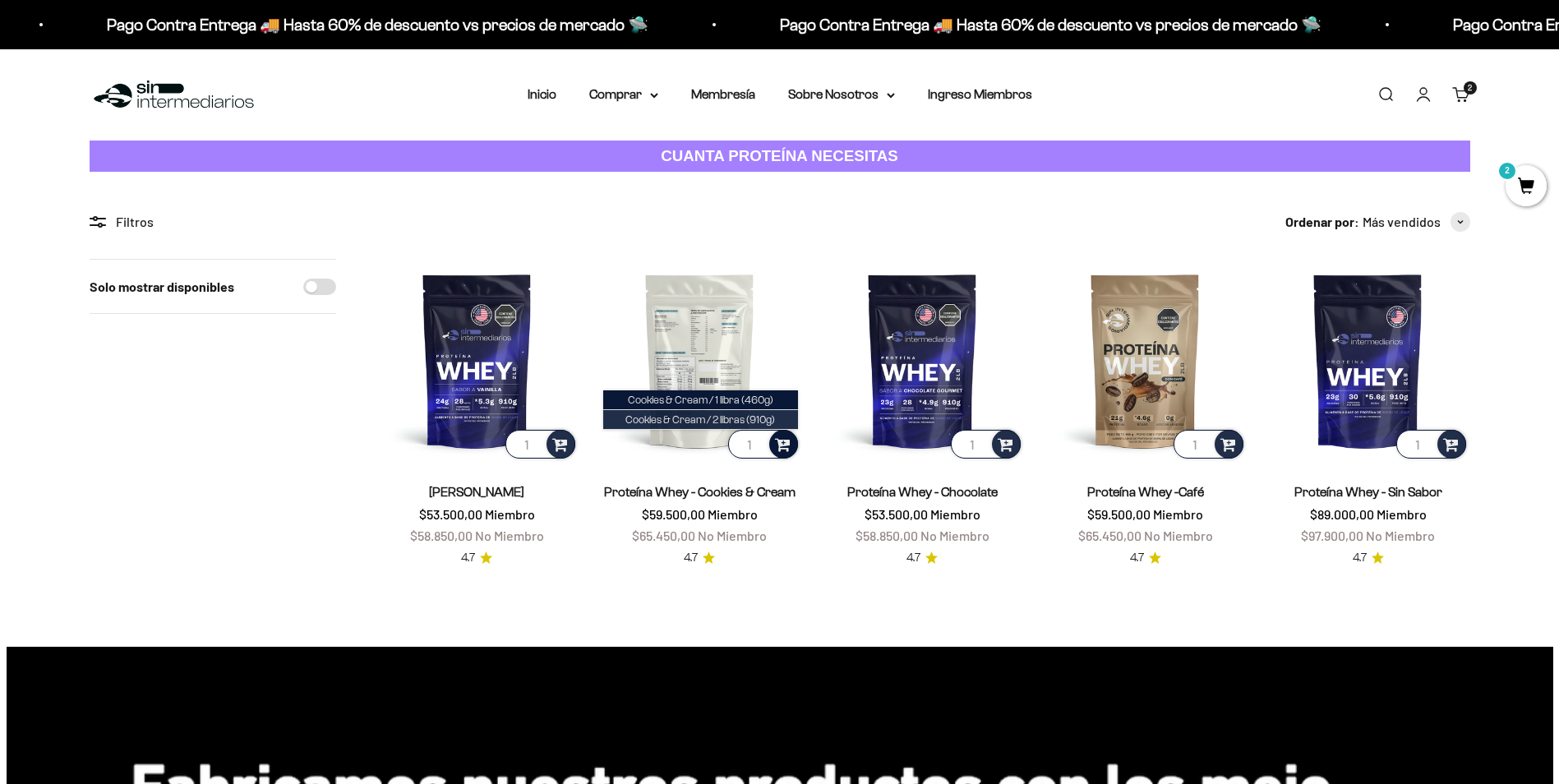
click at [768, 420] on span "Cookies & Cream / 2 libras (910g)" at bounding box center [700, 419] width 149 height 12
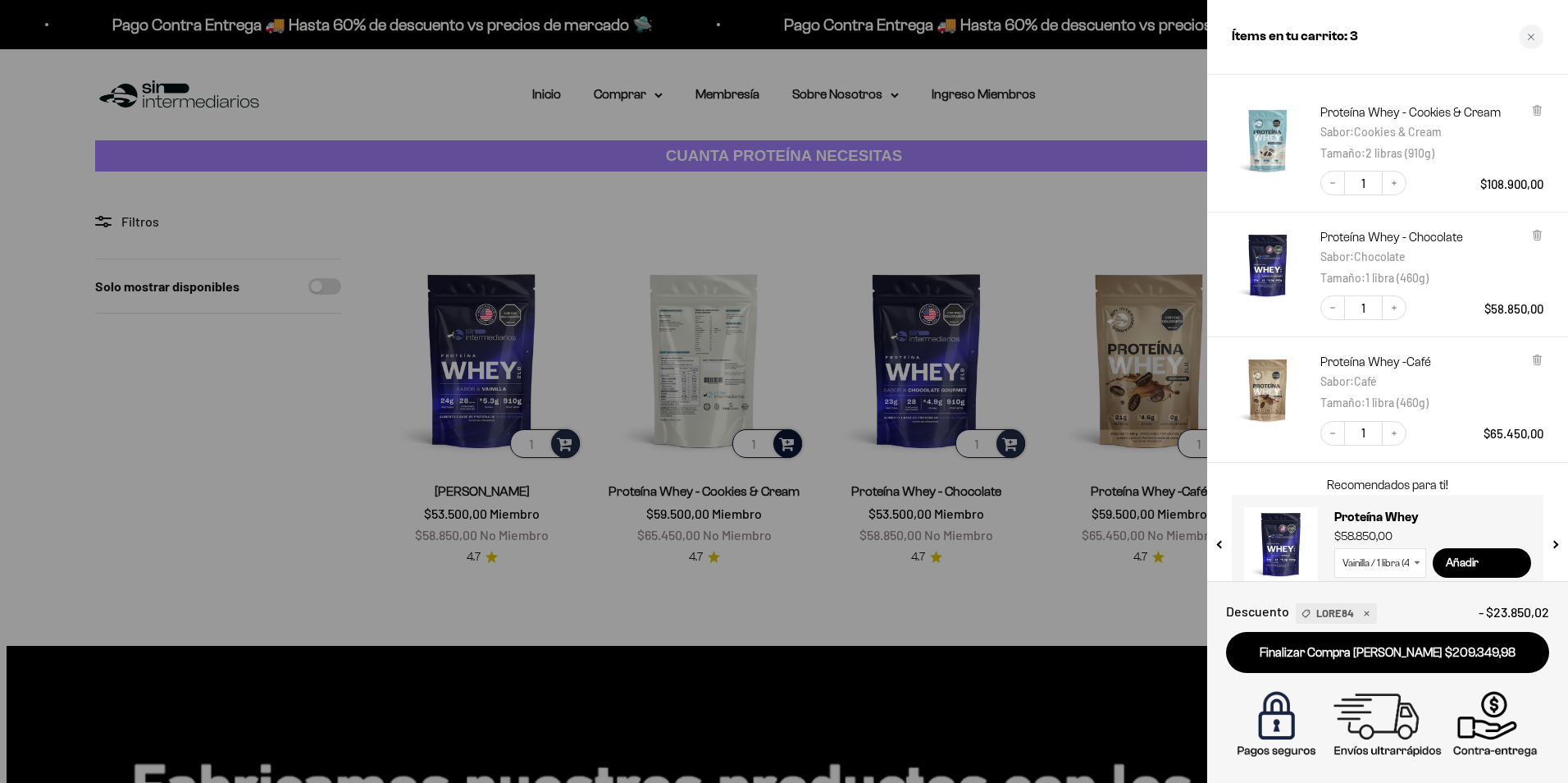
scroll to position [70, 0]
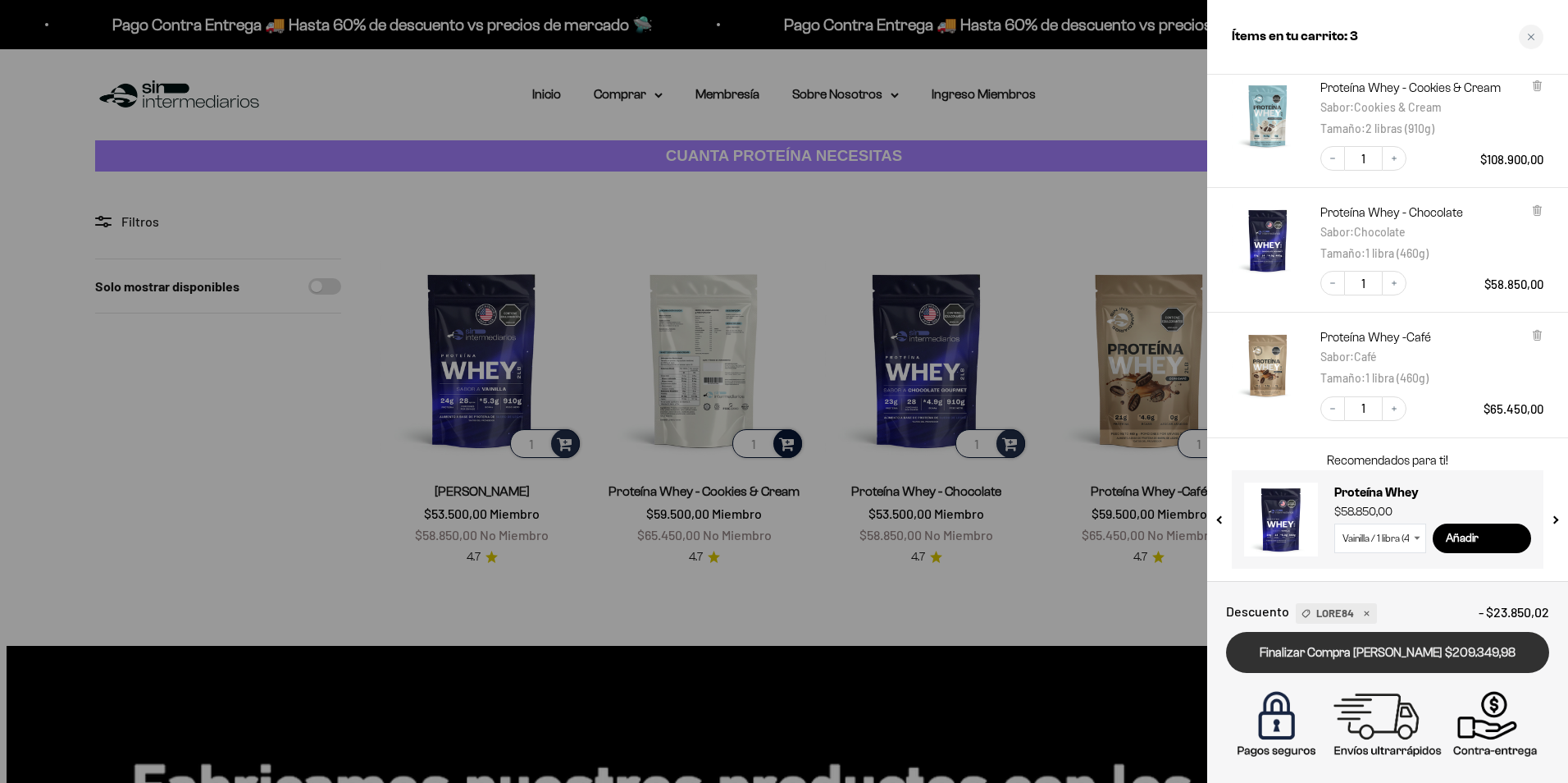
click at [1490, 654] on link "Finalizar Compra [PERSON_NAME] $209.349,98" at bounding box center [1387, 653] width 323 height 42
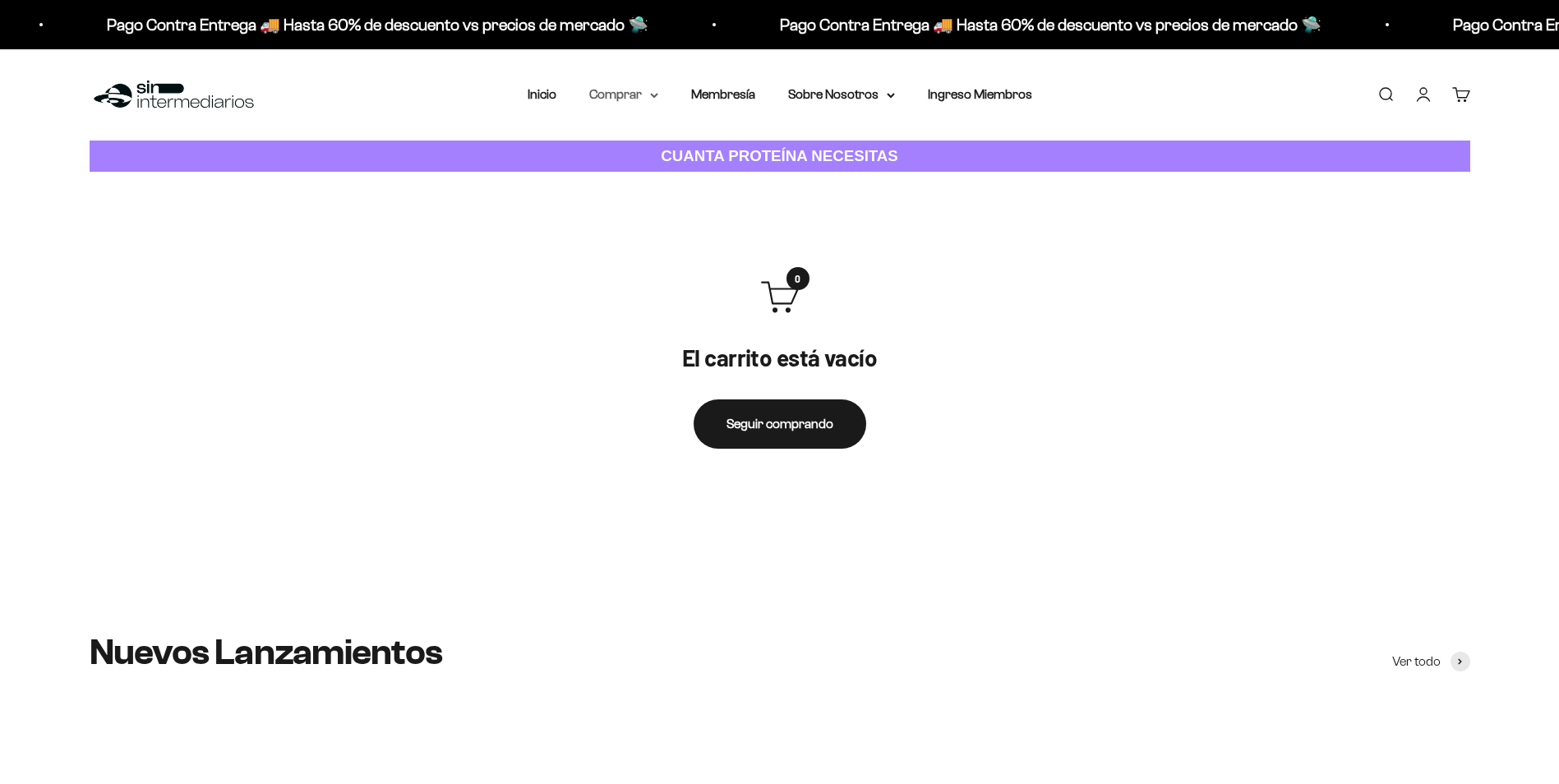
click at [621, 93] on summary "Comprar" at bounding box center [624, 94] width 69 height 21
click at [723, 143] on summary "Proteínas" at bounding box center [667, 147] width 136 height 21
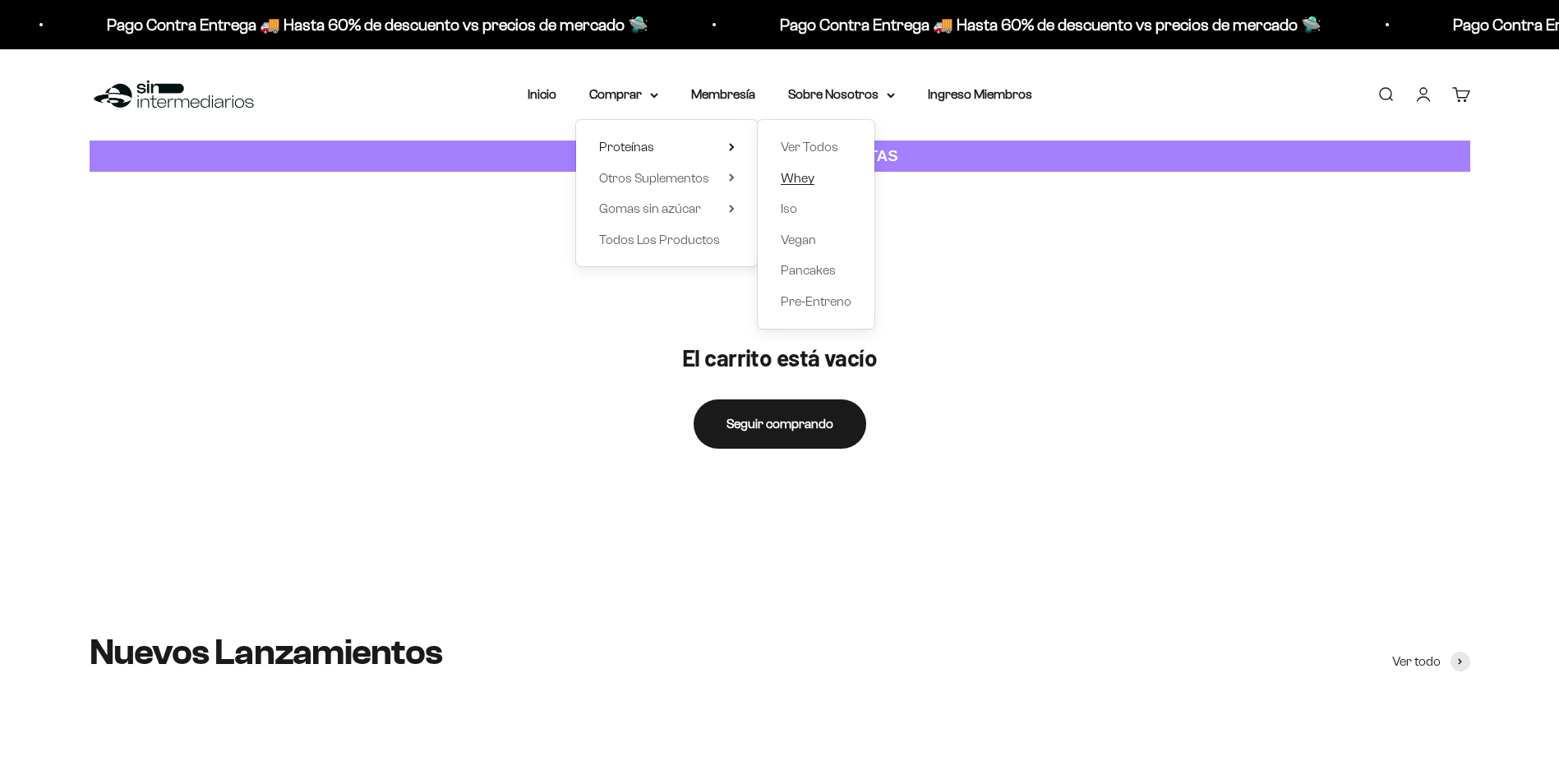
click at [813, 181] on span "Whey" at bounding box center [797, 178] width 33 height 14
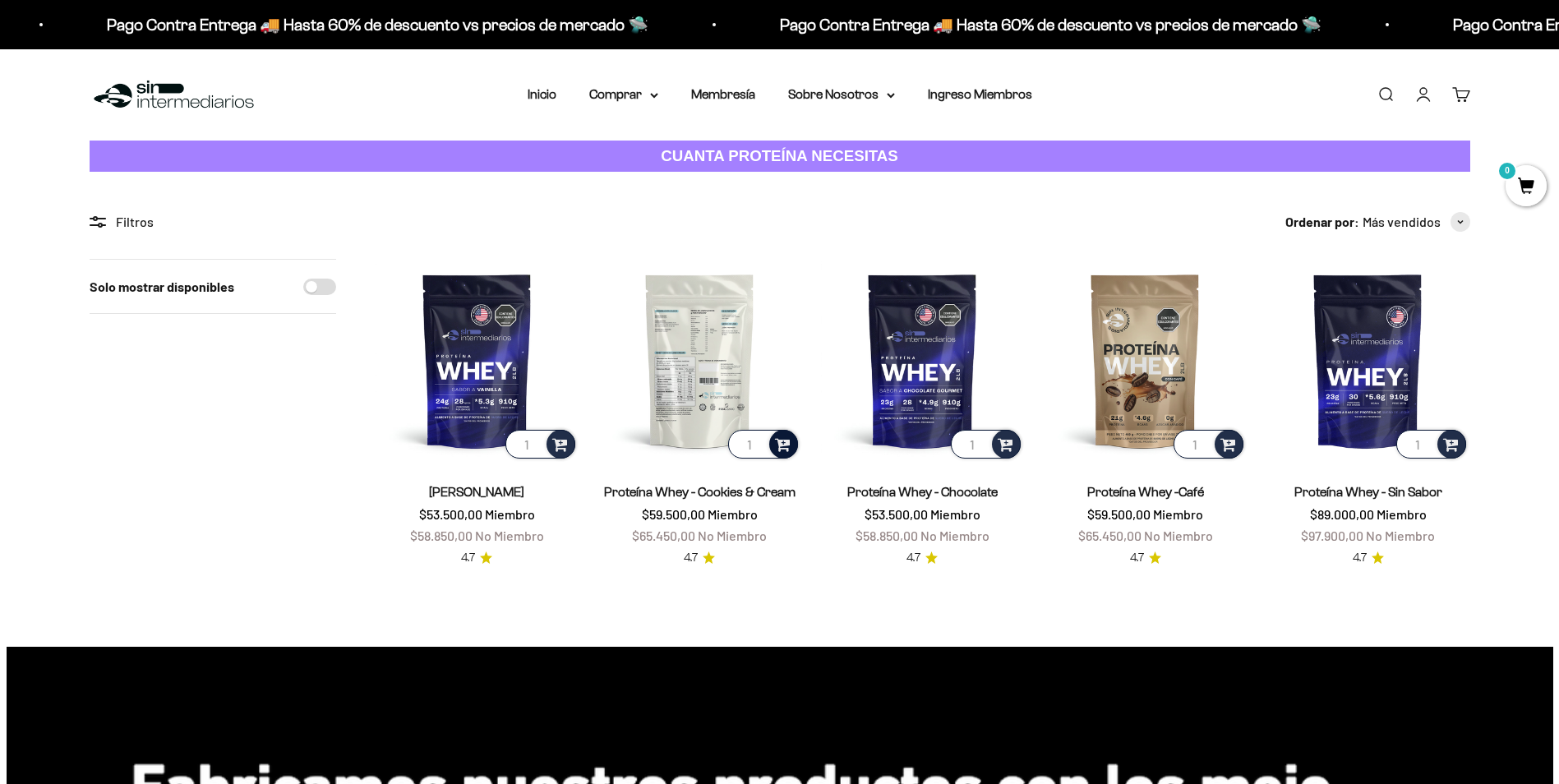
click at [789, 450] on span at bounding box center [783, 443] width 15 height 19
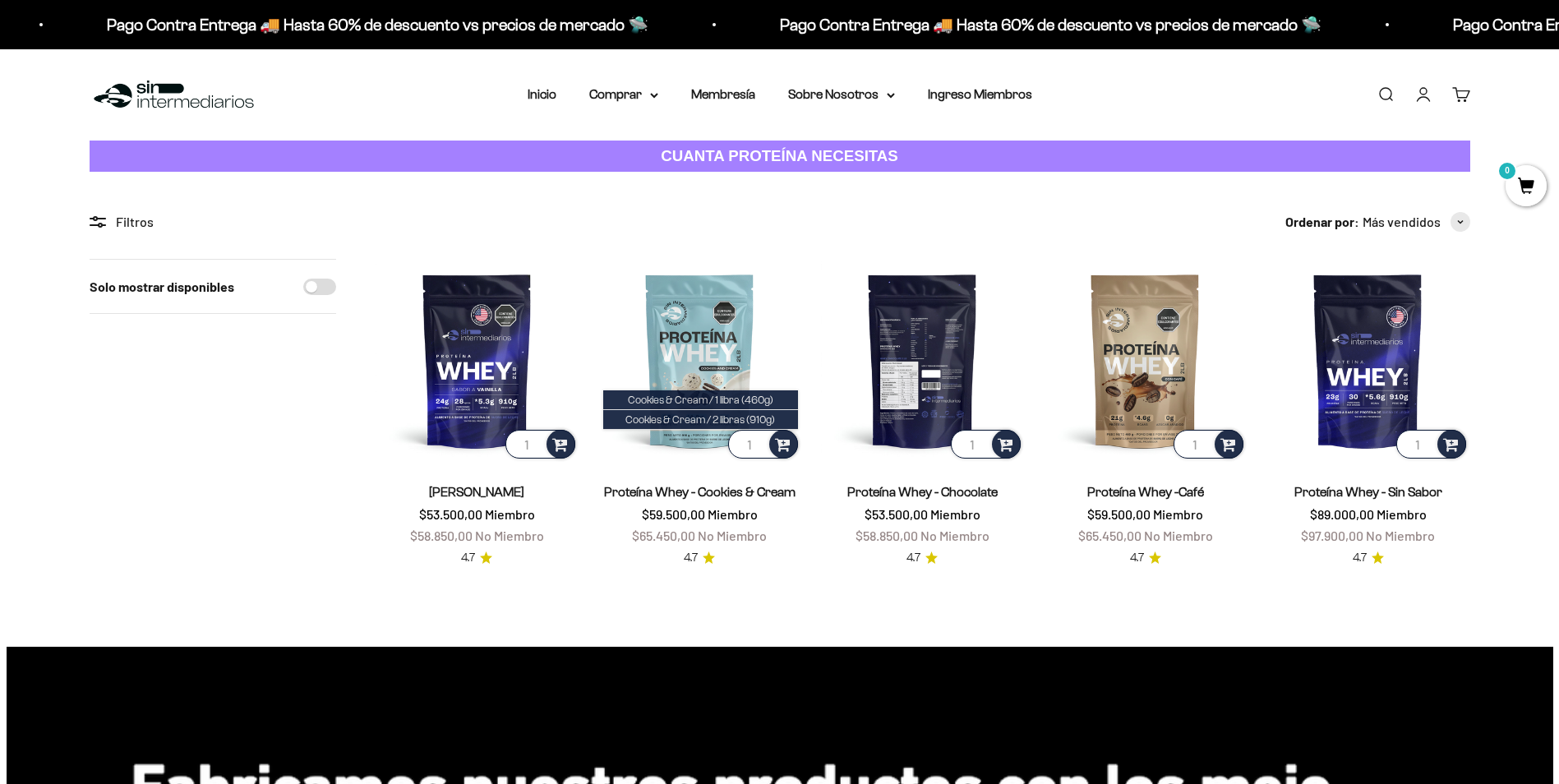
click at [825, 338] on img at bounding box center [923, 360] width 203 height 203
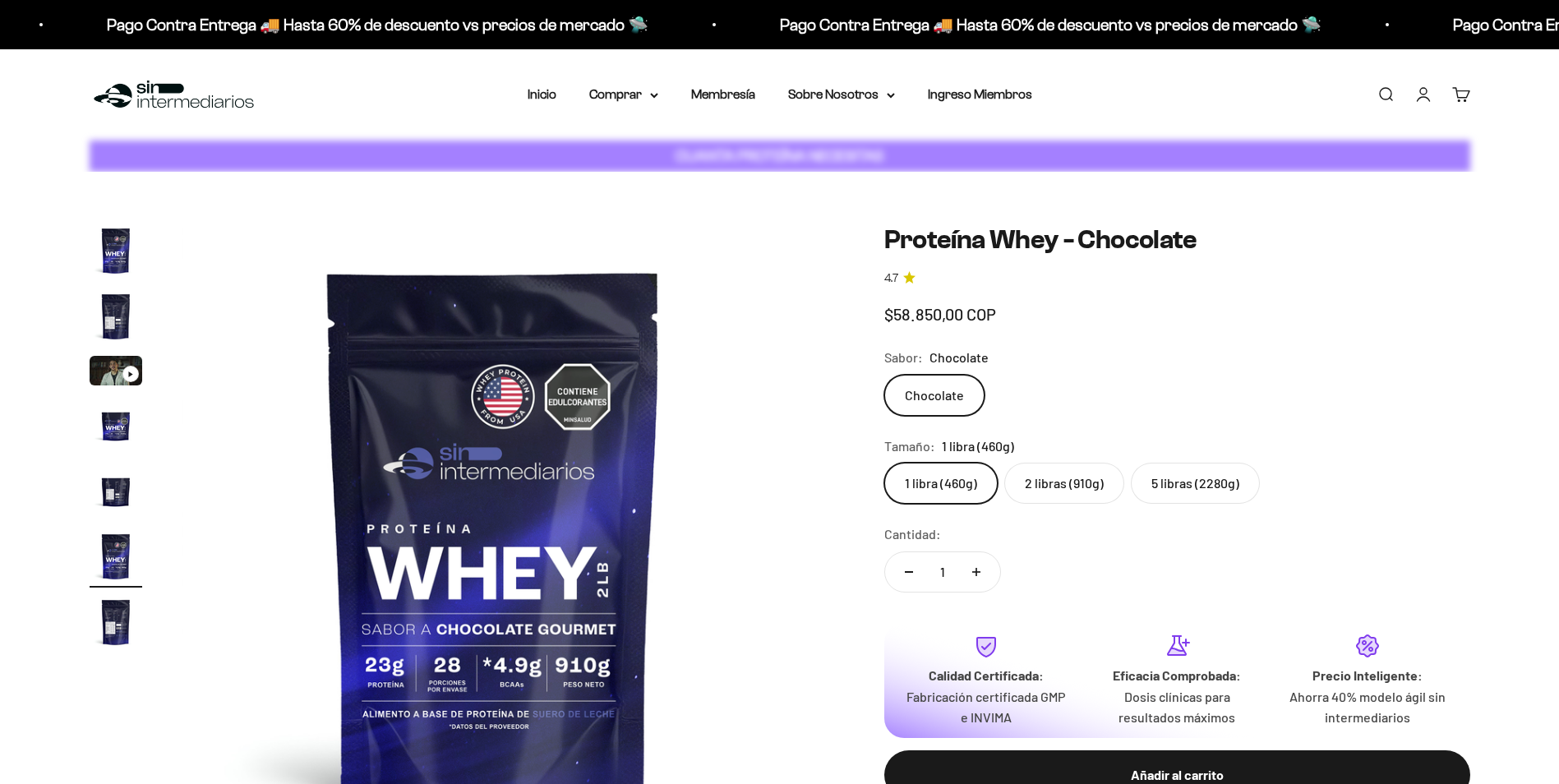
scroll to position [0, 3218]
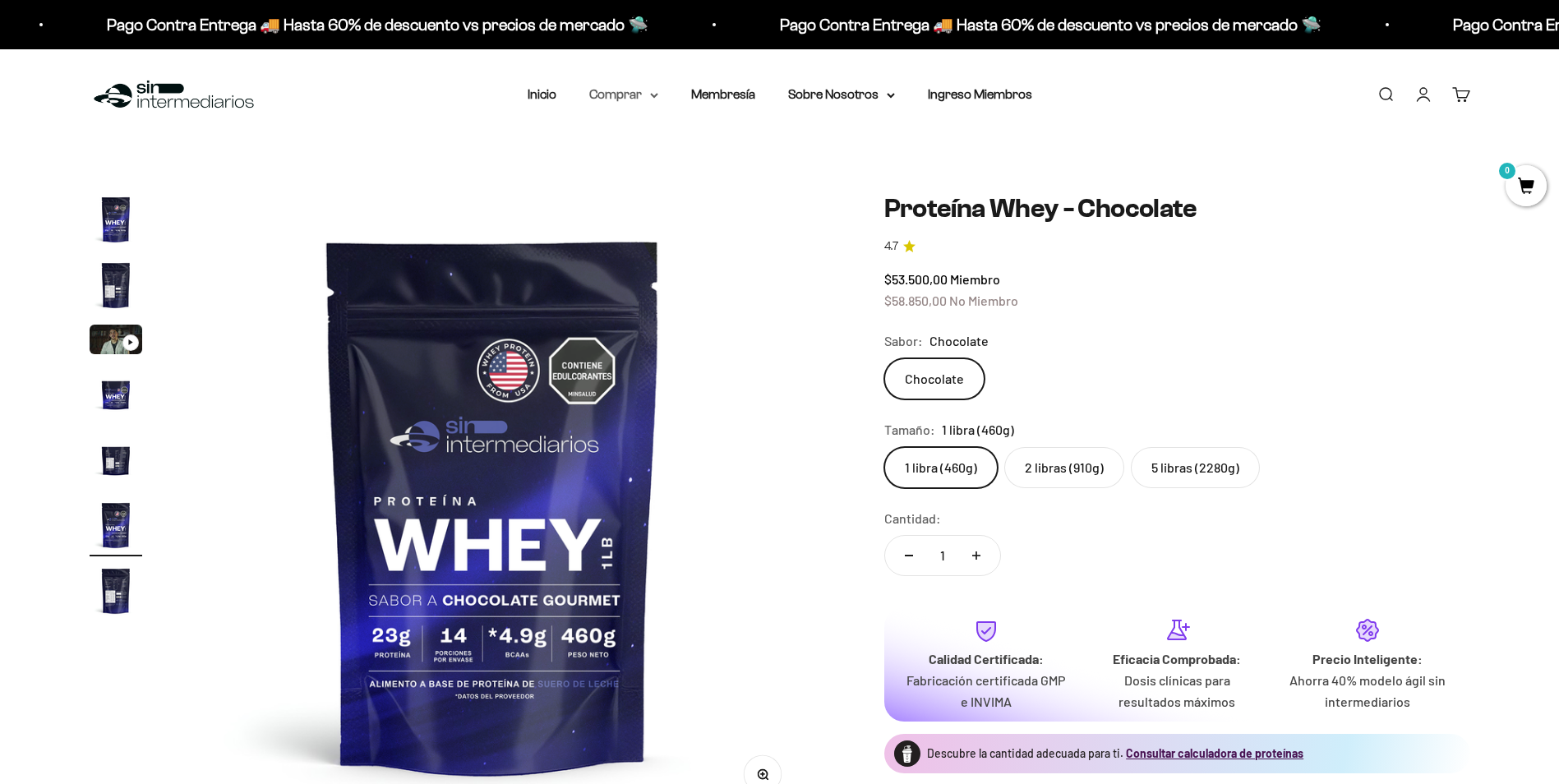
click at [647, 96] on summary "Comprar" at bounding box center [624, 94] width 69 height 21
click at [701, 147] on summary "Proteínas" at bounding box center [667, 147] width 136 height 21
click at [807, 181] on span "Whey" at bounding box center [797, 178] width 33 height 14
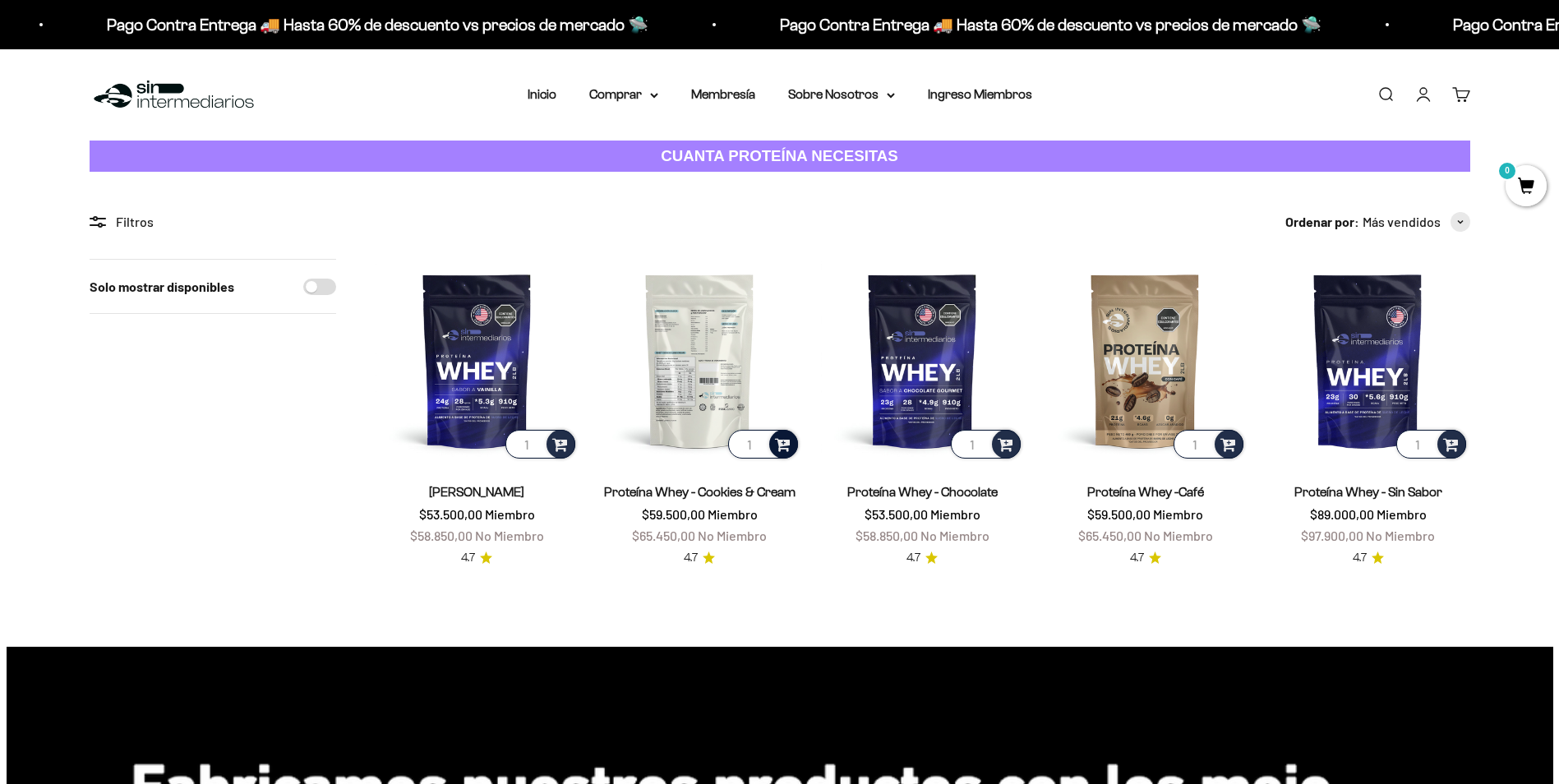
click at [783, 447] on span at bounding box center [783, 443] width 15 height 19
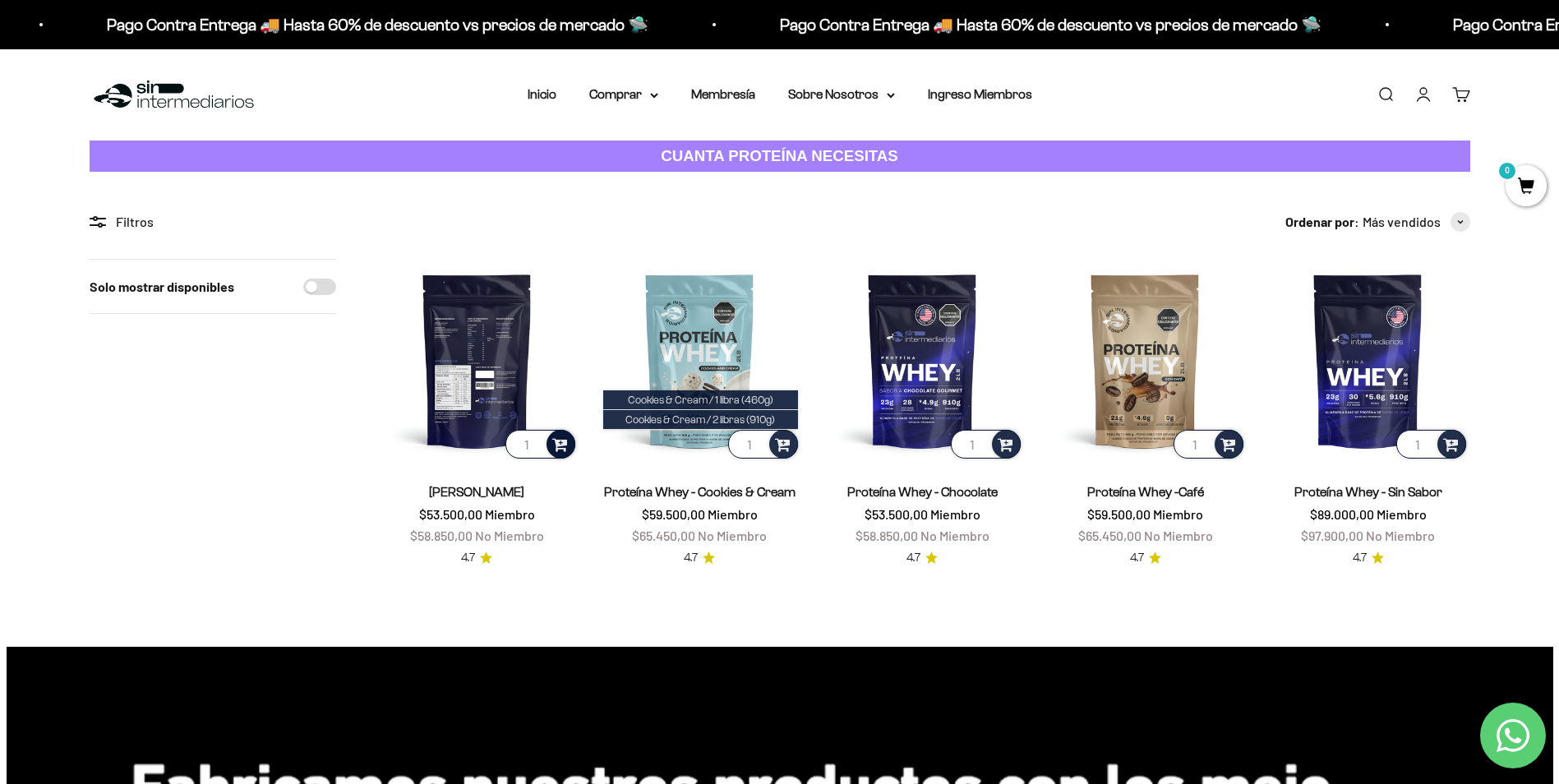
click at [564, 435] on span at bounding box center [560, 443] width 15 height 19
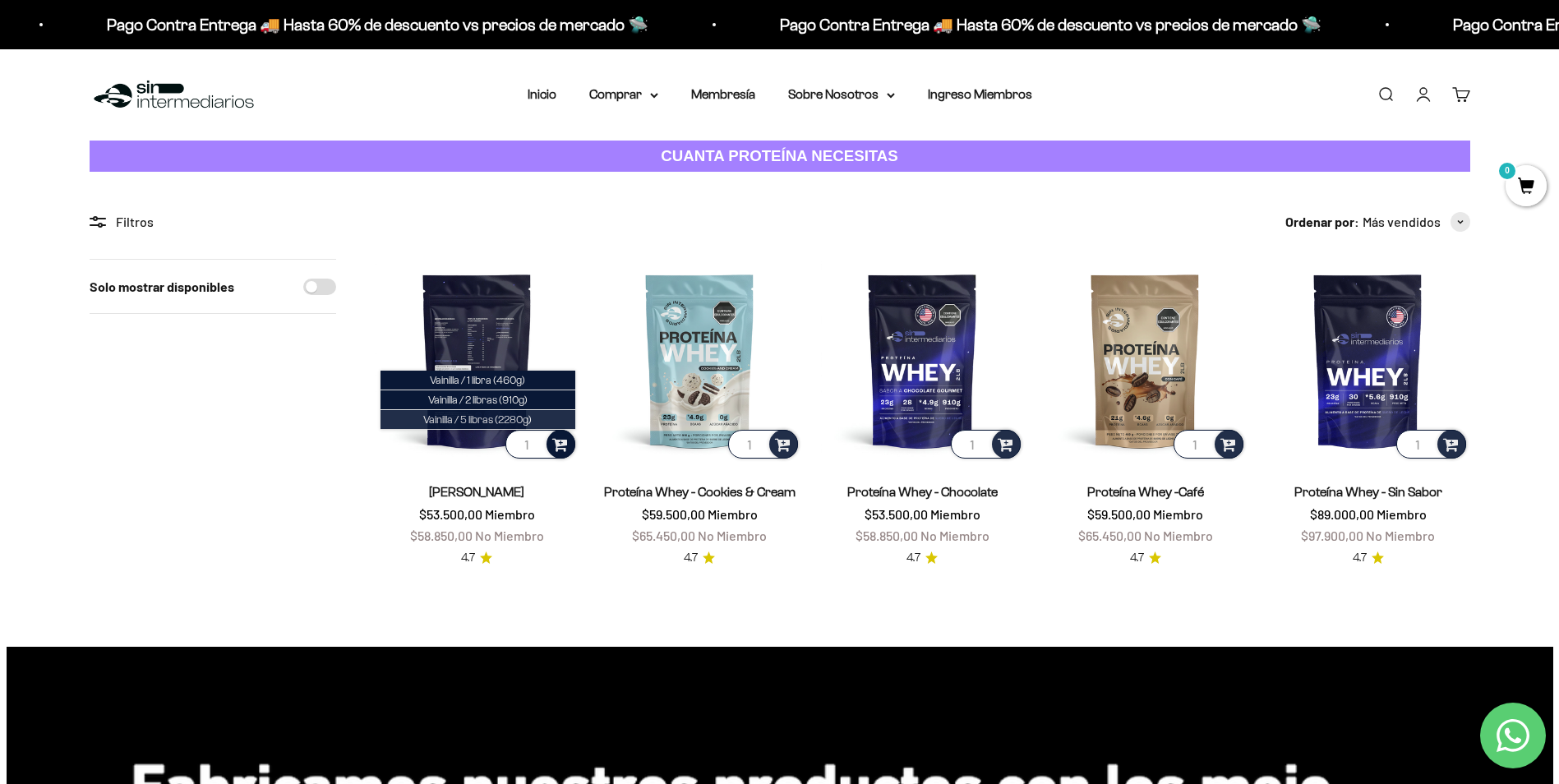
click at [520, 416] on span "Vainilla / 5 libras (2280g)" at bounding box center [478, 419] width 108 height 12
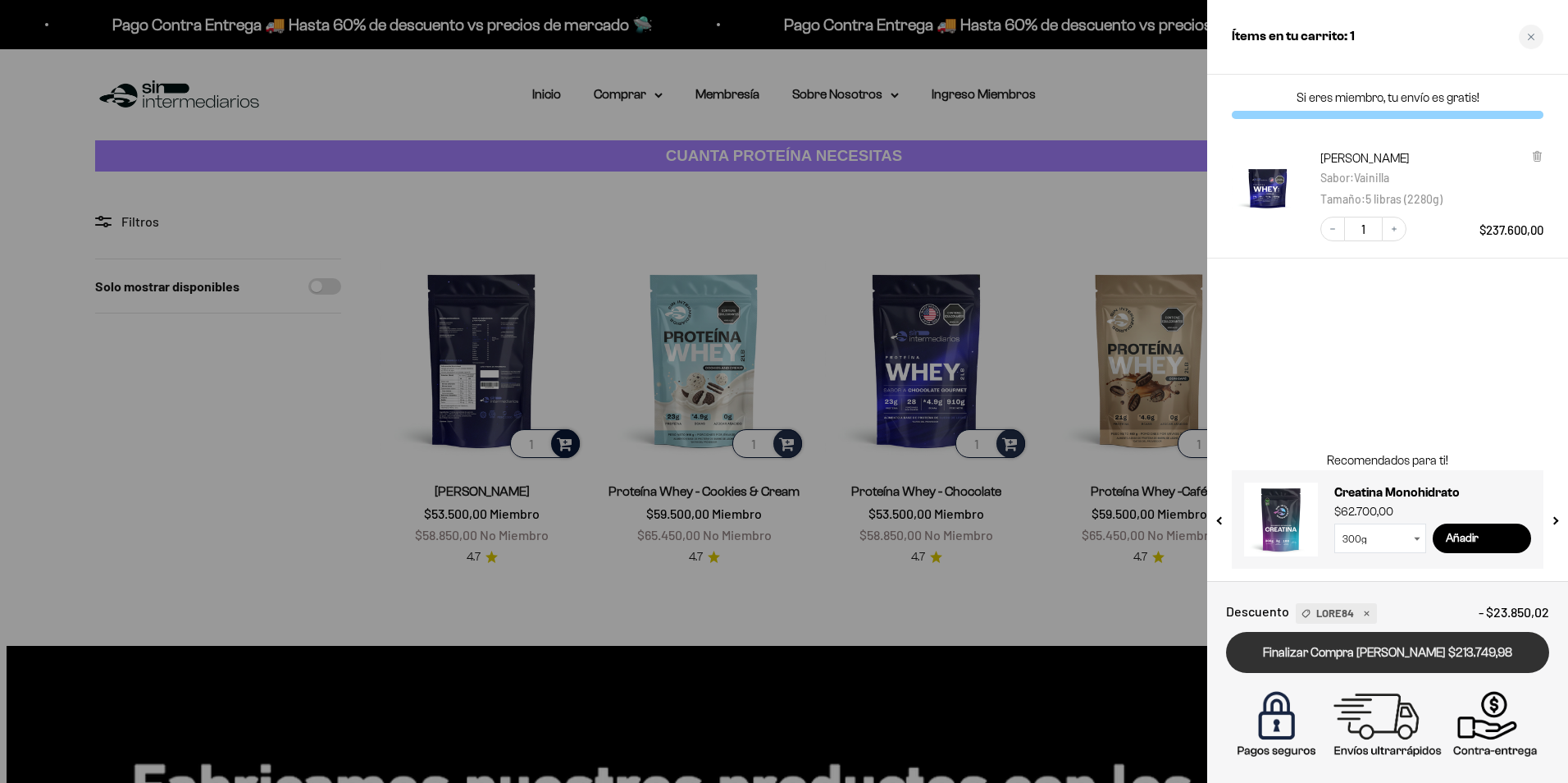
click at [1415, 655] on link "Finalizar Compra Segura $213.749,98" at bounding box center [1387, 653] width 323 height 42
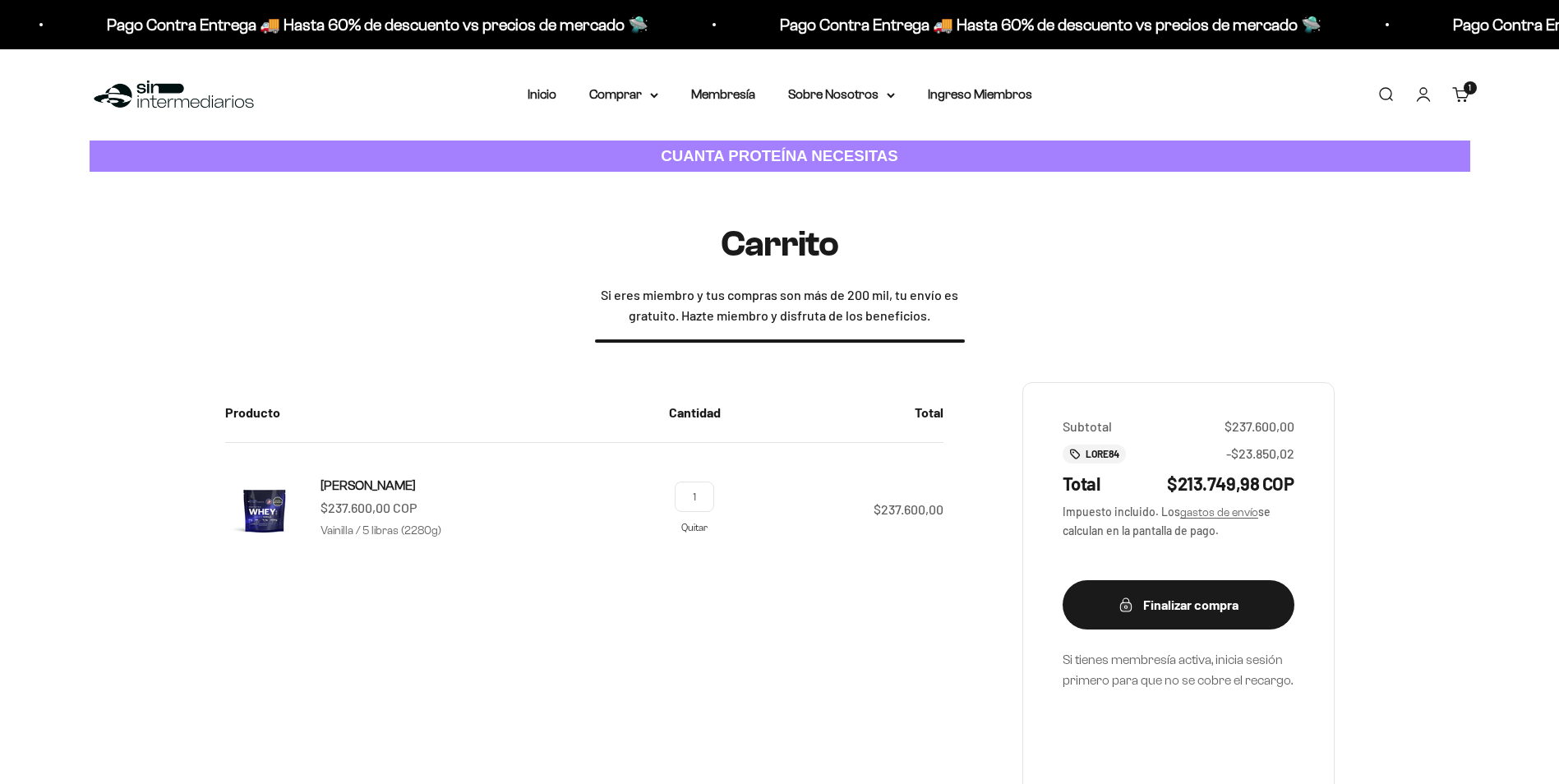
click at [691, 530] on link "Quitar" at bounding box center [694, 526] width 27 height 10
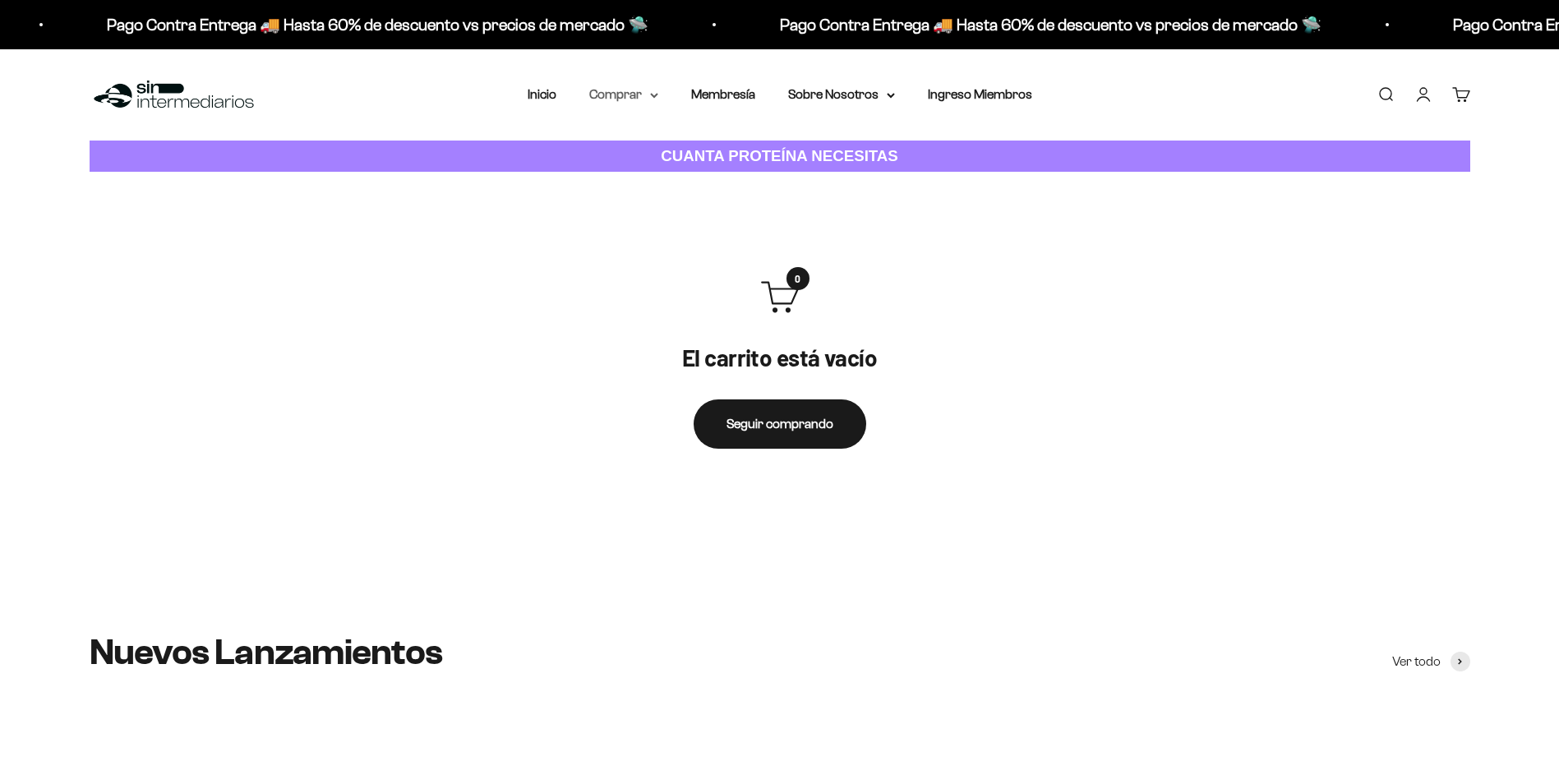
click at [612, 88] on summary "Comprar" at bounding box center [624, 94] width 69 height 21
click at [675, 143] on summary "Proteínas" at bounding box center [667, 147] width 136 height 21
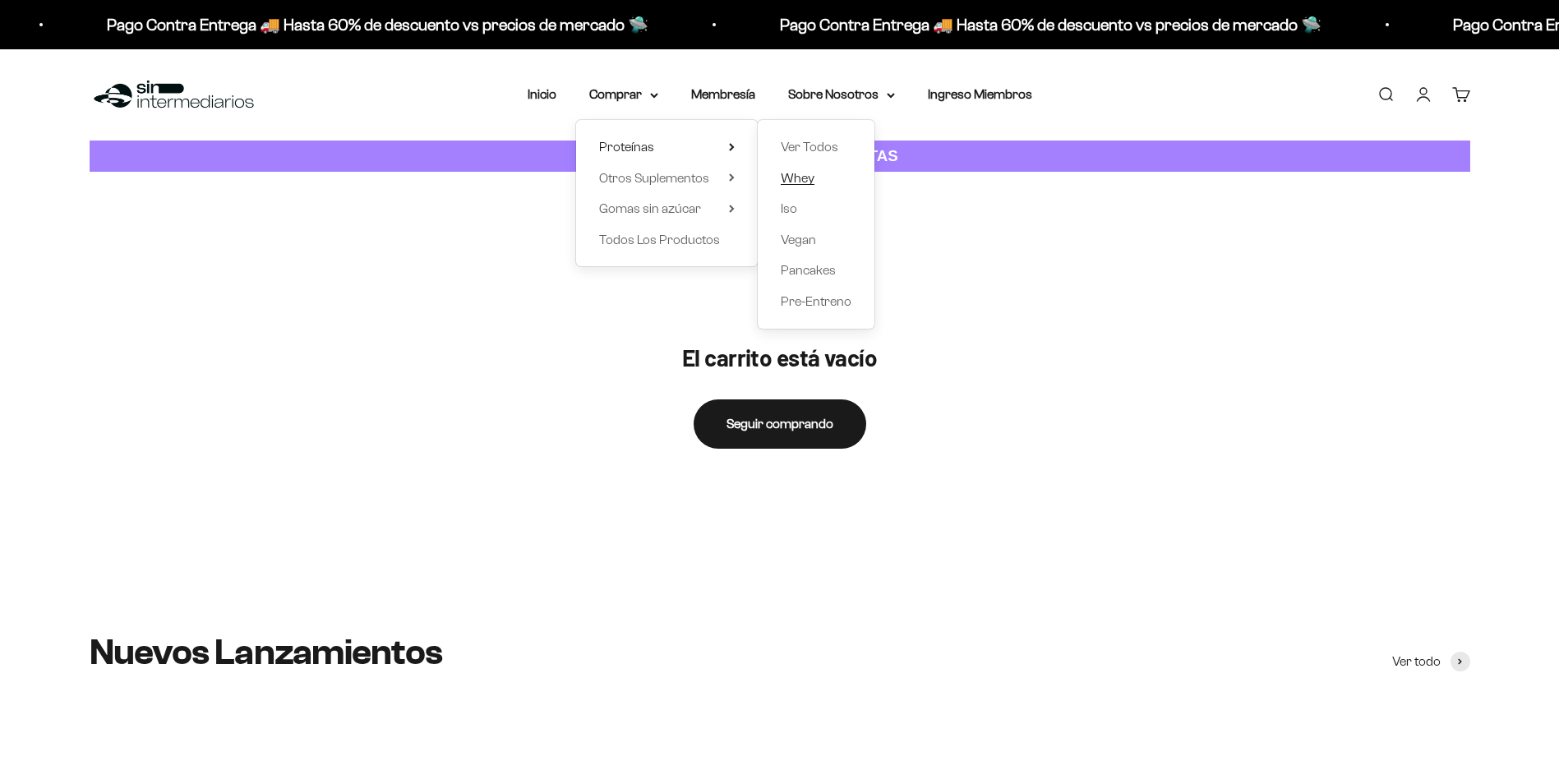
click at [810, 172] on span "Whey" at bounding box center [797, 178] width 33 height 14
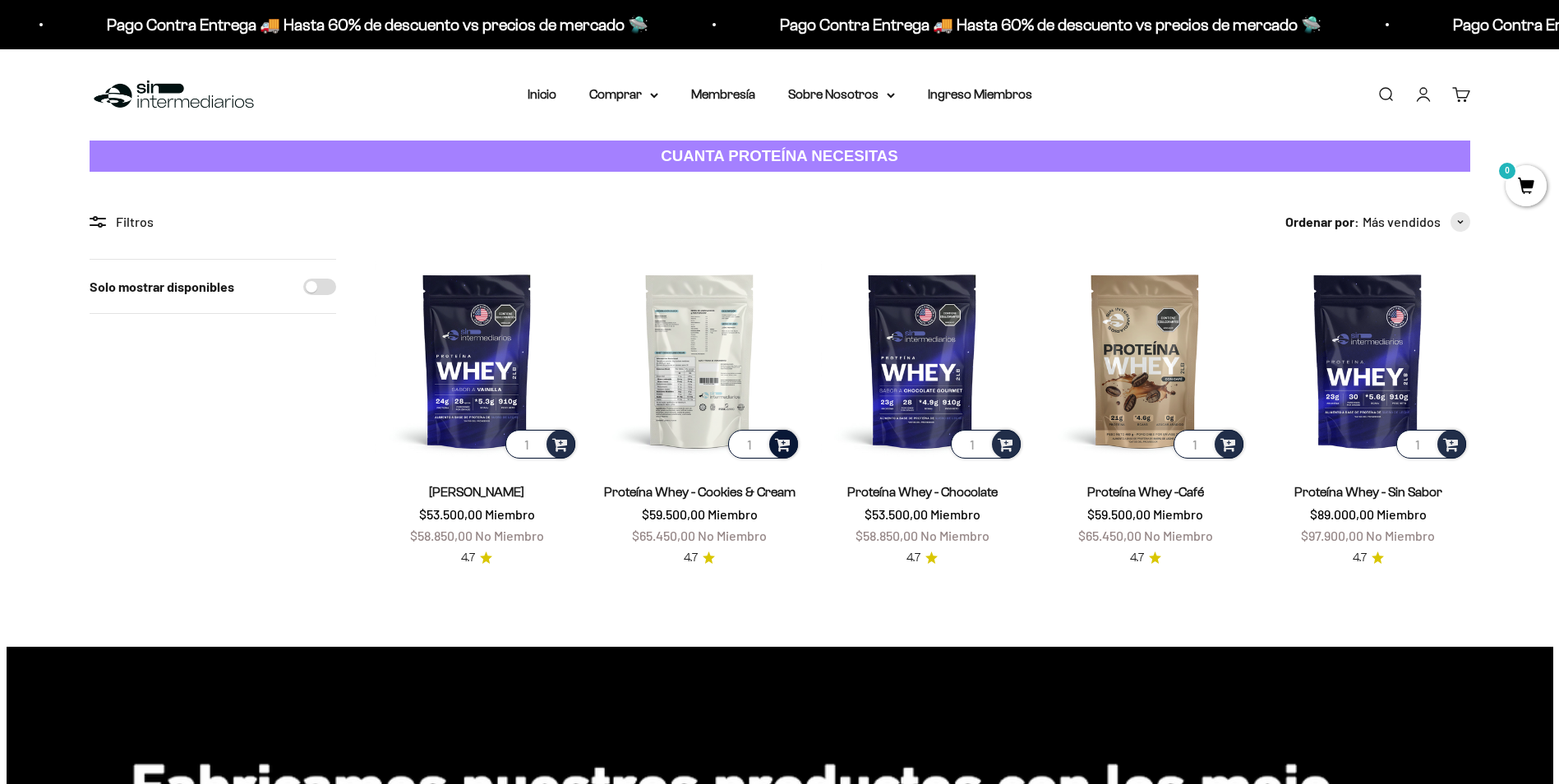
click at [784, 451] on span at bounding box center [783, 443] width 15 height 19
click at [764, 396] on span "Cookies & Cream / 1 libra (460g)" at bounding box center [700, 399] width 145 height 12
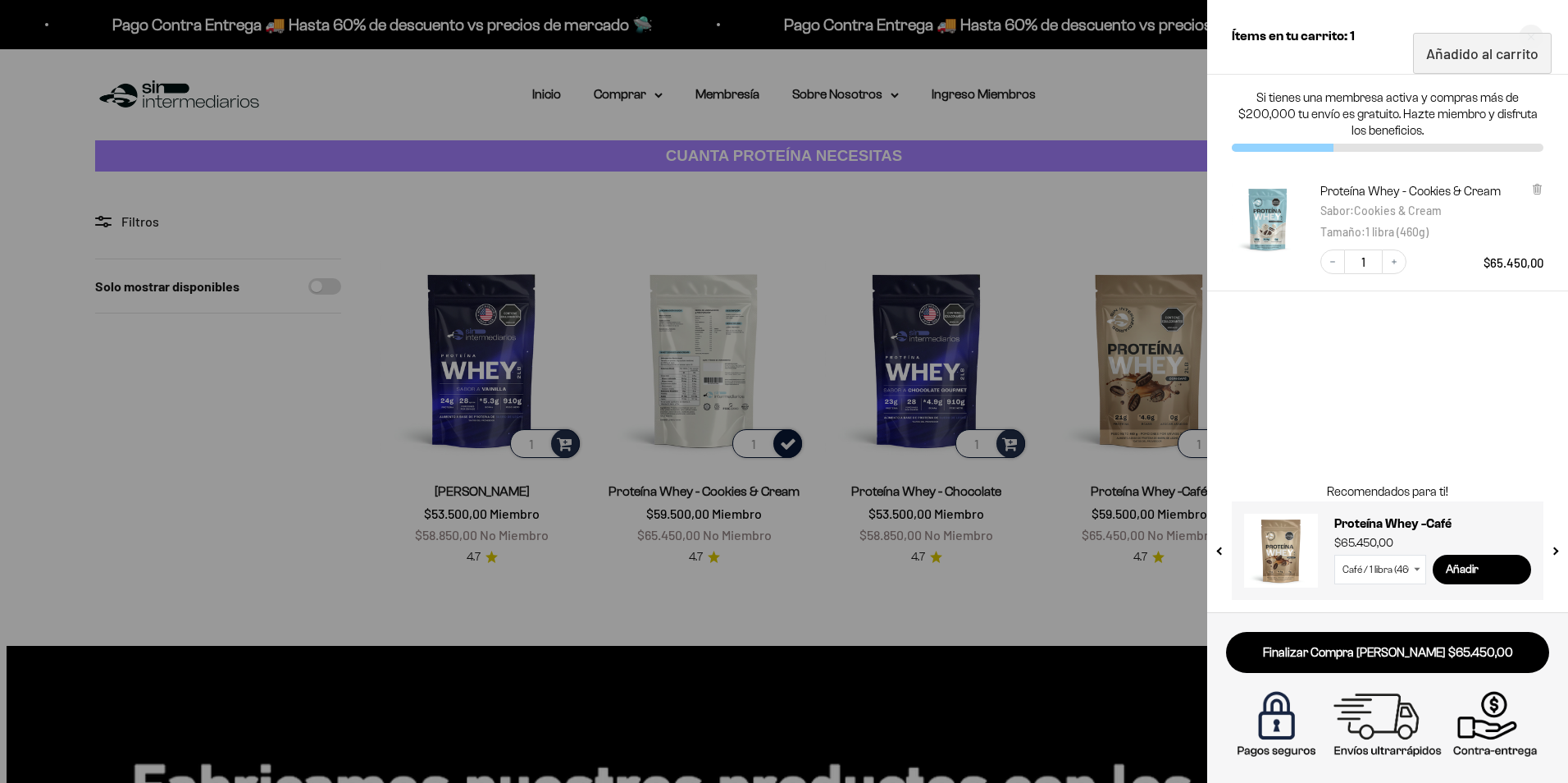
click at [1012, 440] on div at bounding box center [784, 391] width 1568 height 783
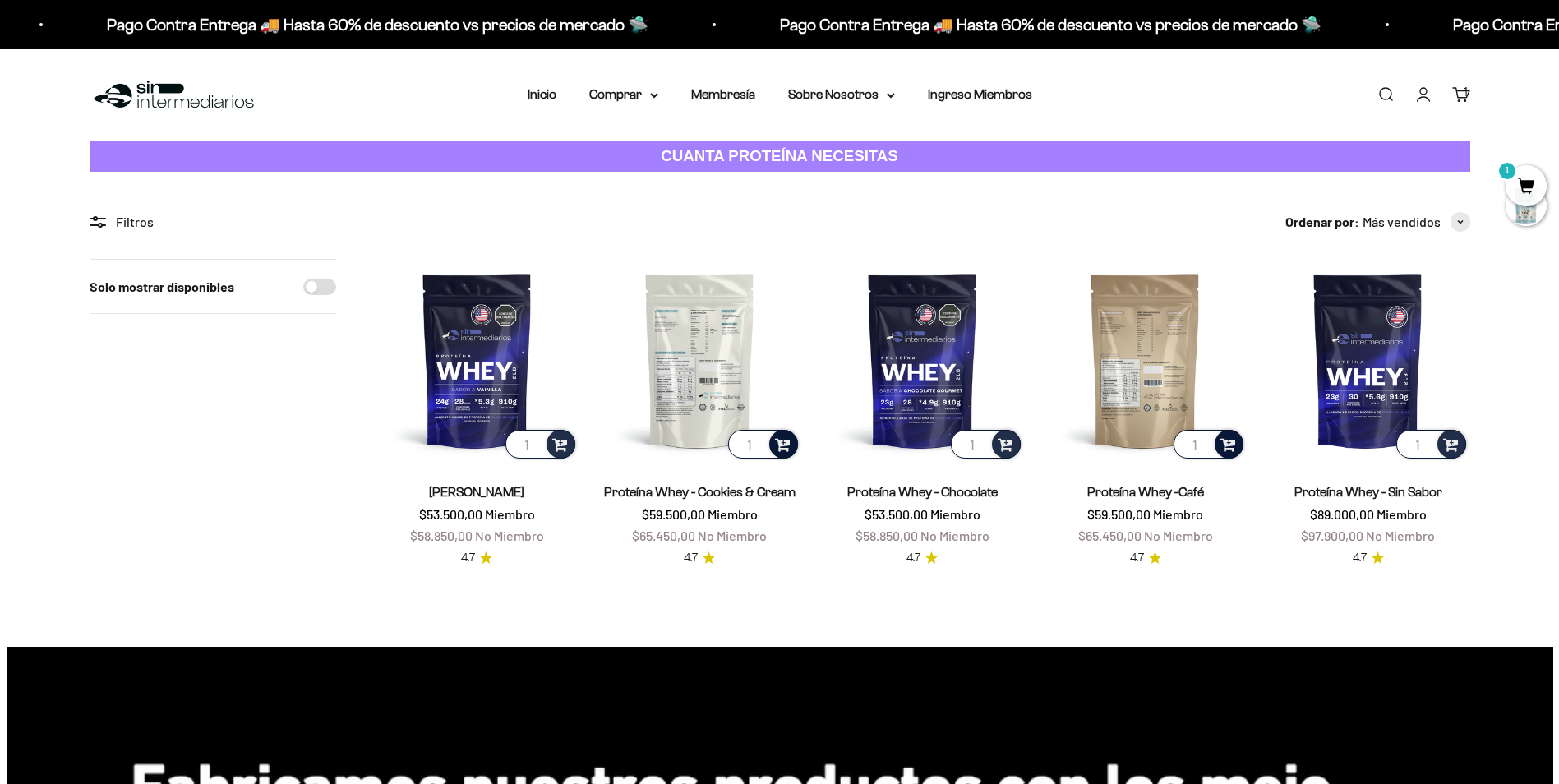
click at [1239, 443] on div at bounding box center [1228, 443] width 28 height 28
click at [1206, 402] on li "Café / 1 libra (460g)" at bounding box center [1146, 399] width 195 height 20
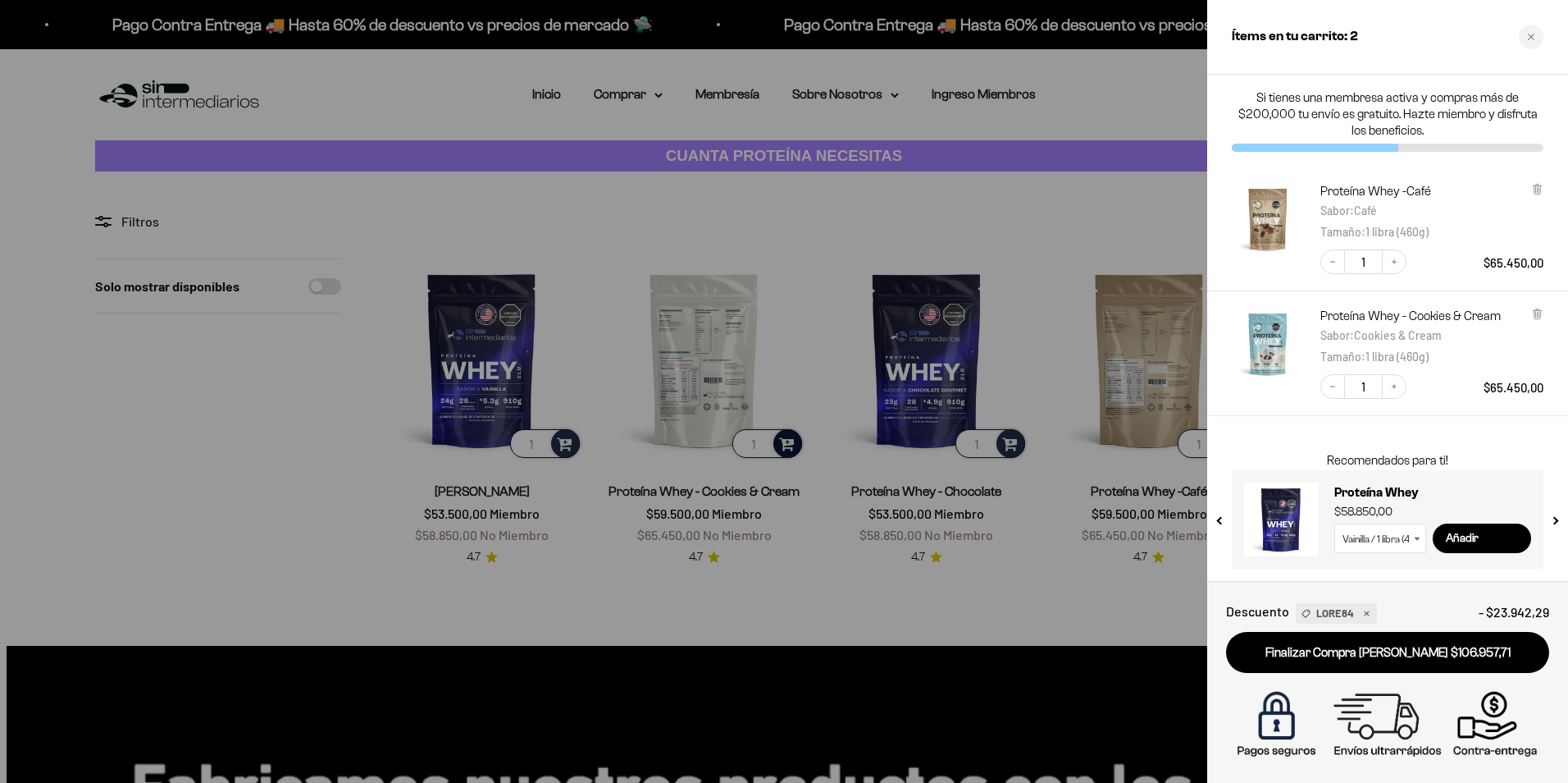
click at [1022, 436] on div at bounding box center [784, 391] width 1568 height 783
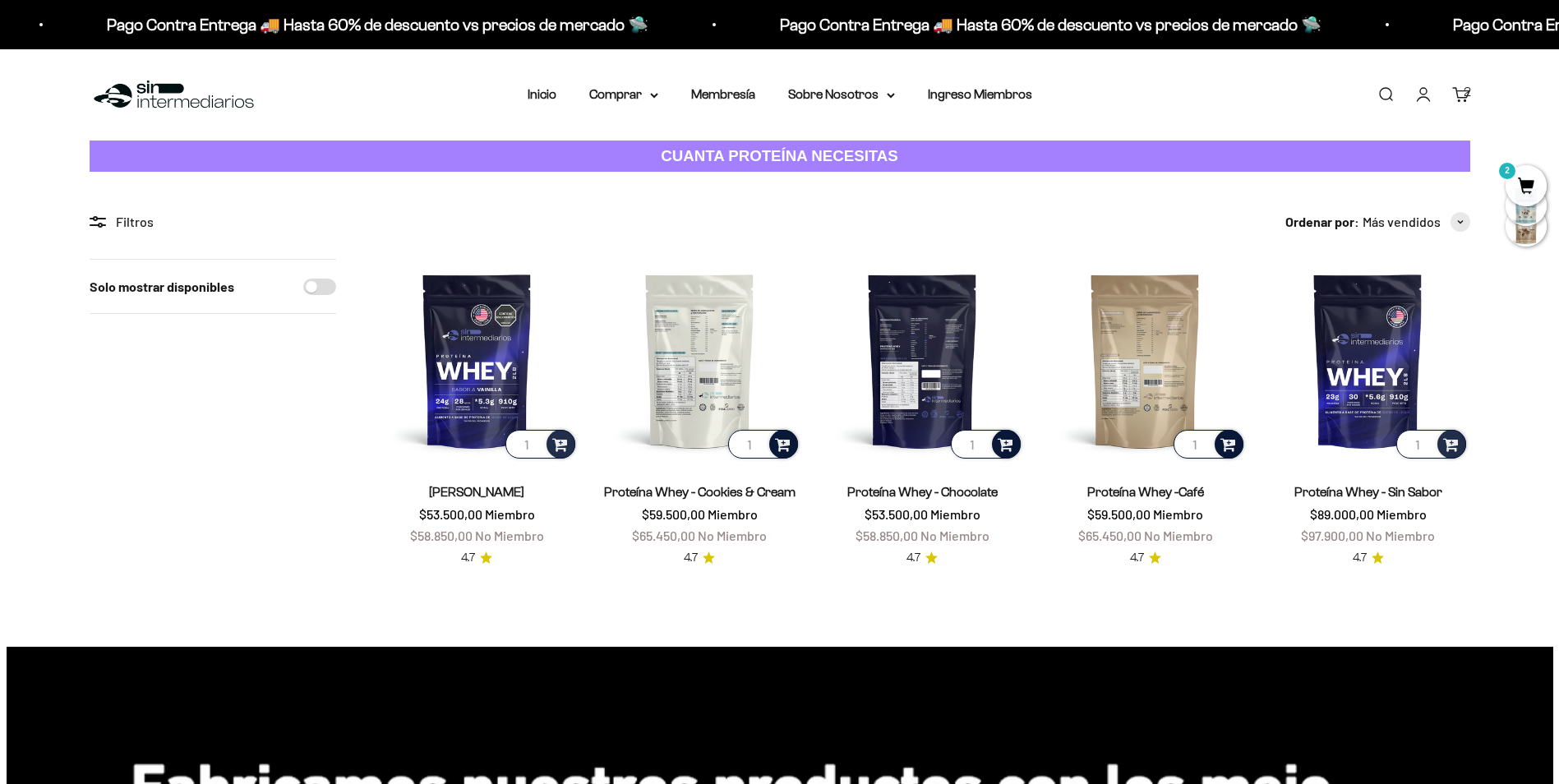
click at [1014, 441] on div at bounding box center [1006, 443] width 28 height 28
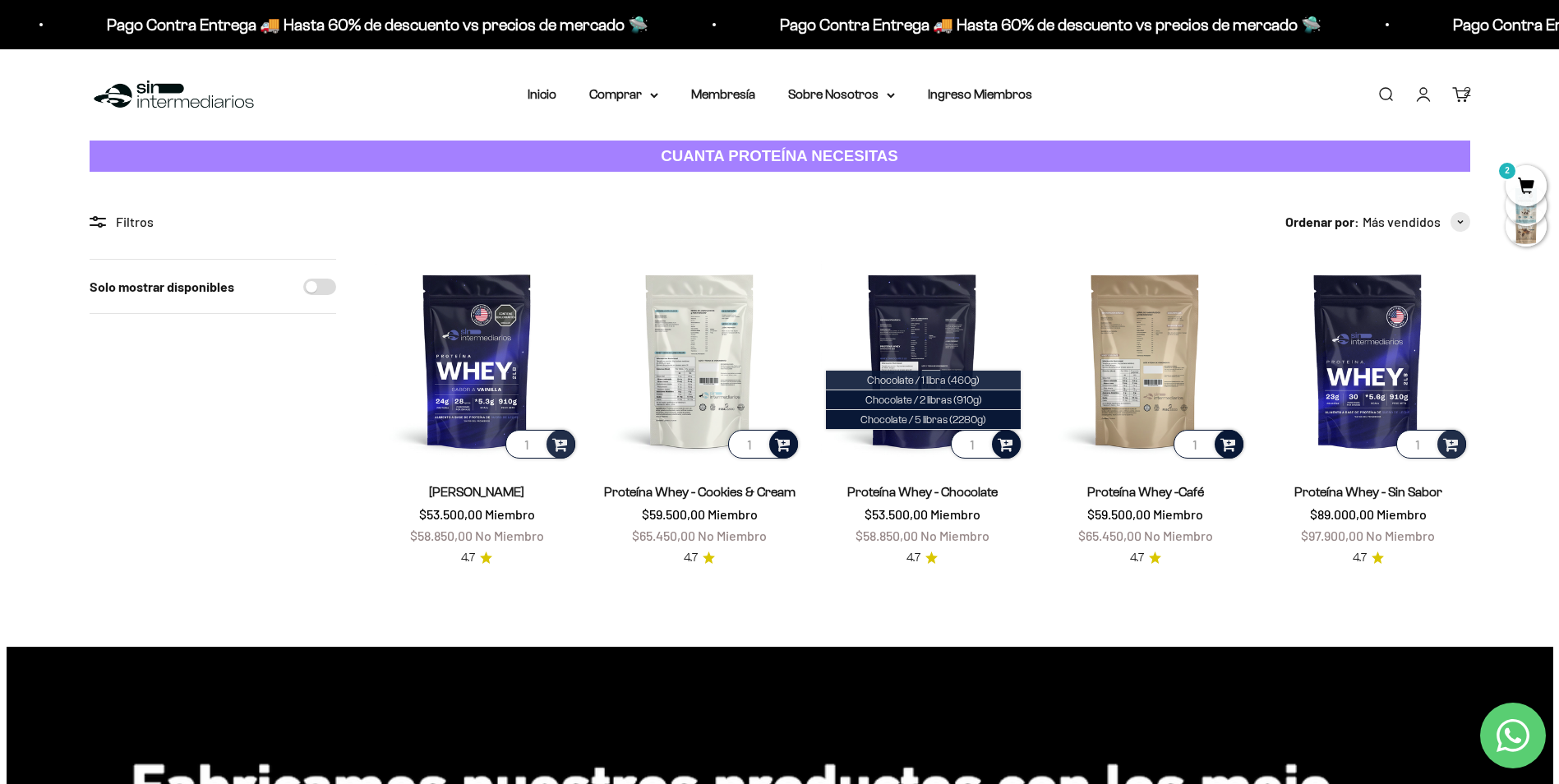
click at [979, 379] on span "Chocolate / 1 libra (460g)" at bounding box center [923, 380] width 113 height 12
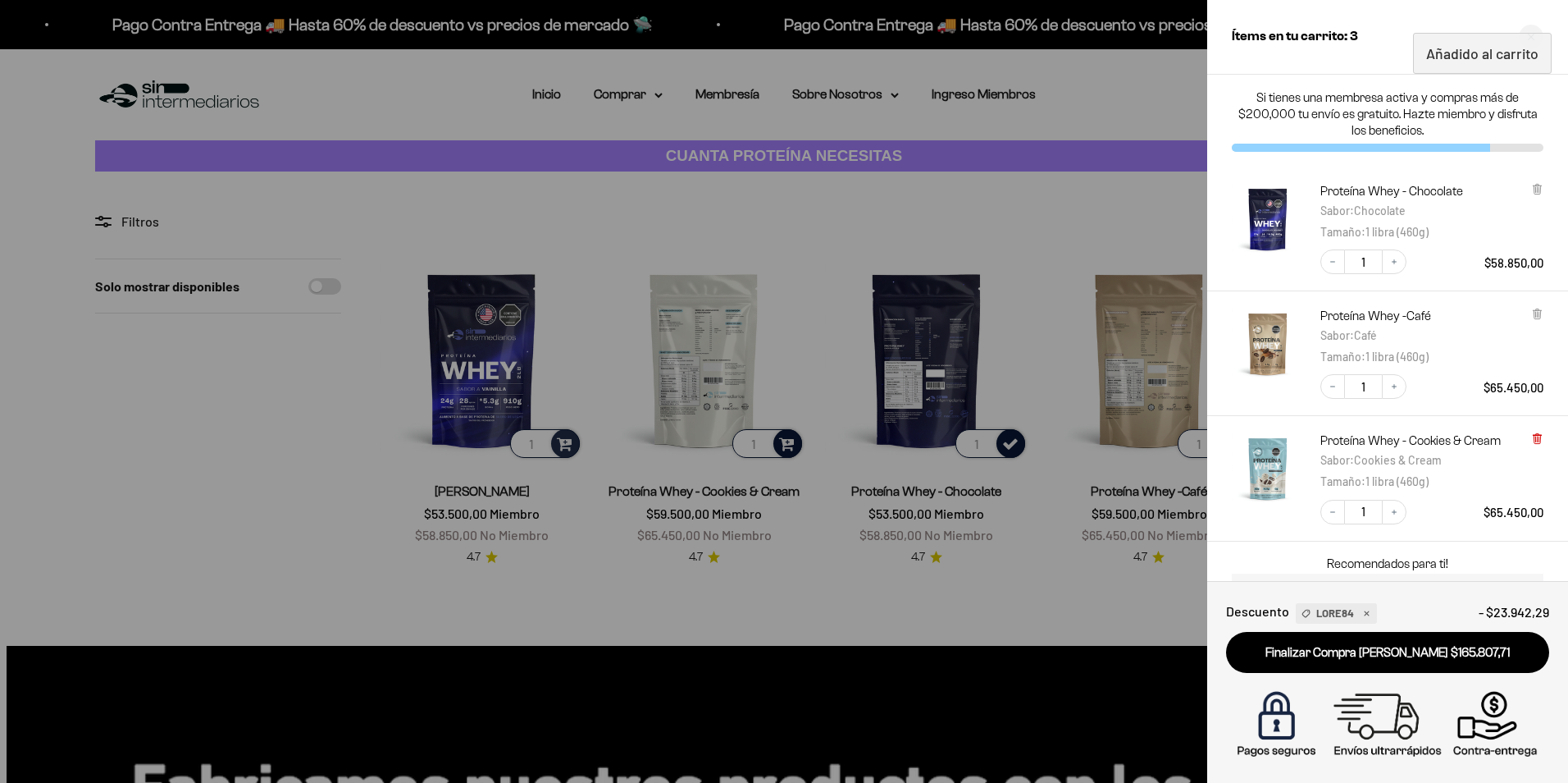
click at [1542, 443] on icon at bounding box center [1537, 438] width 12 height 12
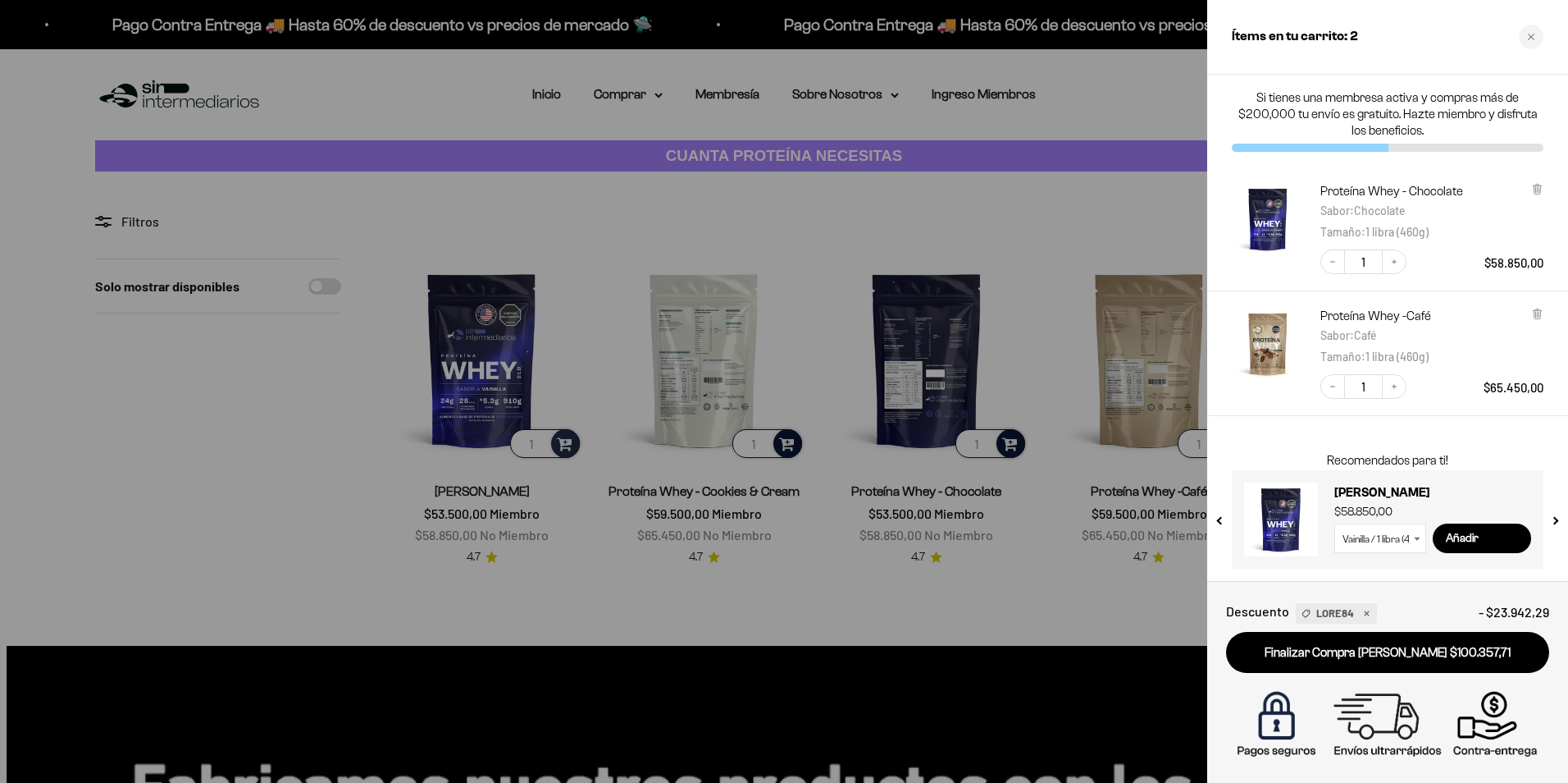
click at [748, 461] on div at bounding box center [784, 391] width 1568 height 783
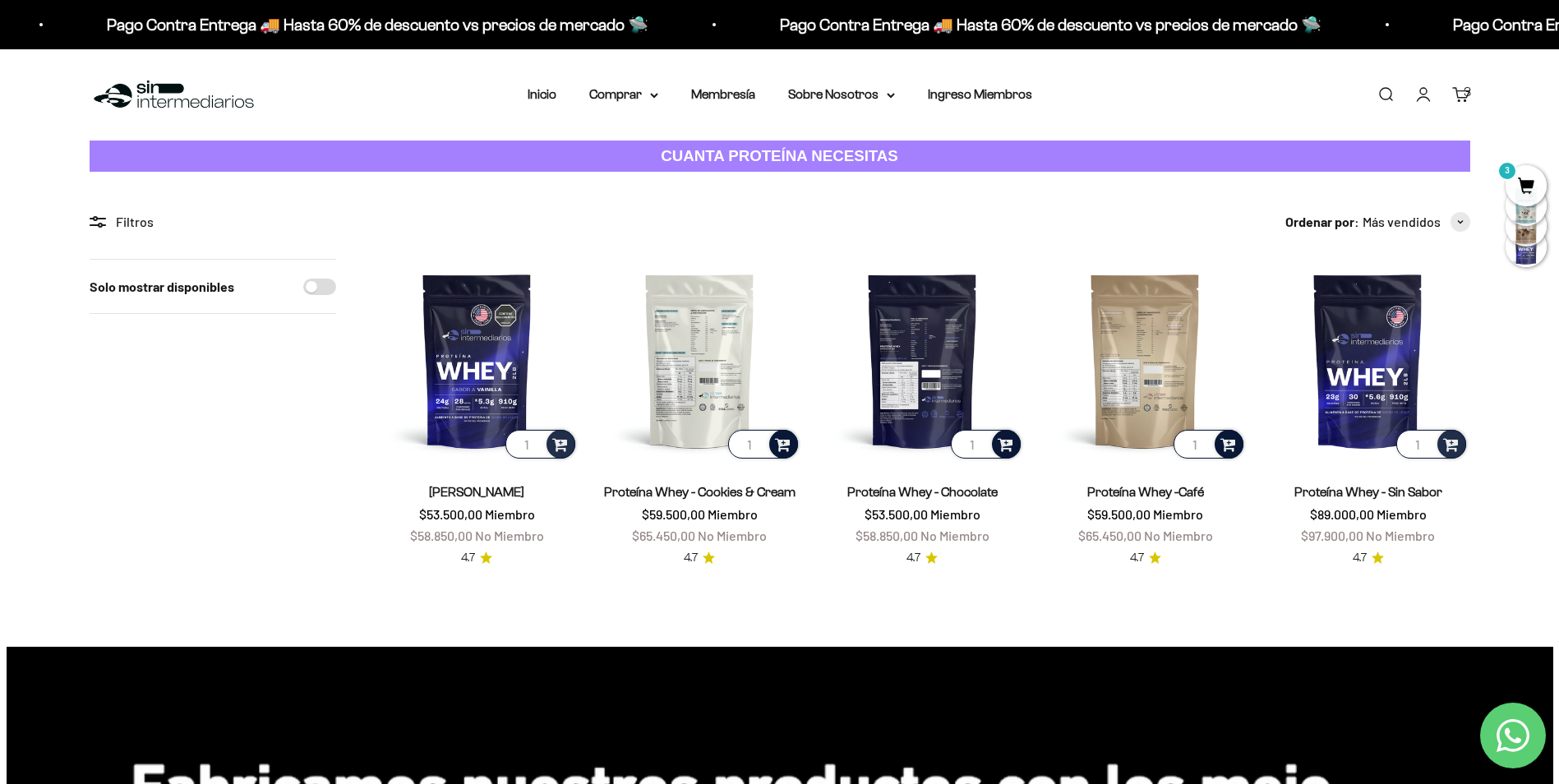
click at [781, 441] on span at bounding box center [783, 443] width 15 height 19
click at [740, 421] on span "Cookies & Cream / 2 libras (910g)" at bounding box center [700, 419] width 149 height 12
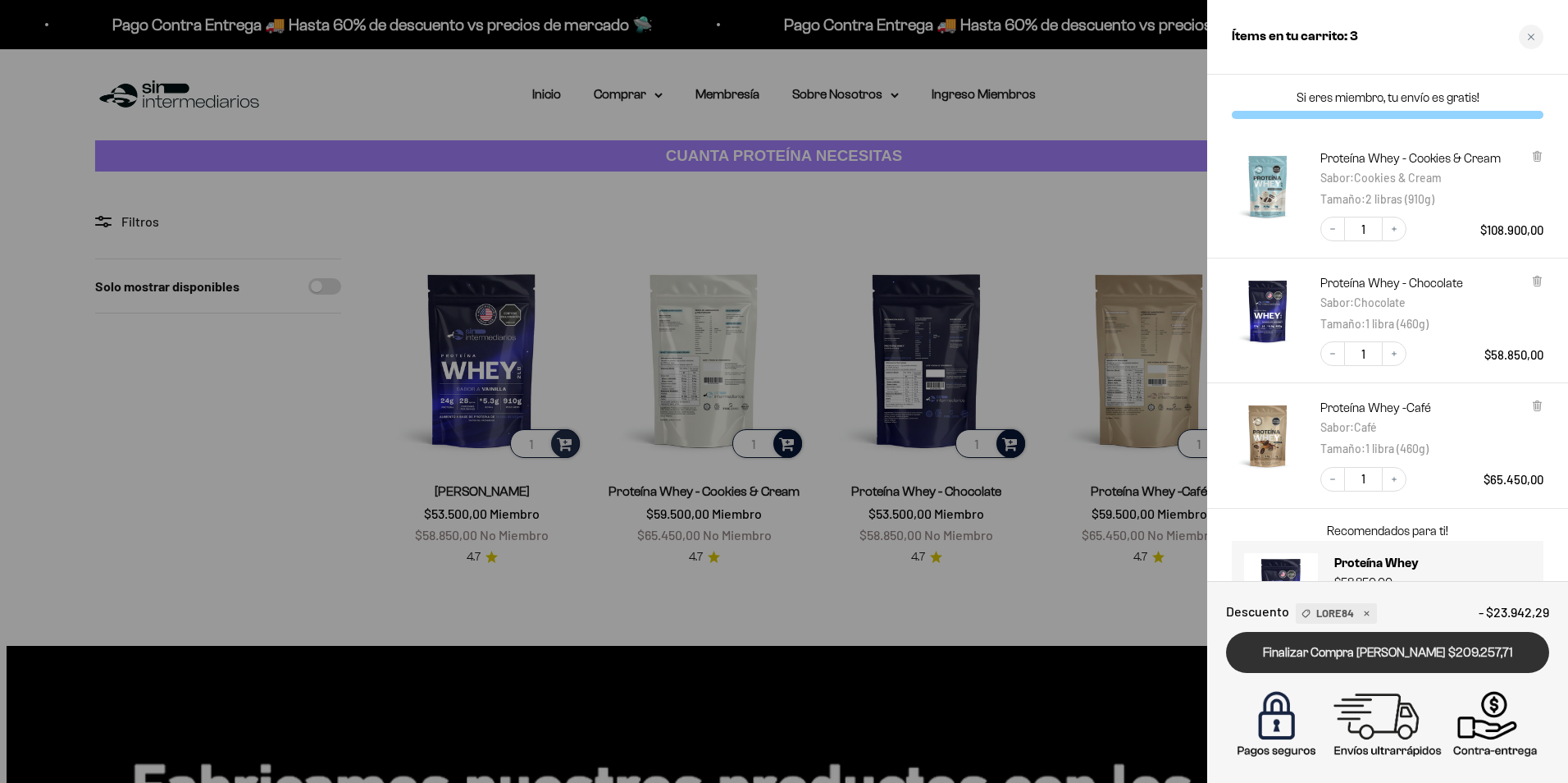
click at [1483, 656] on link "Finalizar Compra [PERSON_NAME] $209.257,71" at bounding box center [1387, 653] width 323 height 42
